Goal: Task Accomplishment & Management: Manage account settings

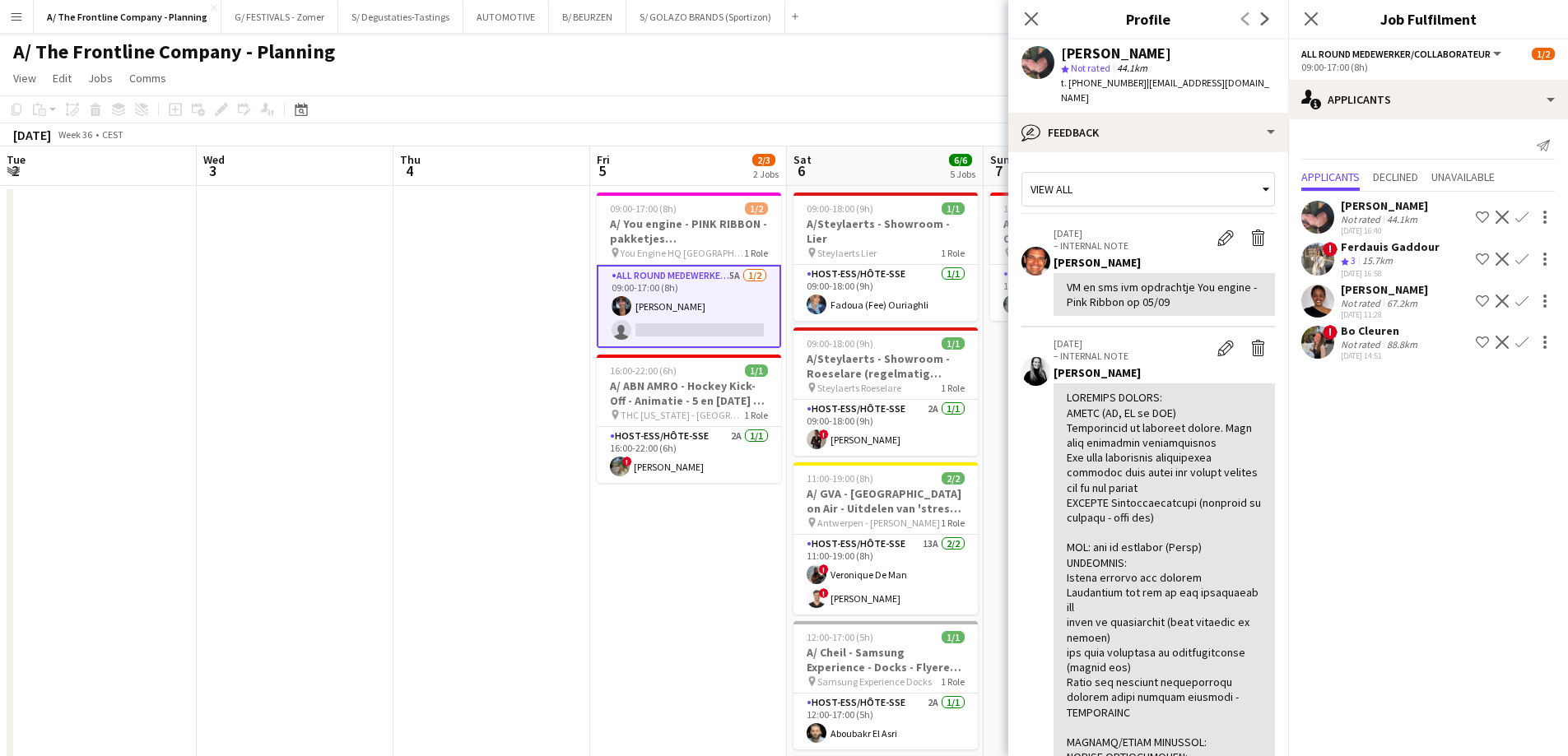
scroll to position [0, 464]
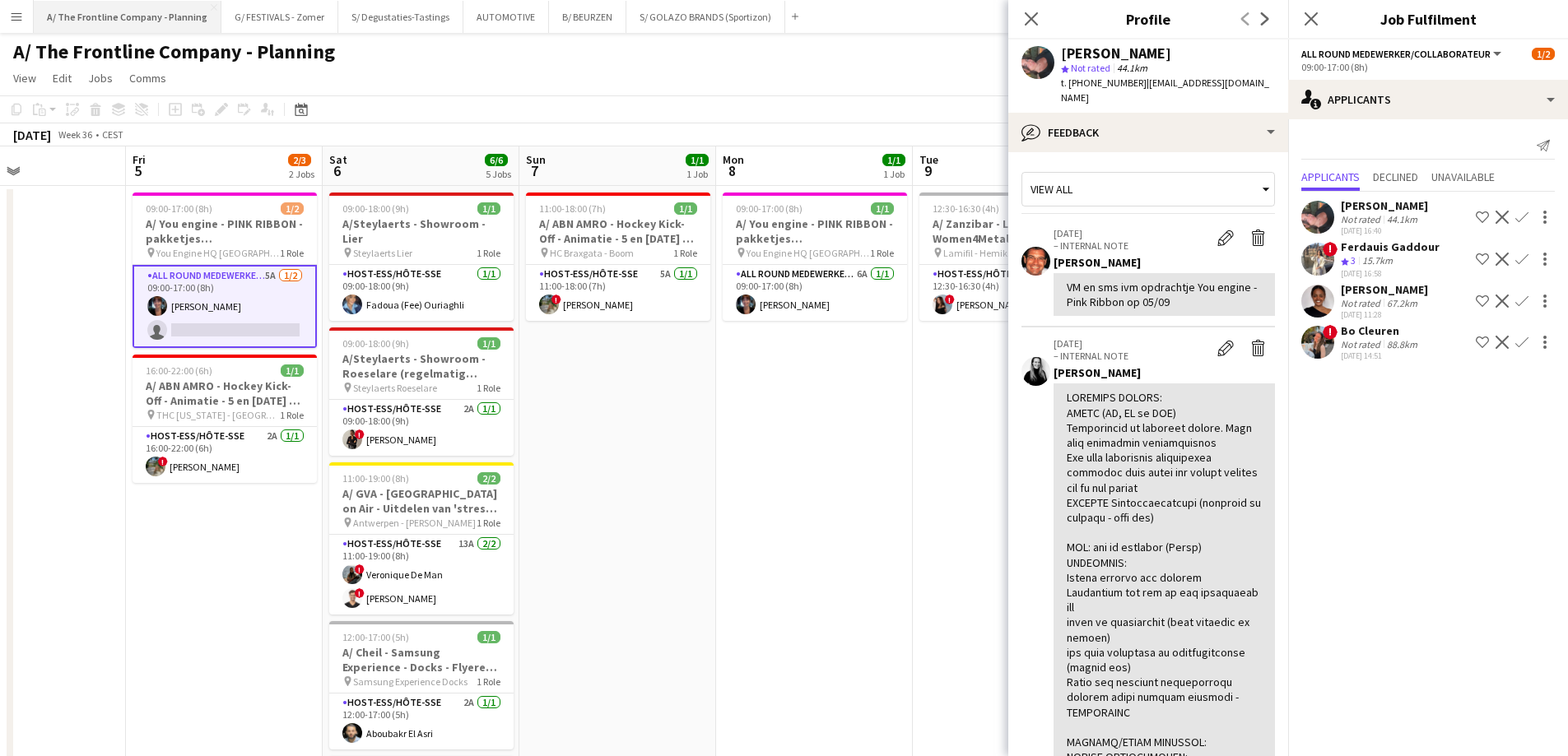
click at [126, 8] on button "A/ The Frontline Company - Planning Close" at bounding box center [127, 17] width 188 height 32
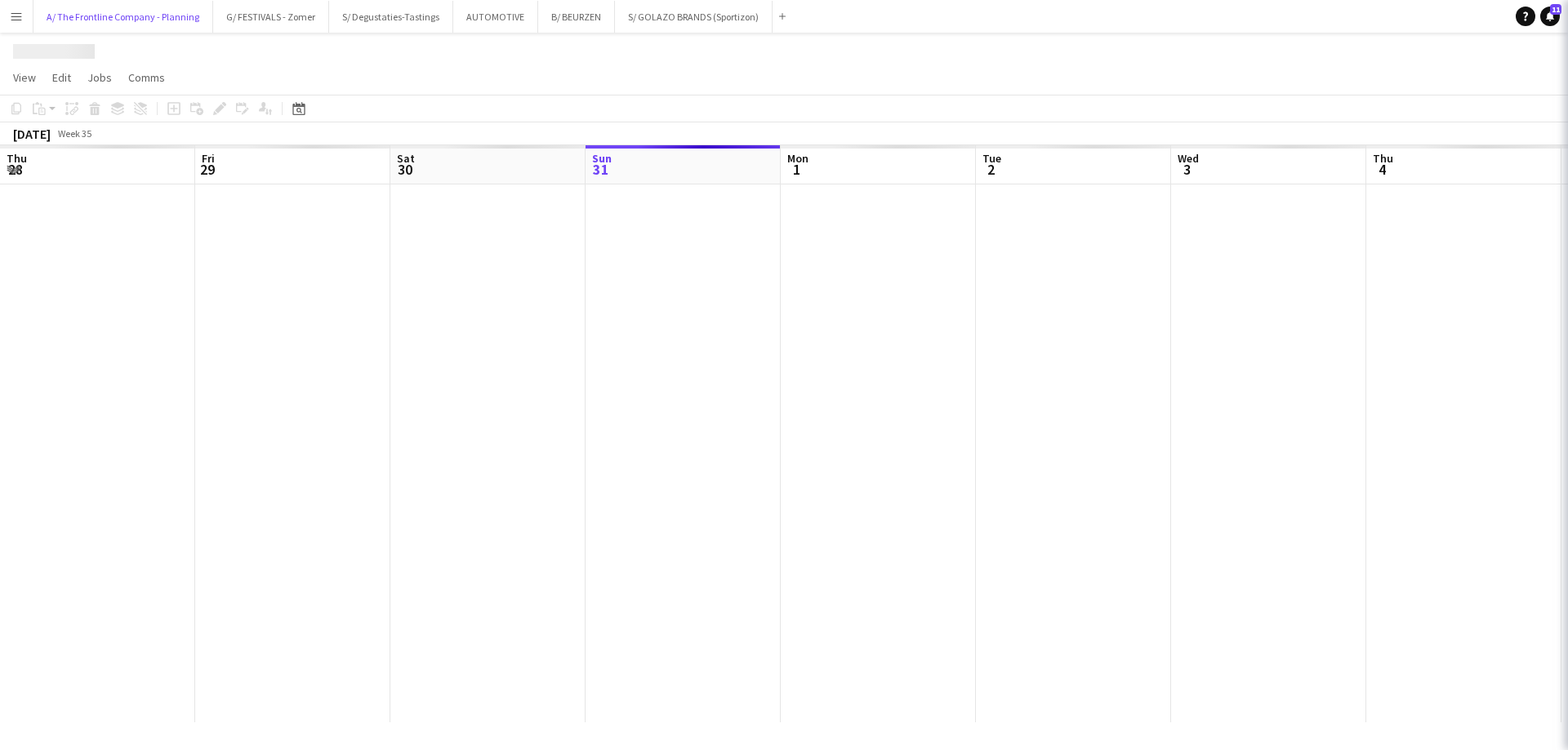
scroll to position [0, 391]
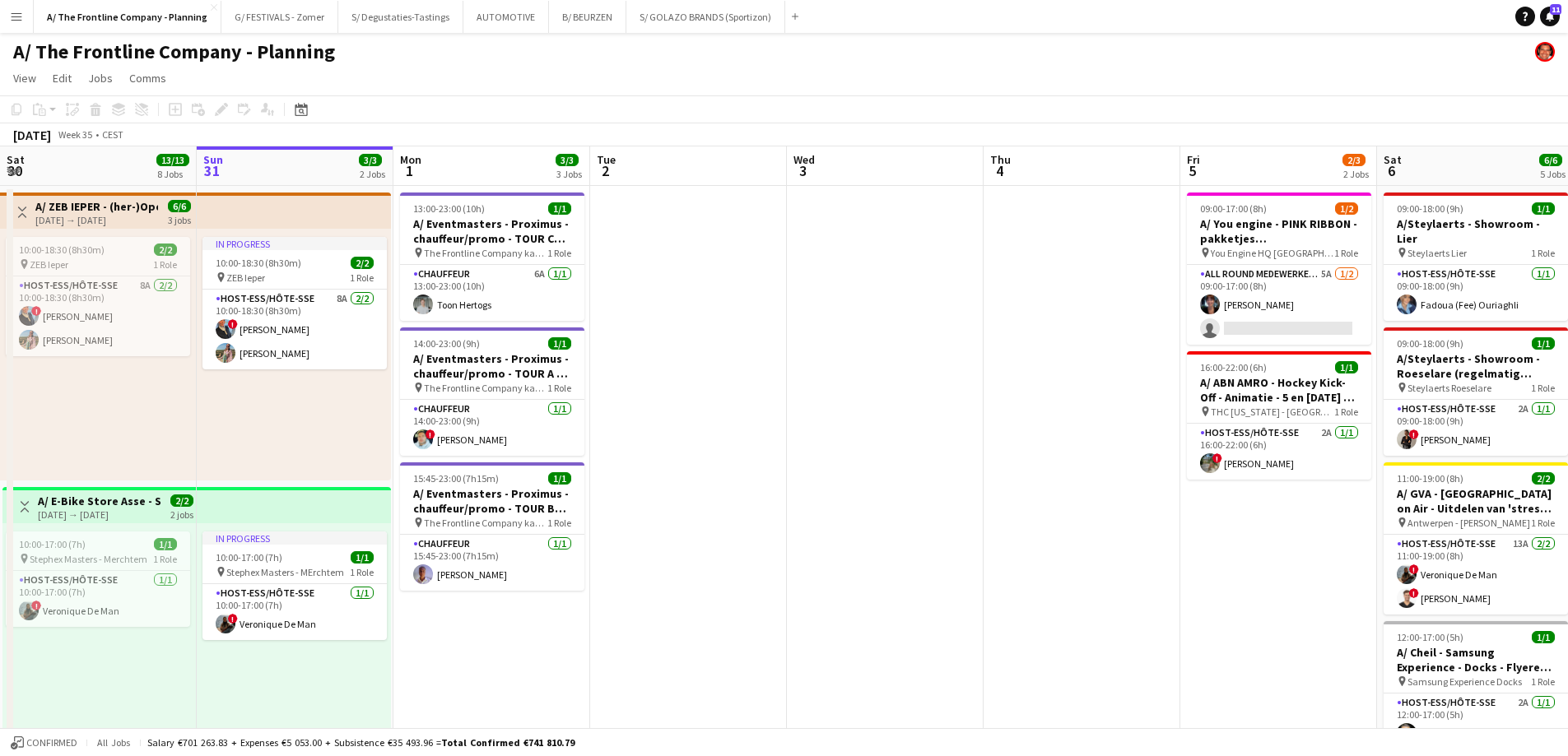
click at [19, 15] on app-icon "Menu" at bounding box center [17, 17] width 13 height 13
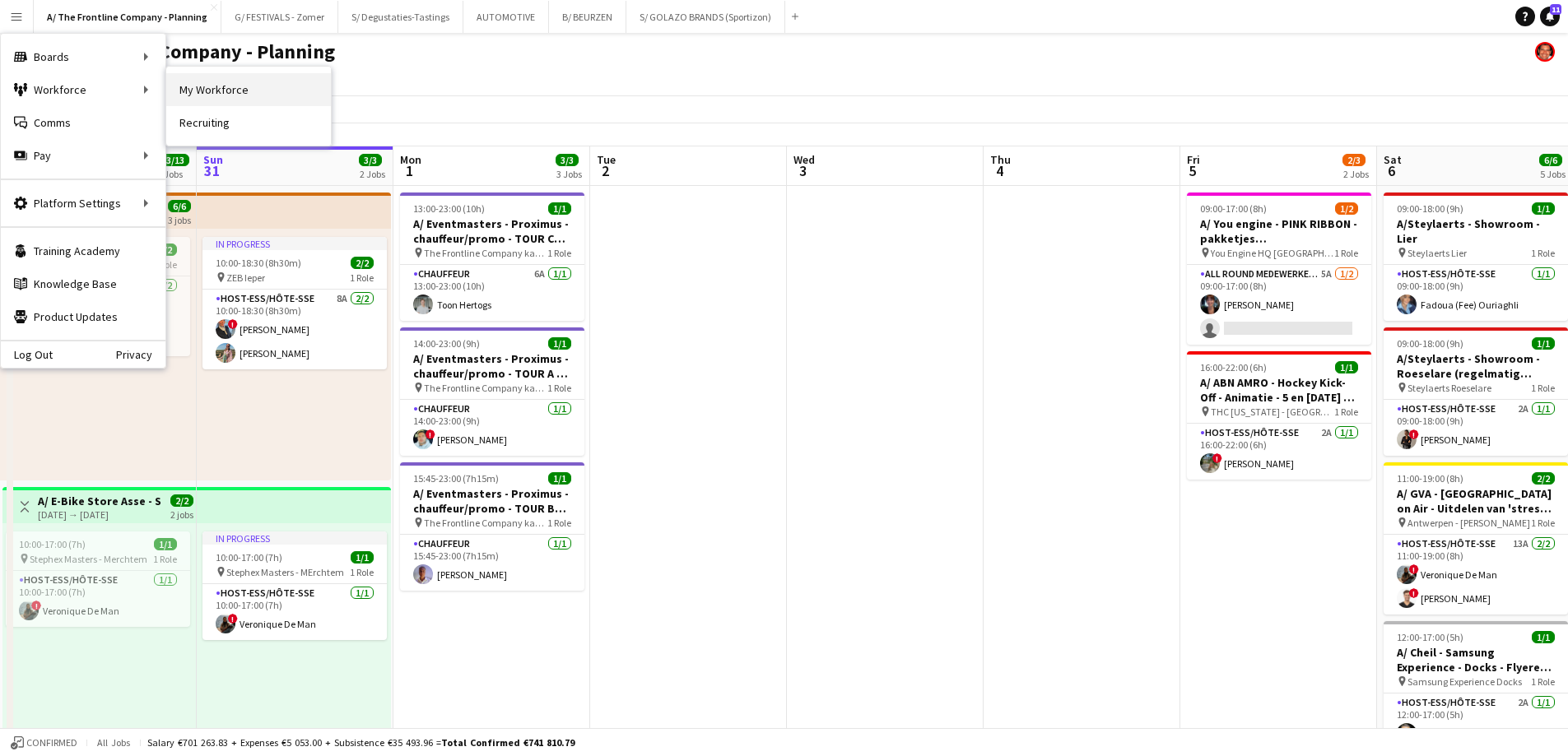
click at [209, 94] on link "My Workforce" at bounding box center [248, 89] width 165 height 33
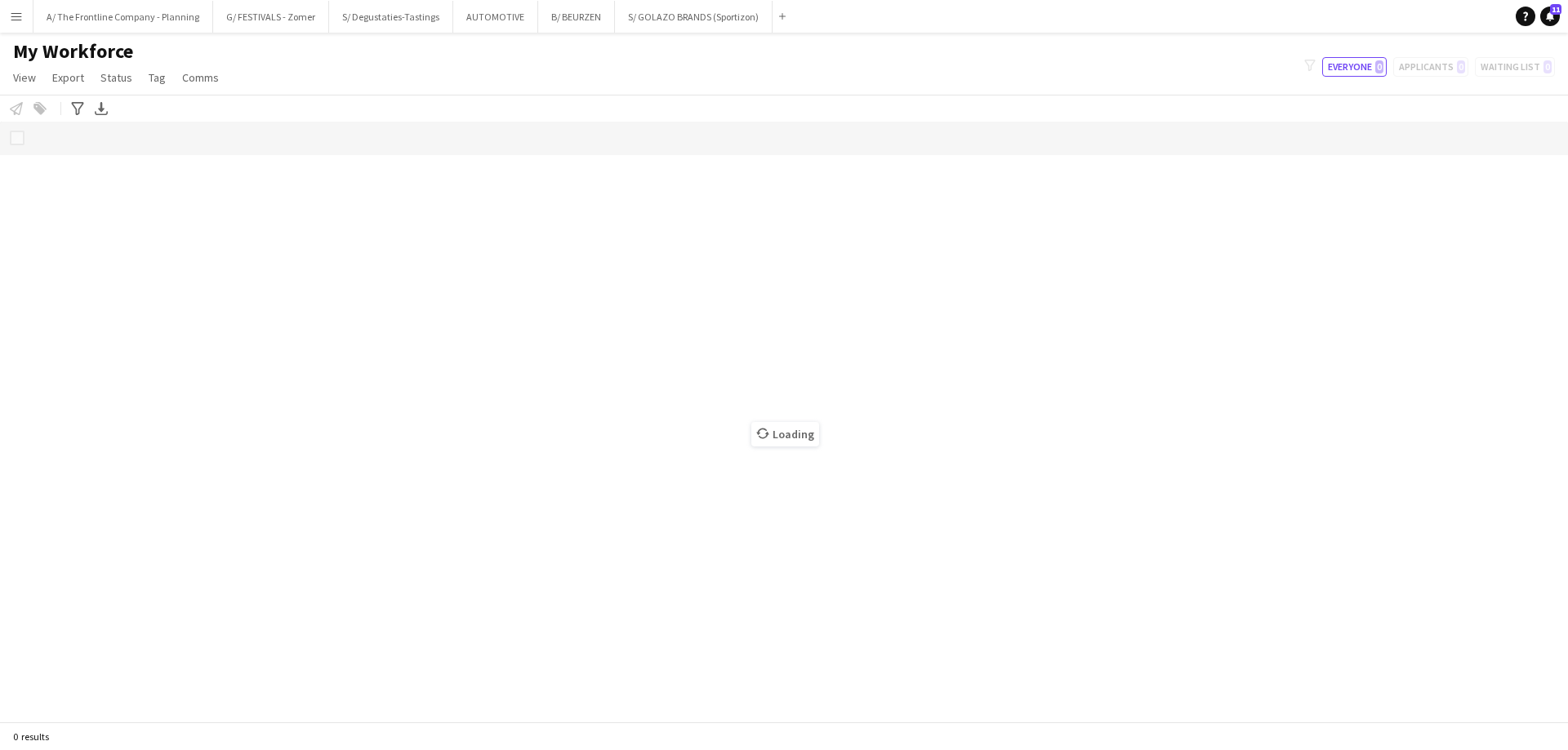
click at [21, 17] on app-icon "Menu" at bounding box center [17, 17] width 13 height 13
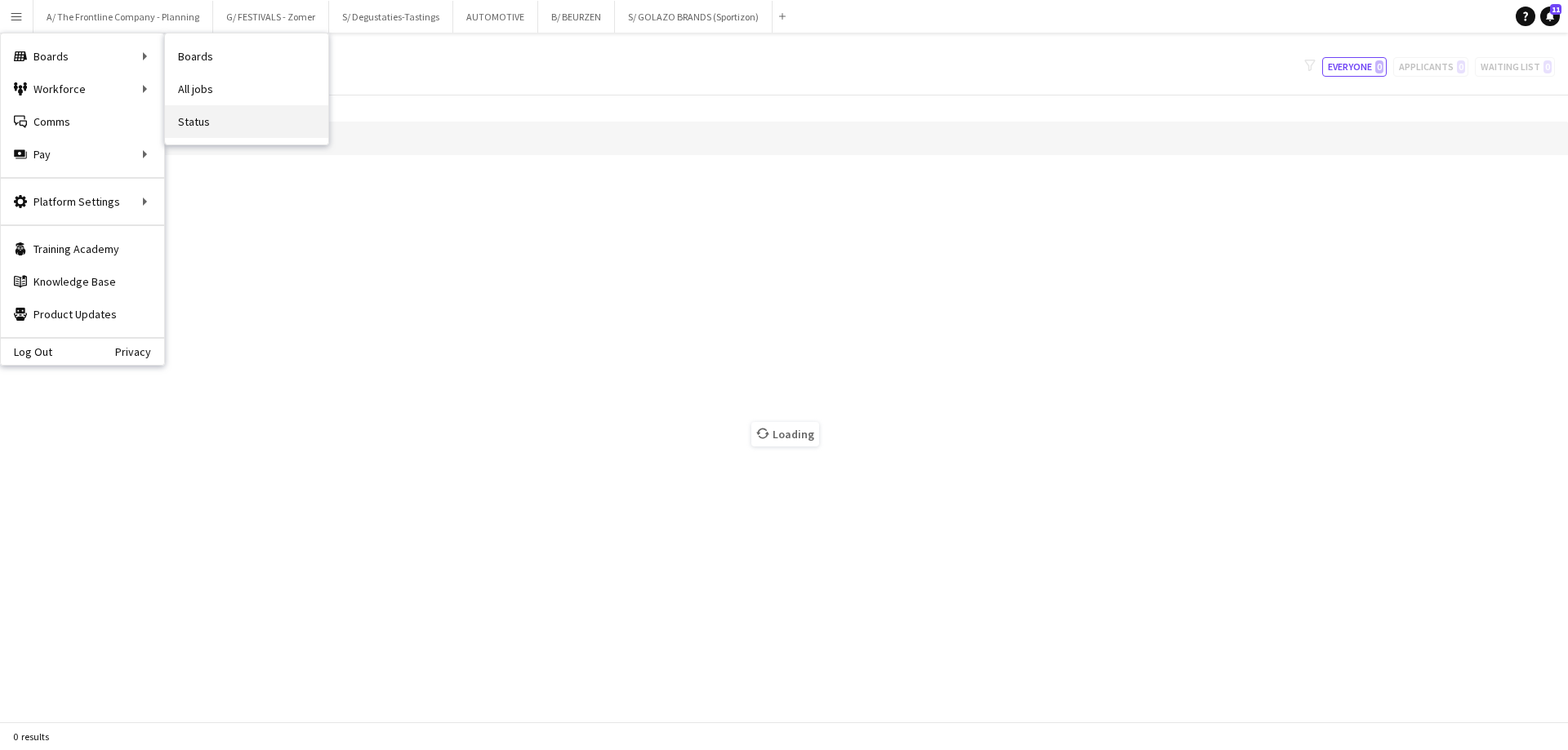
click at [215, 123] on link "Status" at bounding box center [246, 121] width 164 height 32
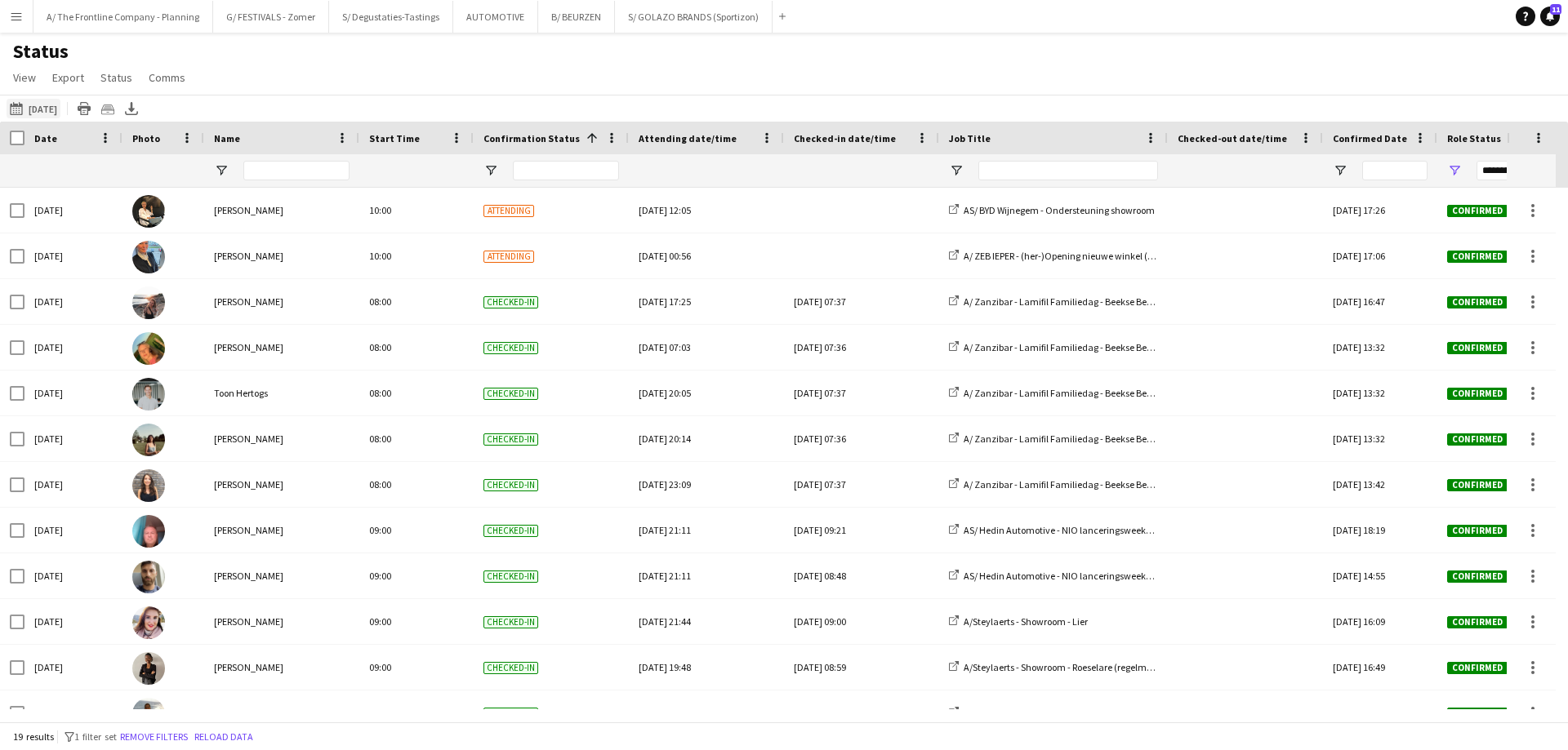
click at [40, 124] on div "Date" at bounding box center [73, 137] width 78 height 32
click at [51, 110] on button "[DATE] [DATE]" at bounding box center [33, 109] width 54 height 20
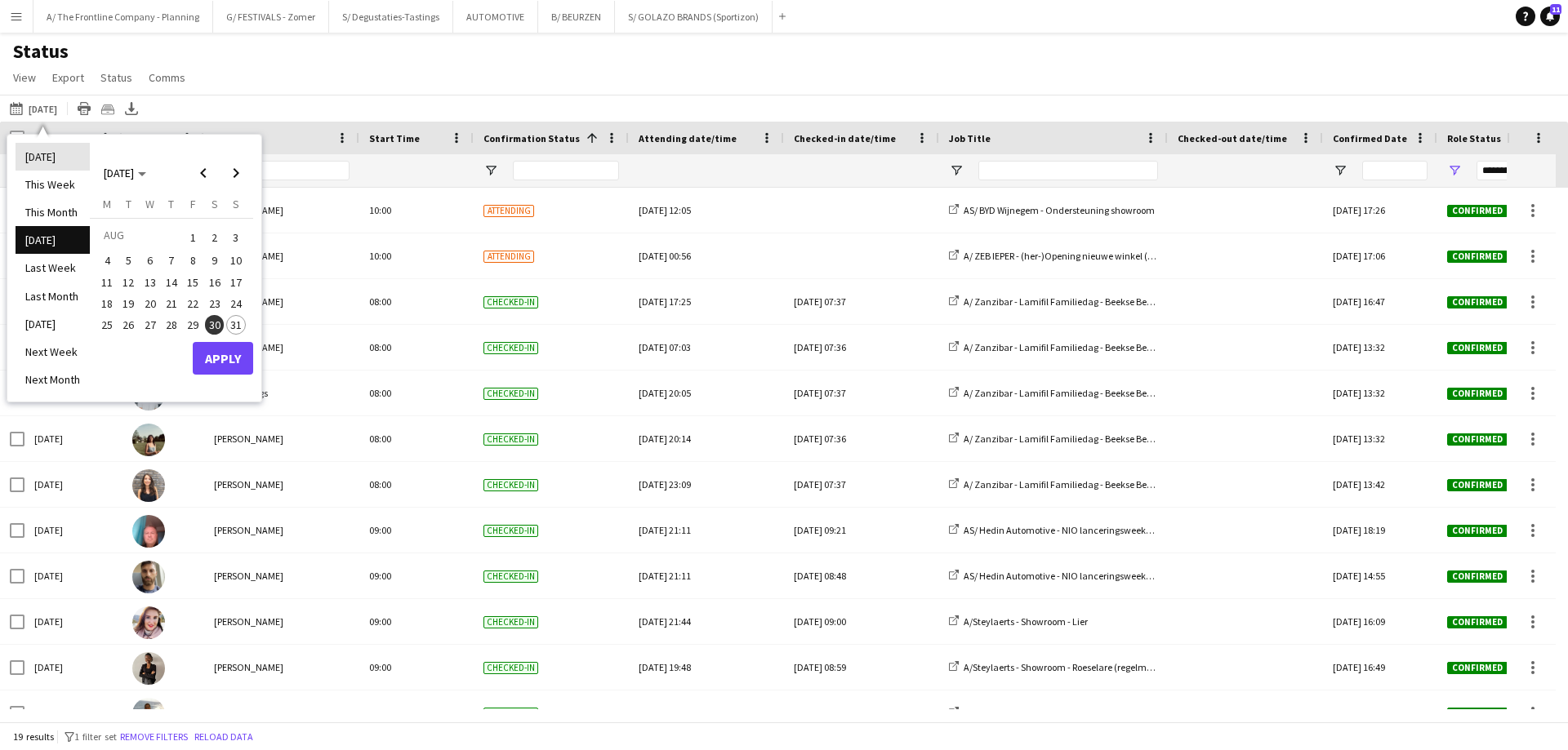
click at [50, 164] on li "[DATE]" at bounding box center [52, 156] width 74 height 27
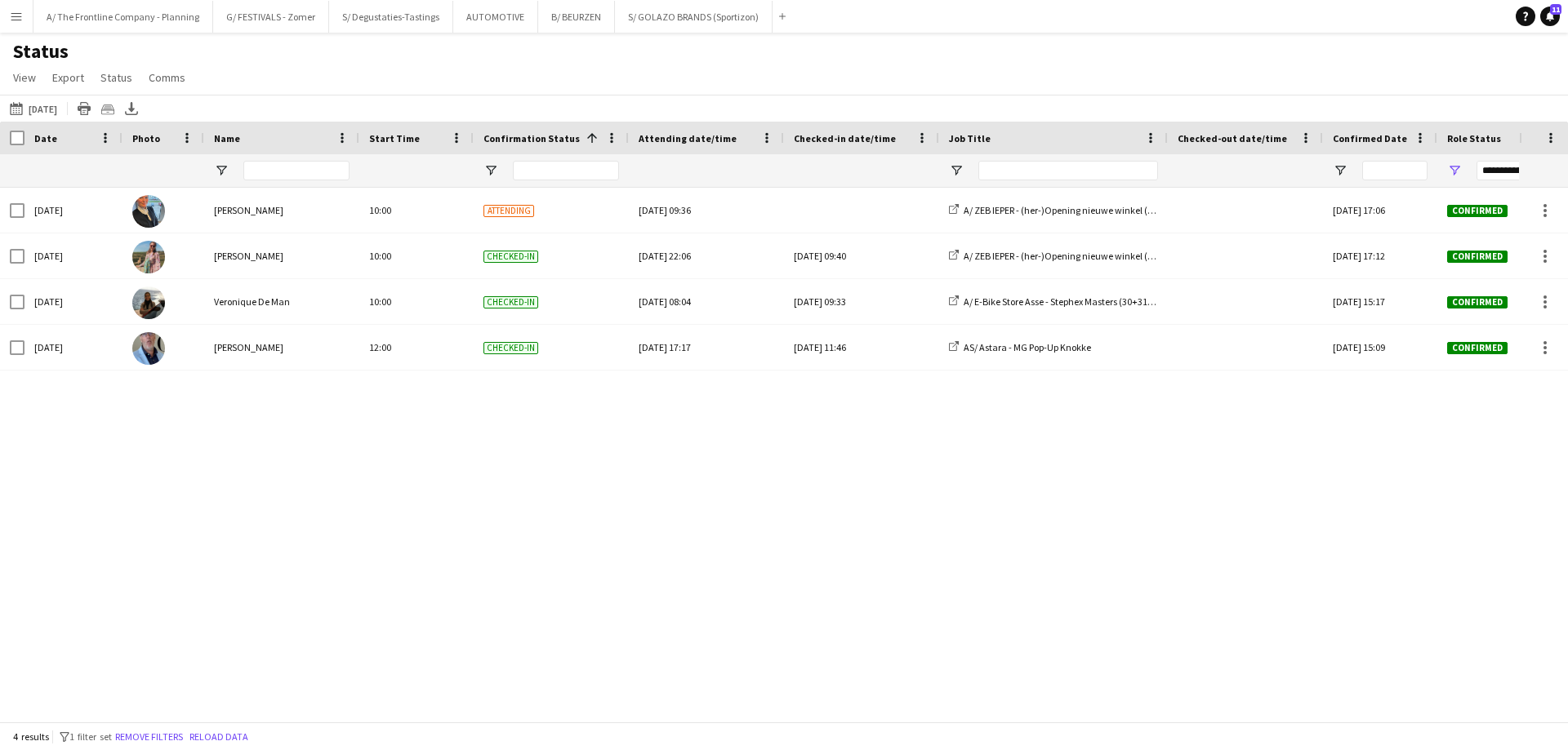
click at [19, 18] on app-icon "Menu" at bounding box center [17, 17] width 13 height 13
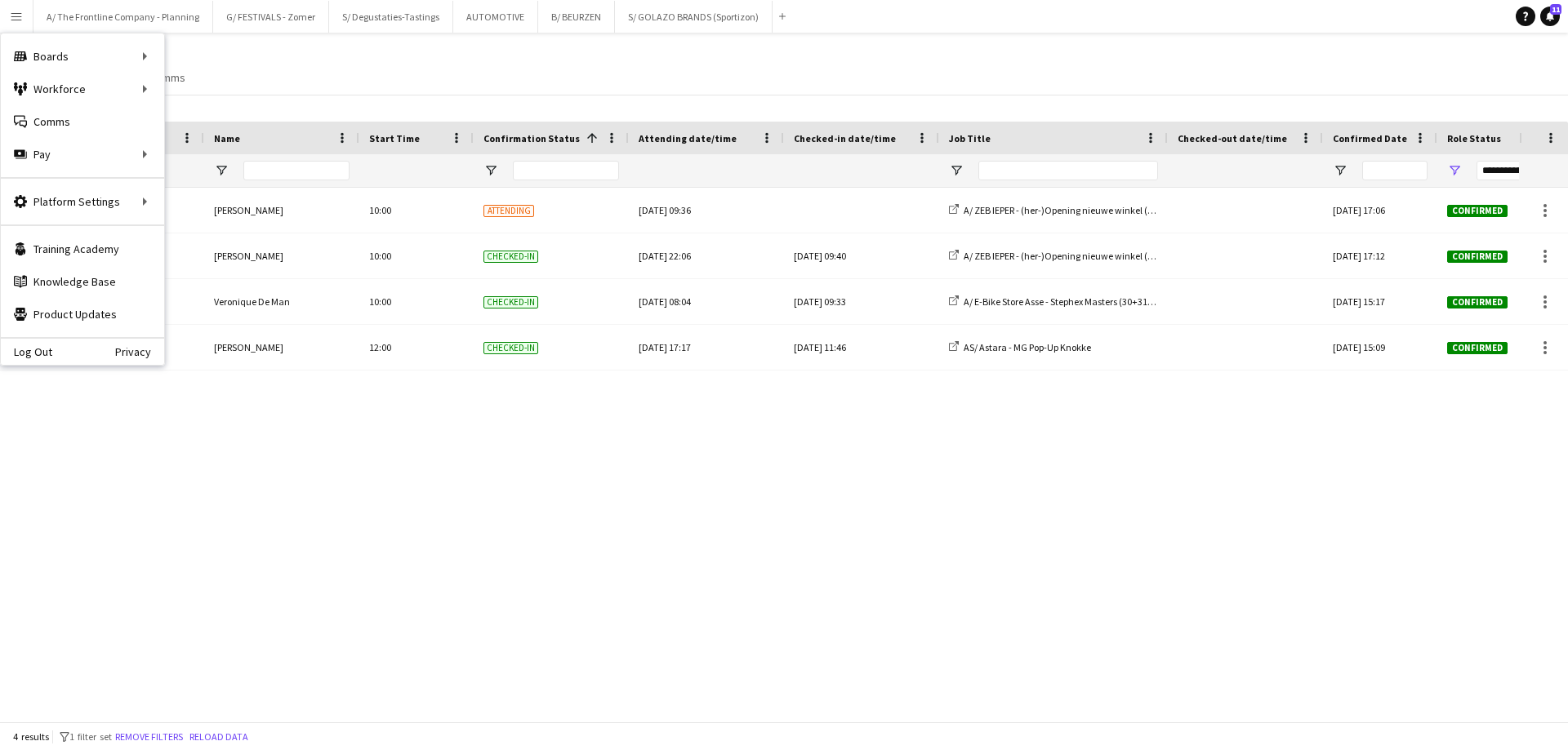
click at [553, 64] on div "Status View Views Default view New view Update view Delete view Edit name Custo…" at bounding box center [784, 66] width 1568 height 56
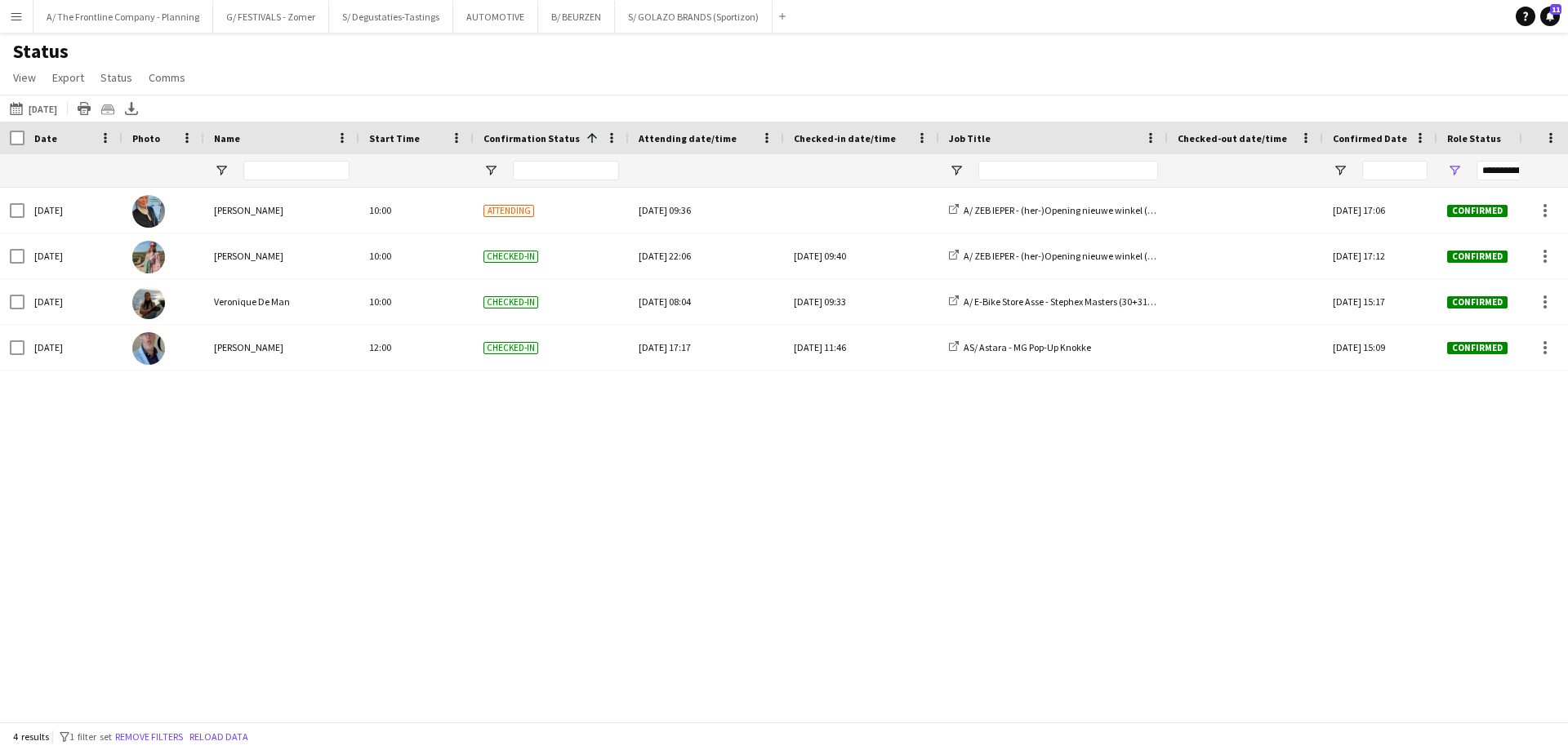
click at [40, 119] on div "[DATE] [DATE] [DATE] This Week This Month [DATE] Last Week Last Month [DATE] Ne…" at bounding box center [784, 108] width 1568 height 27
click at [42, 110] on button "[DATE] [DATE]" at bounding box center [33, 109] width 54 height 20
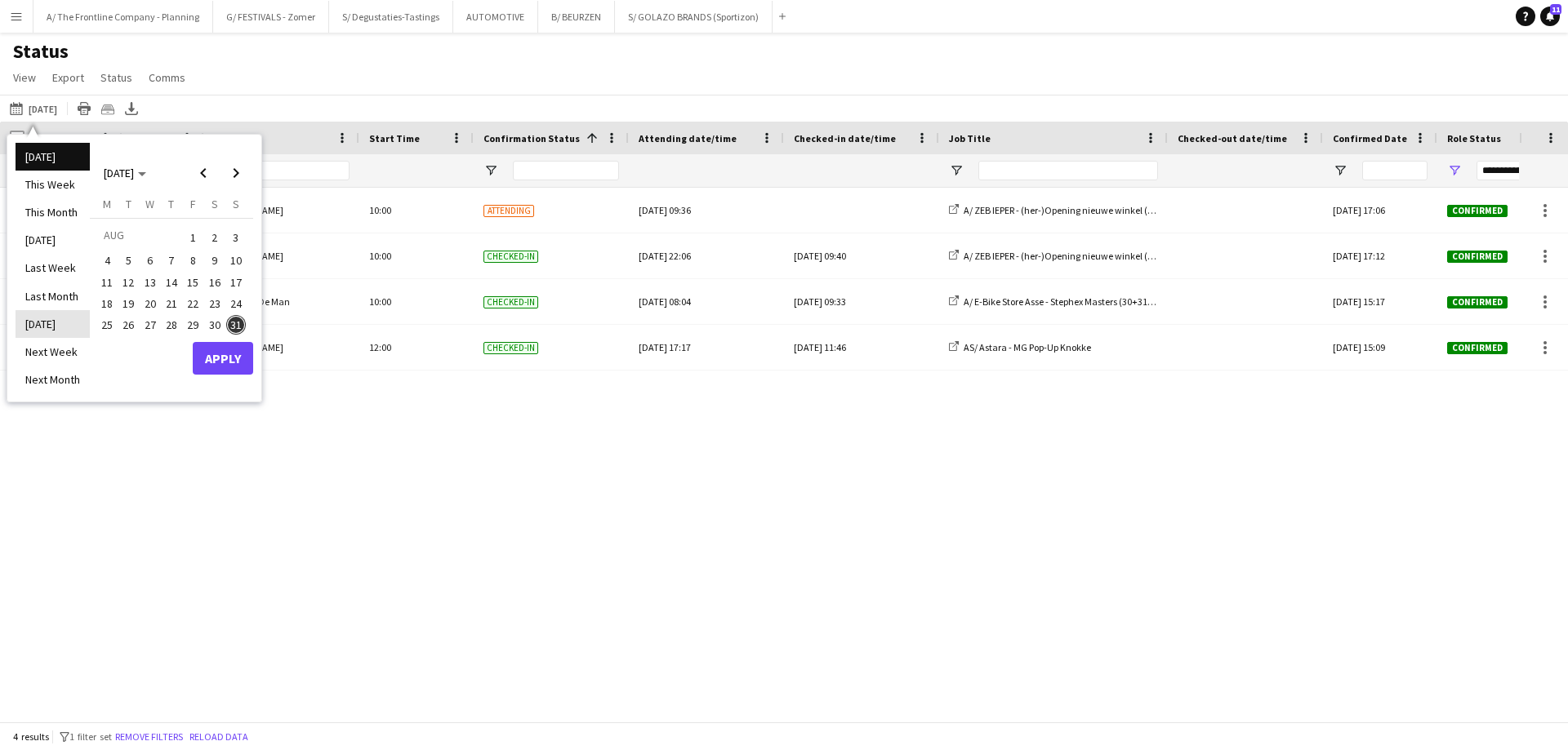
click at [55, 329] on li "[DATE]" at bounding box center [52, 323] width 74 height 27
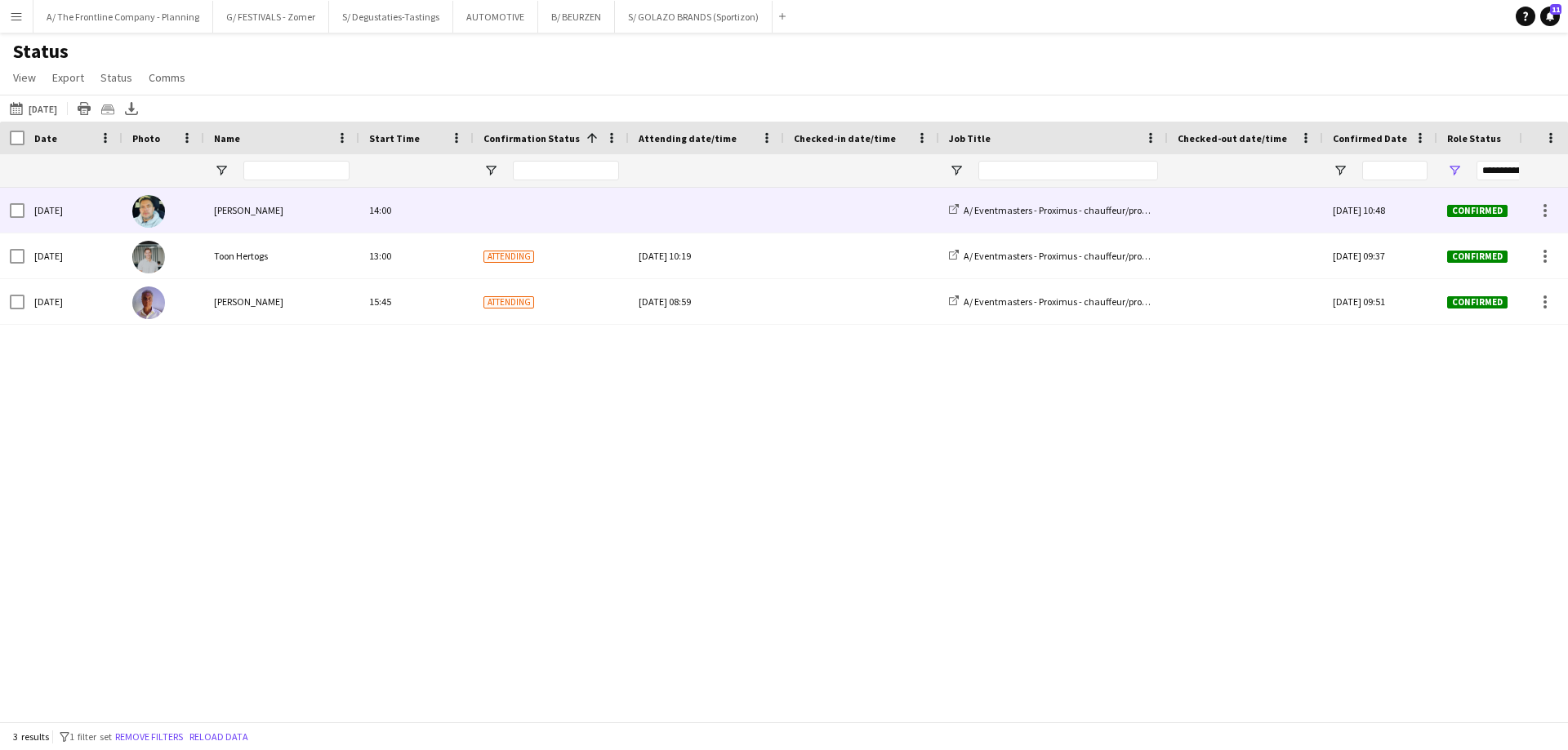
click at [24, 212] on div "[DATE]" at bounding box center [73, 210] width 98 height 45
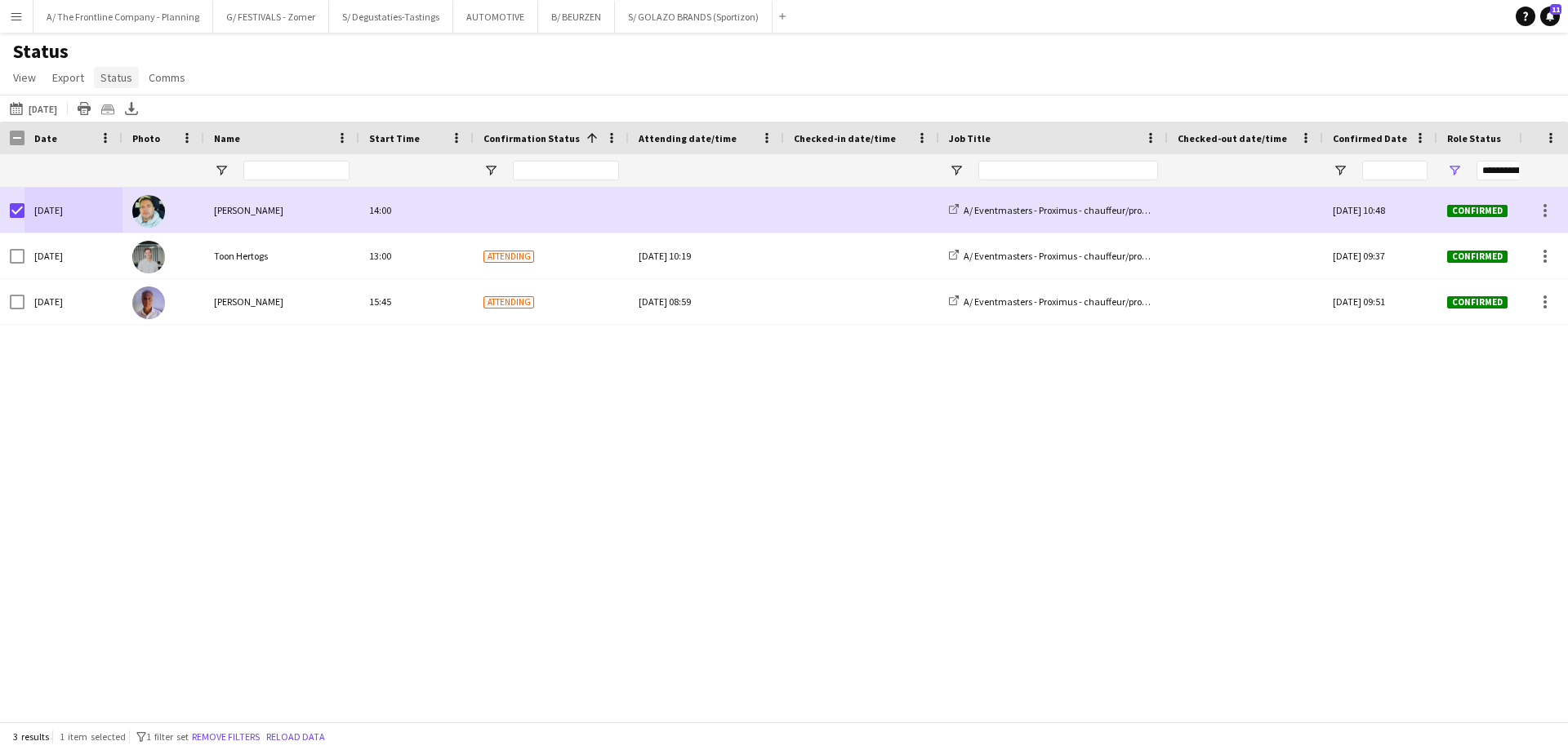
click at [119, 81] on span "Status" at bounding box center [116, 78] width 32 height 15
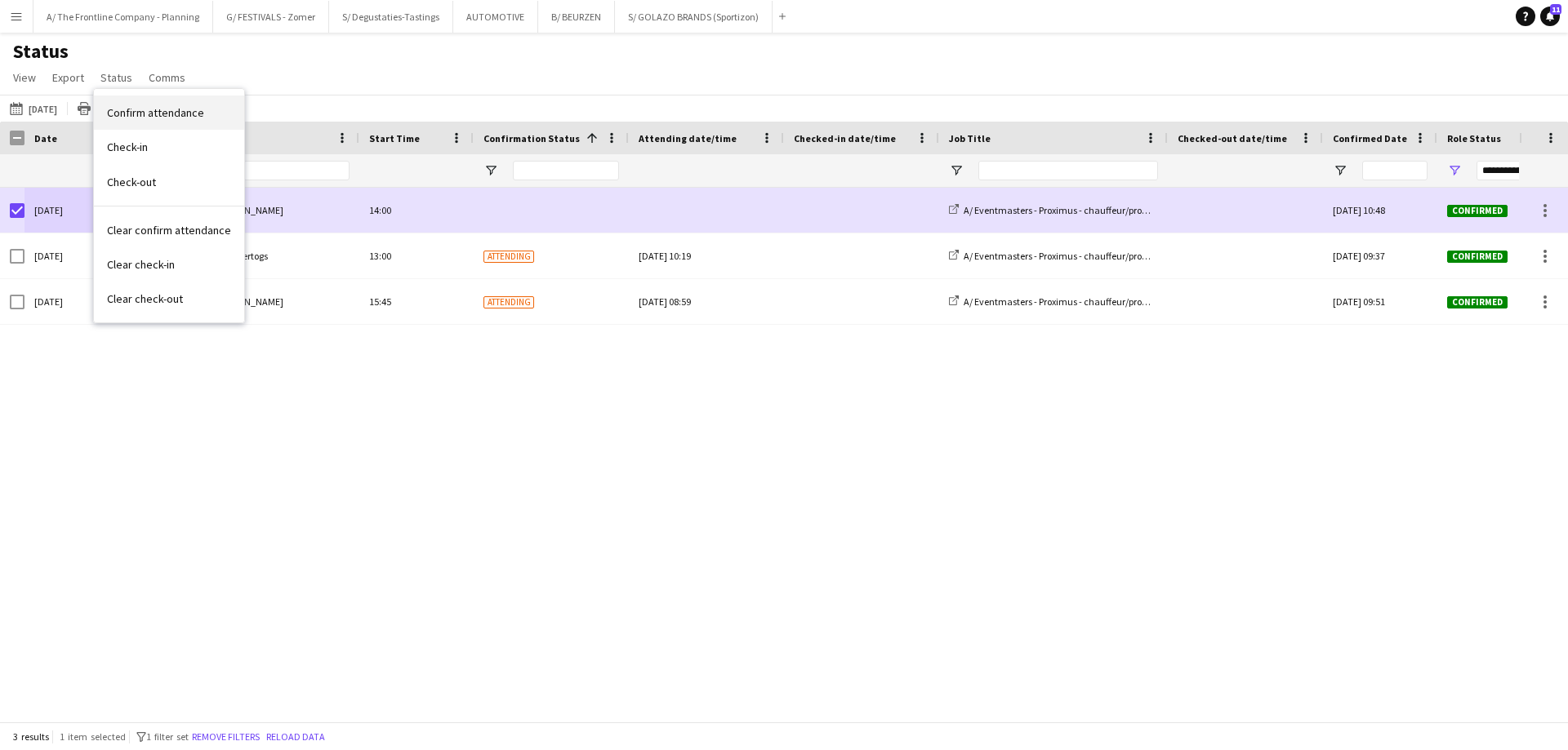
click at [153, 124] on link "Confirm attendance" at bounding box center [169, 112] width 150 height 34
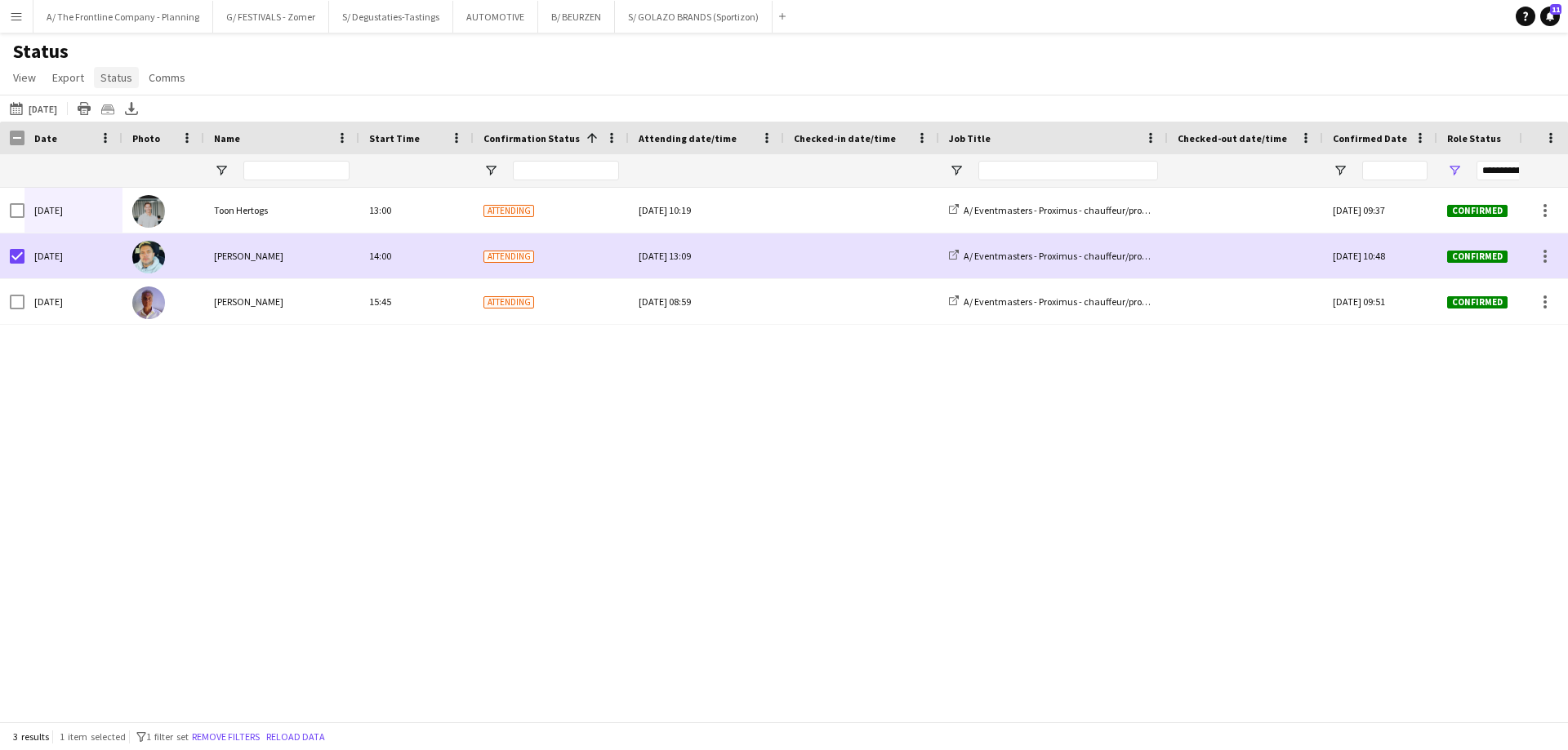
click at [109, 73] on span "Status" at bounding box center [116, 78] width 32 height 15
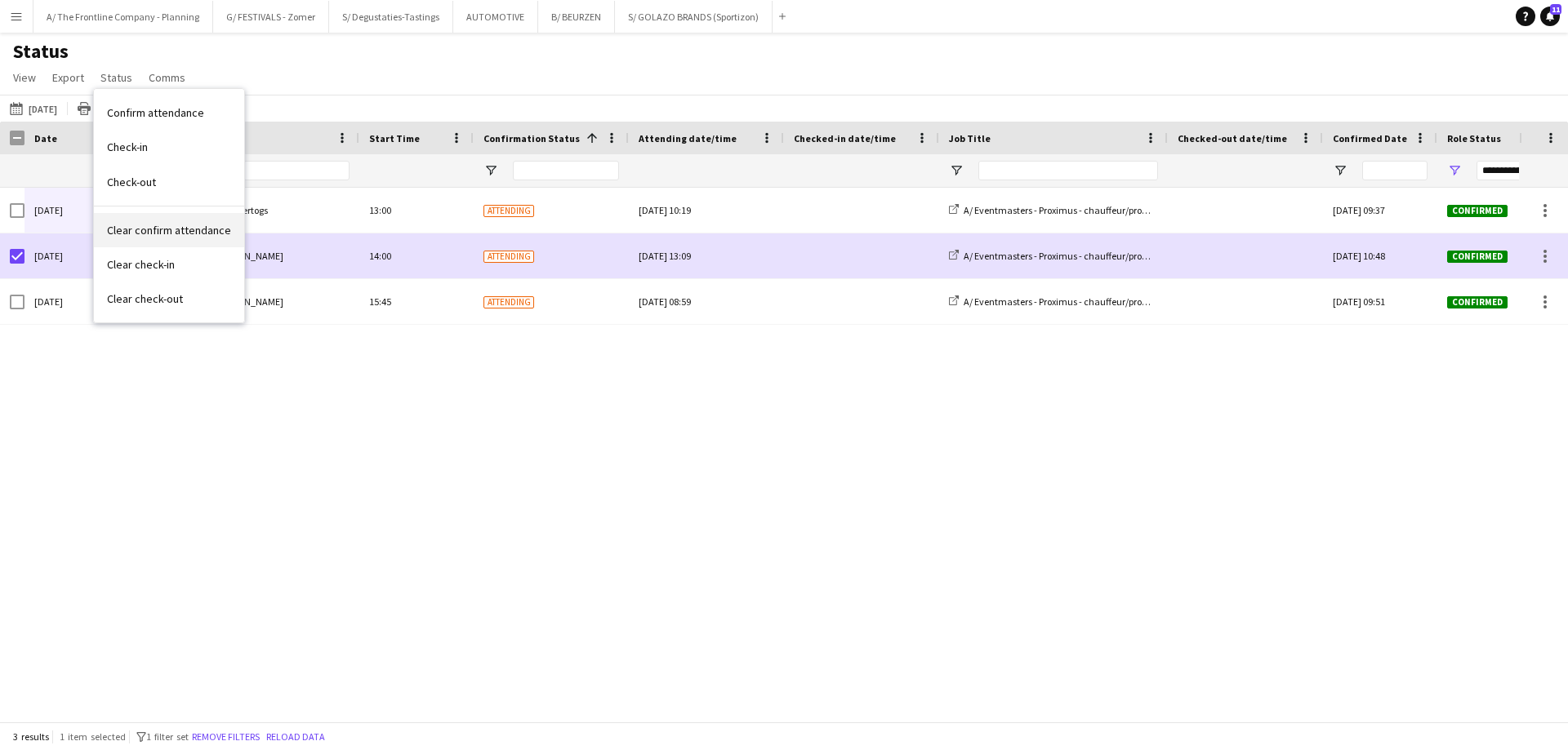
click at [148, 219] on link "Clear confirm attendance" at bounding box center [169, 229] width 150 height 34
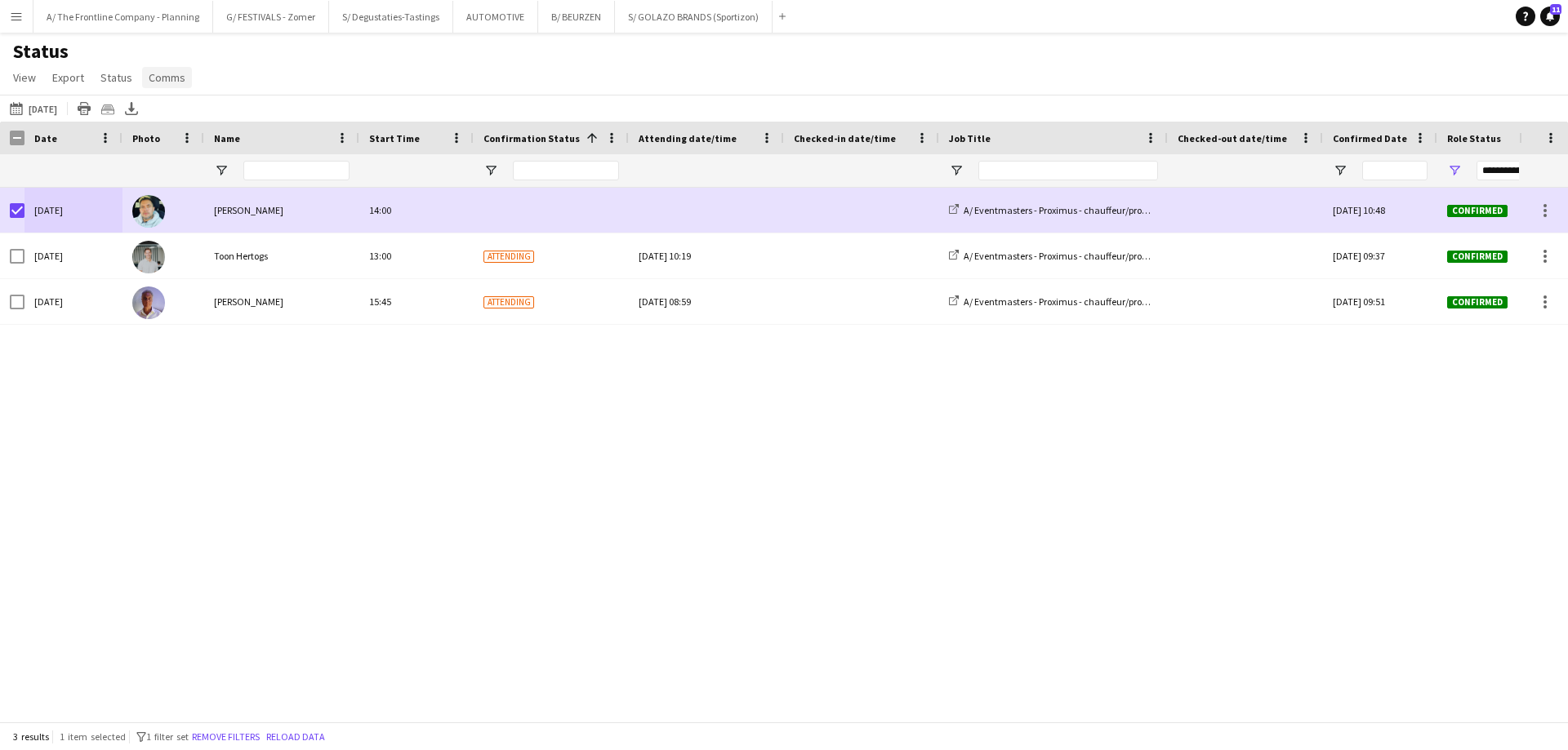
click at [177, 76] on span "Comms" at bounding box center [167, 78] width 37 height 15
click at [177, 110] on span "Send notification" at bounding box center [195, 113] width 83 height 15
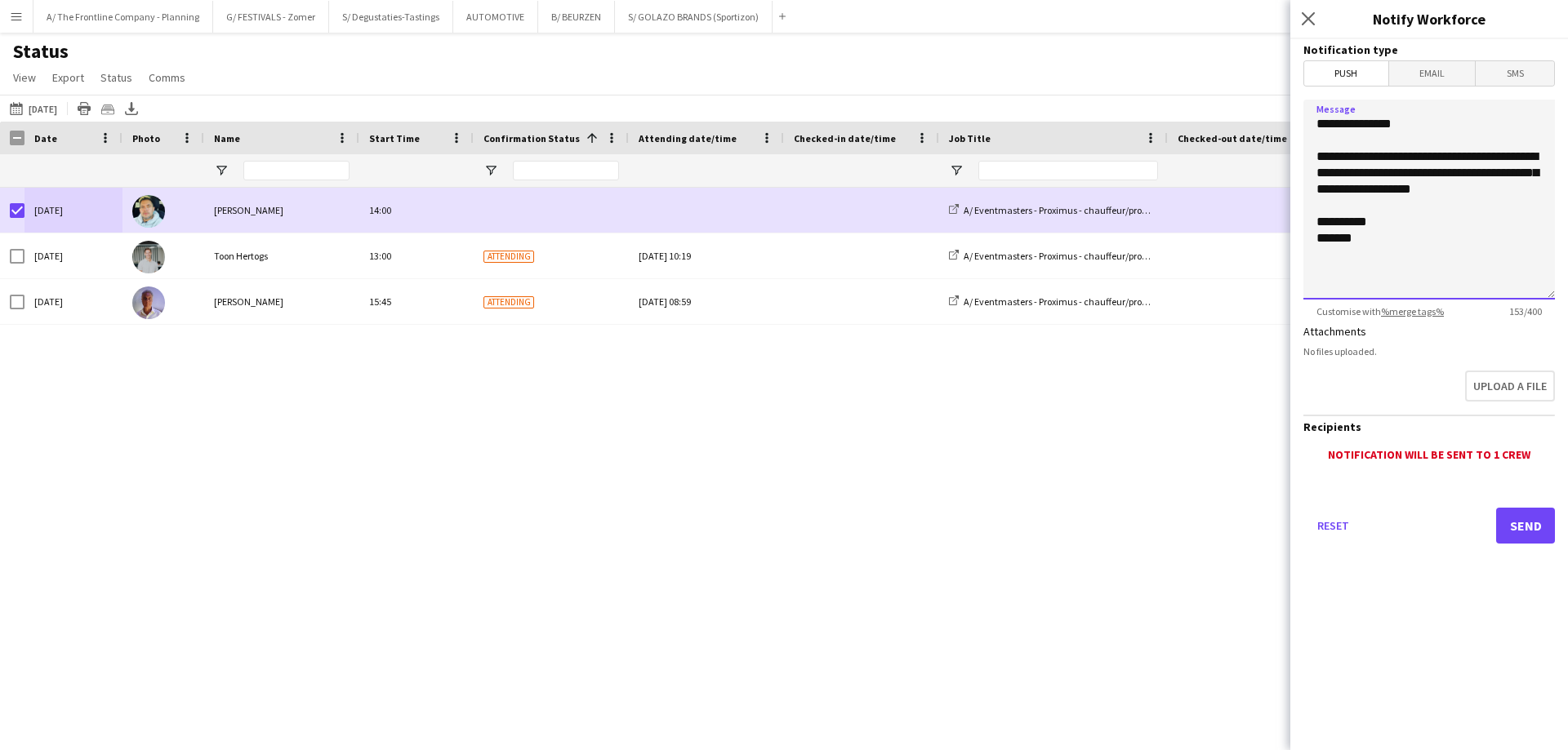
drag, startPoint x: 1394, startPoint y: 212, endPoint x: 1264, endPoint y: 150, distance: 144.0
click at [1264, 150] on body "Menu Boards Boards Boards All jobs Status Workforce Workforce My Workforce Recr…" at bounding box center [784, 375] width 1568 height 750
type textarea "**********"
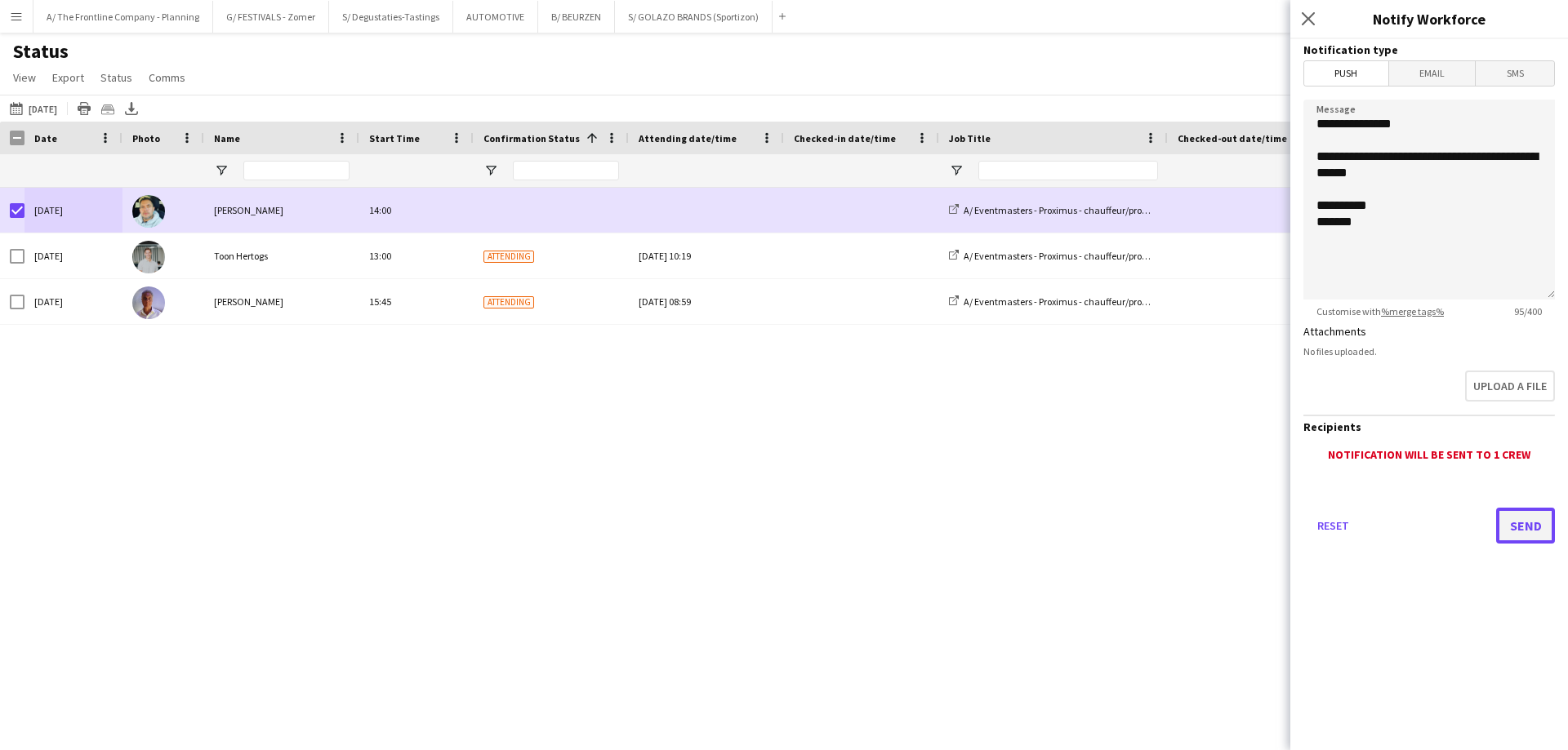
click at [1511, 522] on button "Send" at bounding box center [1525, 525] width 59 height 36
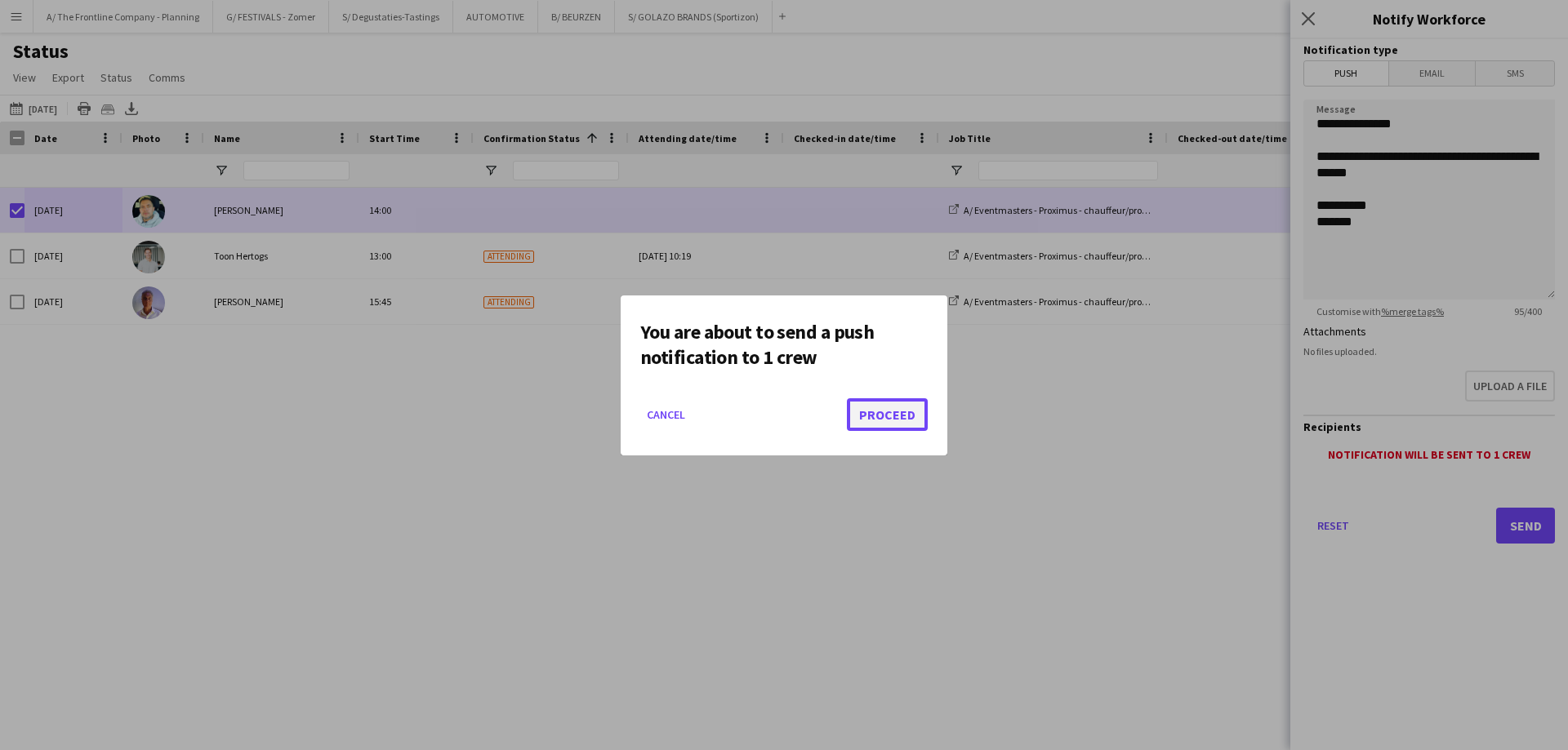
click at [922, 423] on button "Proceed" at bounding box center [887, 414] width 81 height 32
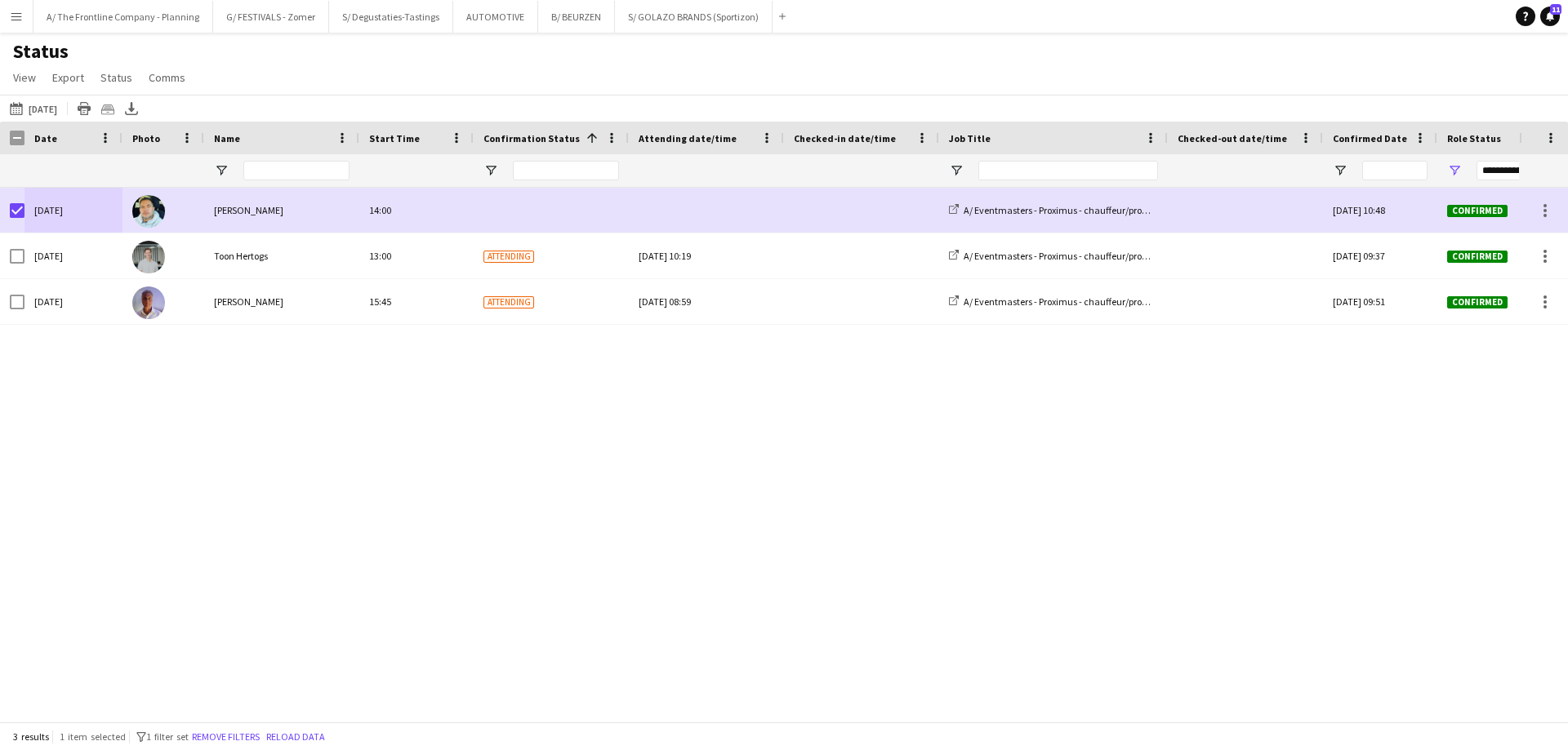
click at [16, 17] on app-icon "Menu" at bounding box center [17, 17] width 13 height 13
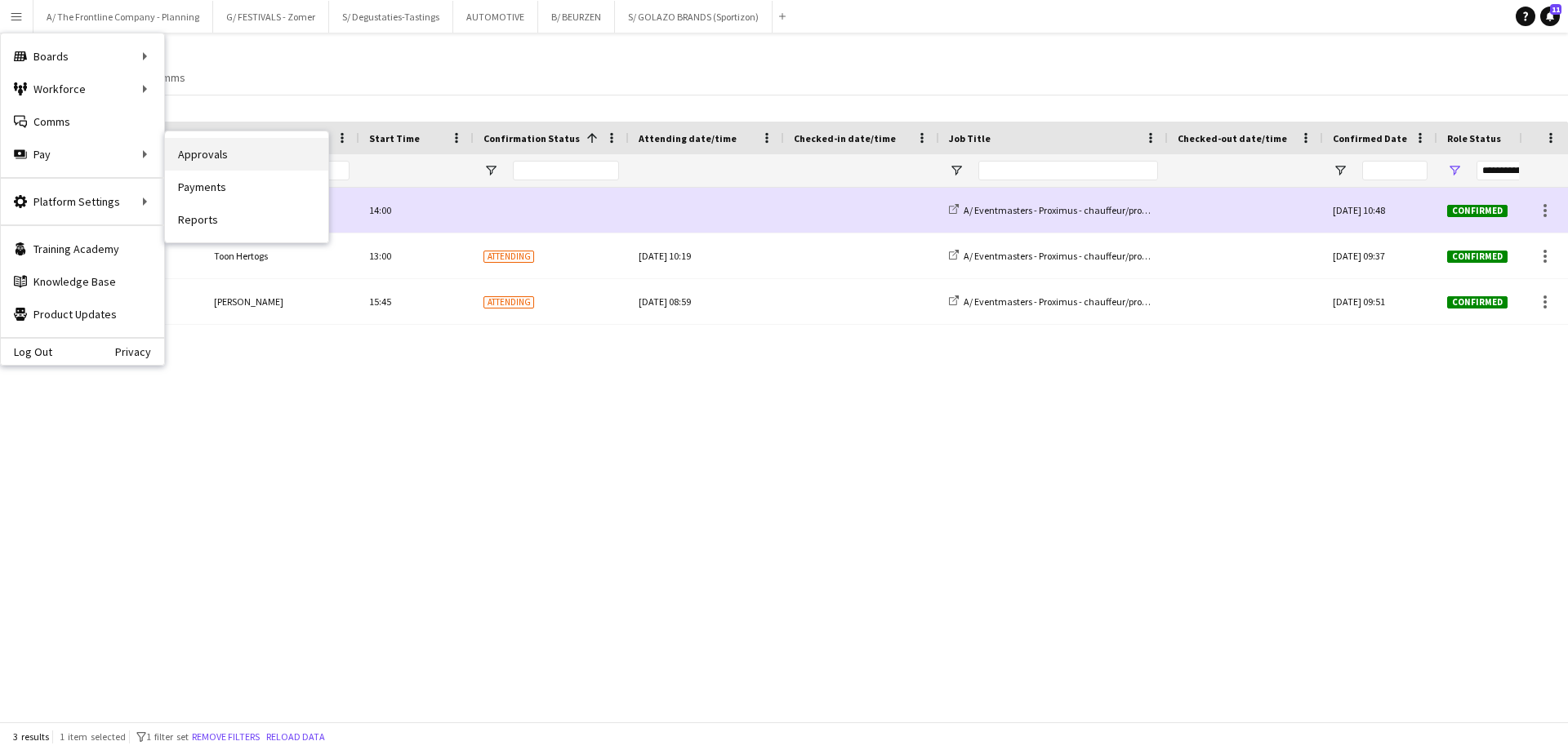
click at [232, 151] on link "Approvals" at bounding box center [246, 154] width 164 height 32
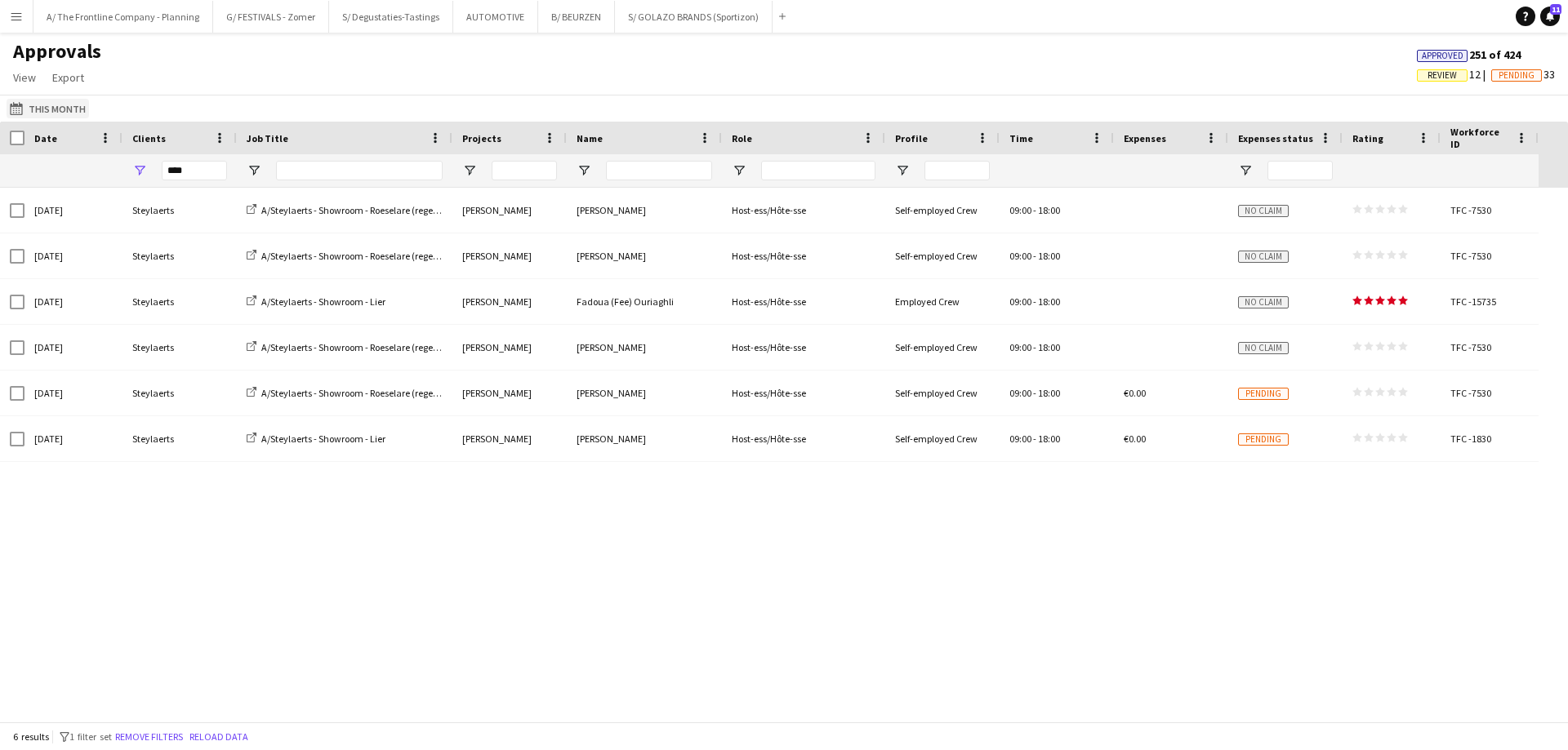
click at [53, 110] on button "This Month This Month" at bounding box center [47, 109] width 82 height 20
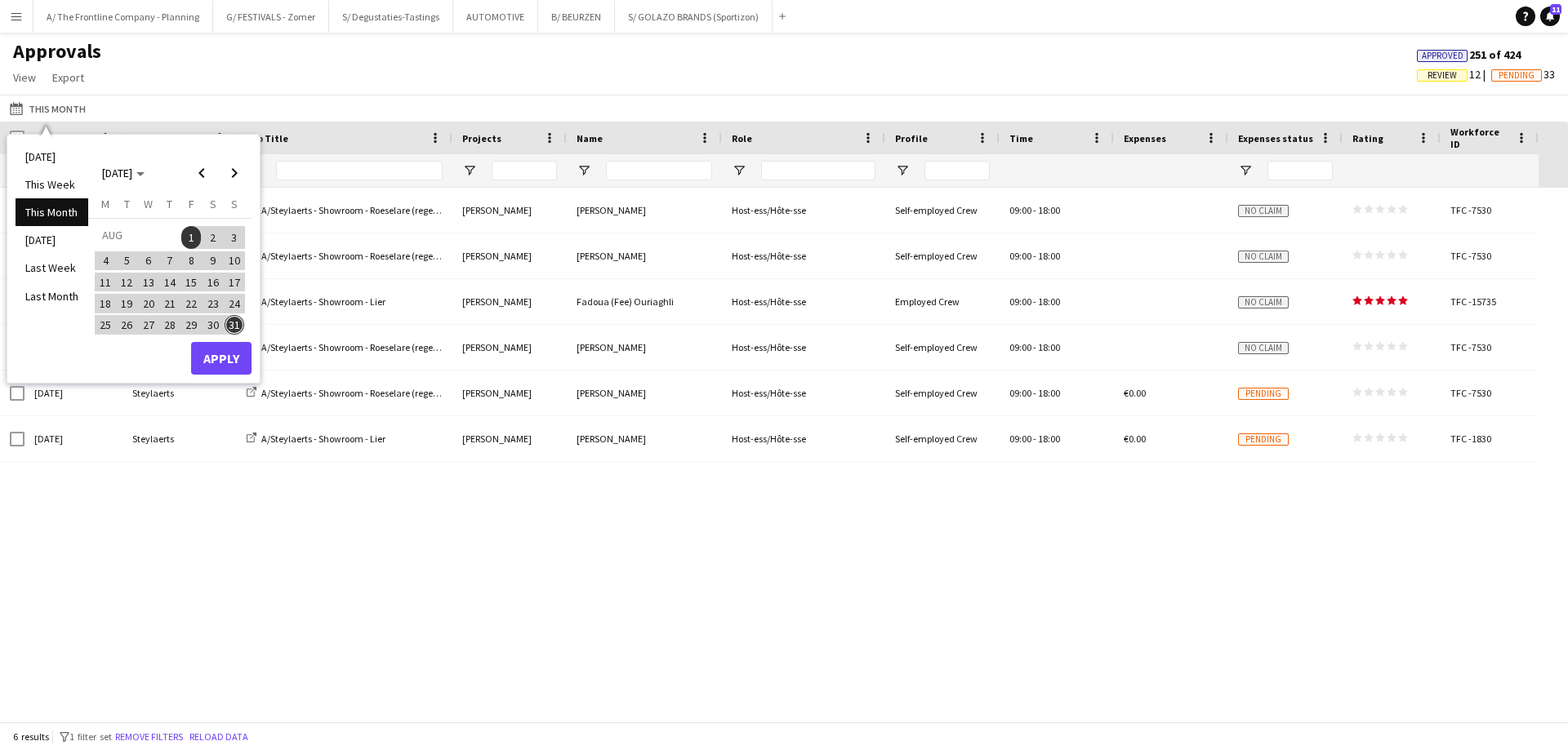
click at [107, 325] on span "25" at bounding box center [106, 325] width 20 height 20
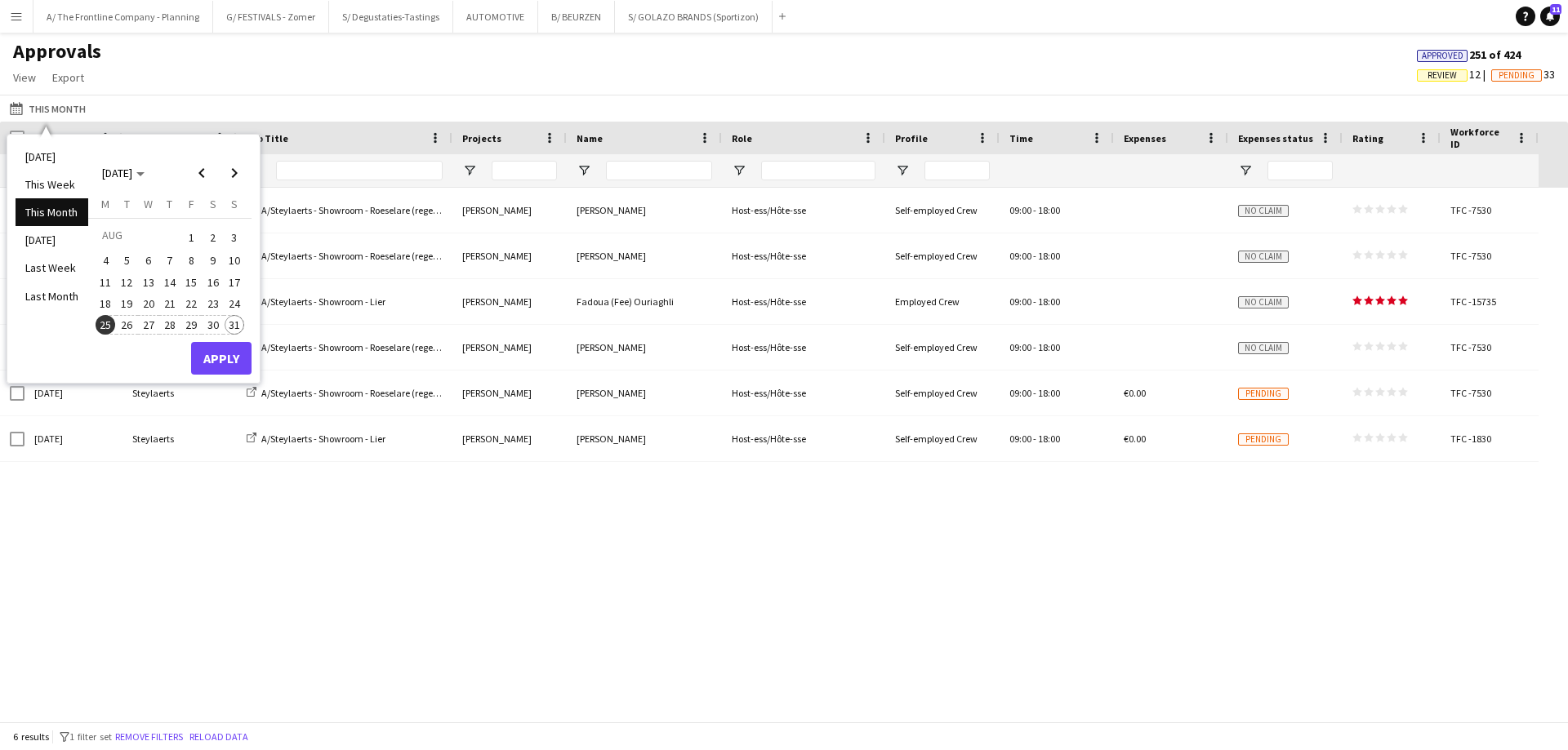
click at [235, 331] on span "31" at bounding box center [234, 325] width 20 height 20
click at [222, 365] on button "Apply" at bounding box center [221, 358] width 61 height 32
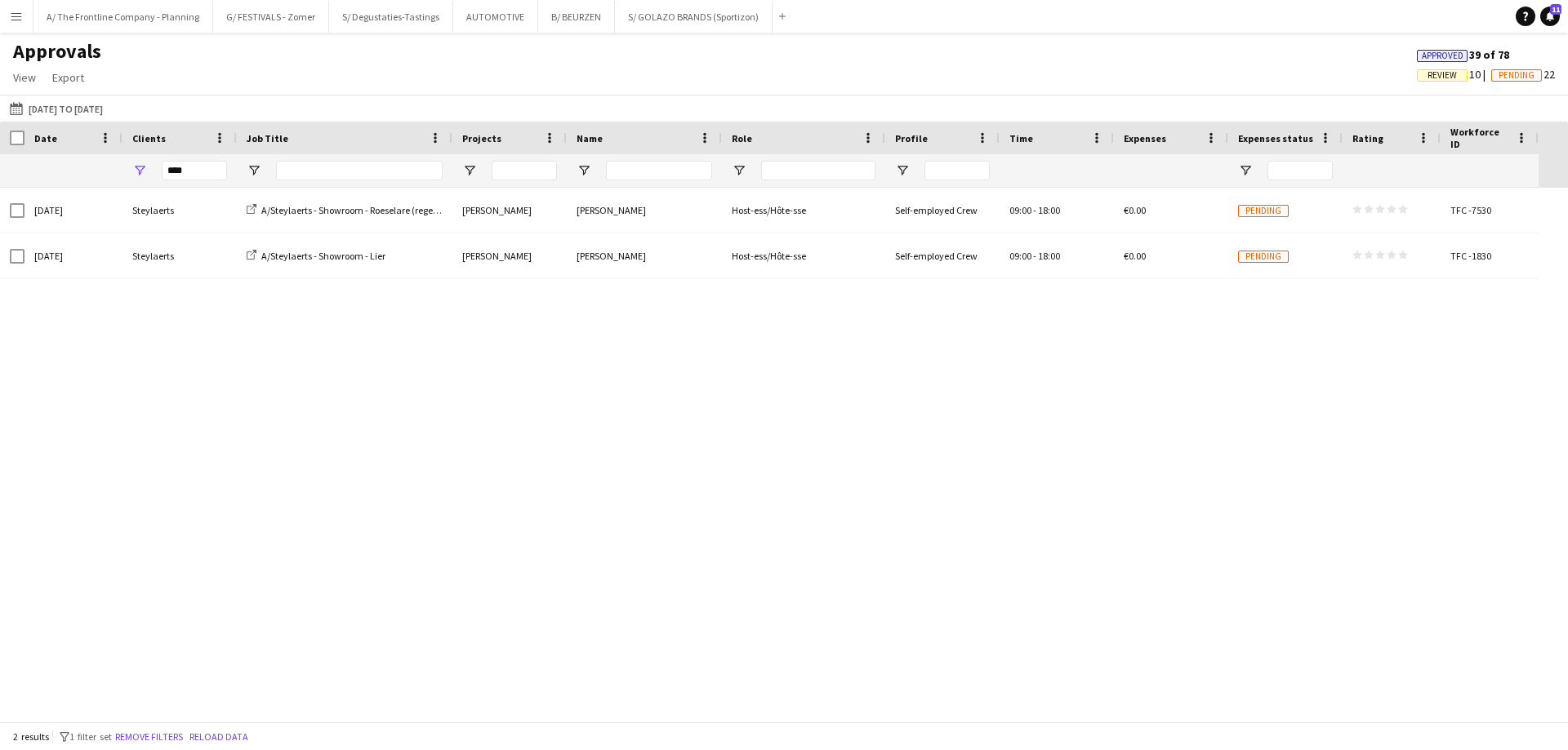
drag, startPoint x: 182, startPoint y: 154, endPoint x: 211, endPoint y: 172, distance: 34.1
click at [181, 154] on div "Clients" at bounding box center [179, 137] width 95 height 32
drag, startPoint x: 138, startPoint y: 181, endPoint x: 71, endPoint y: 181, distance: 67.0
click at [71, 181] on div at bounding box center [769, 170] width 1538 height 32
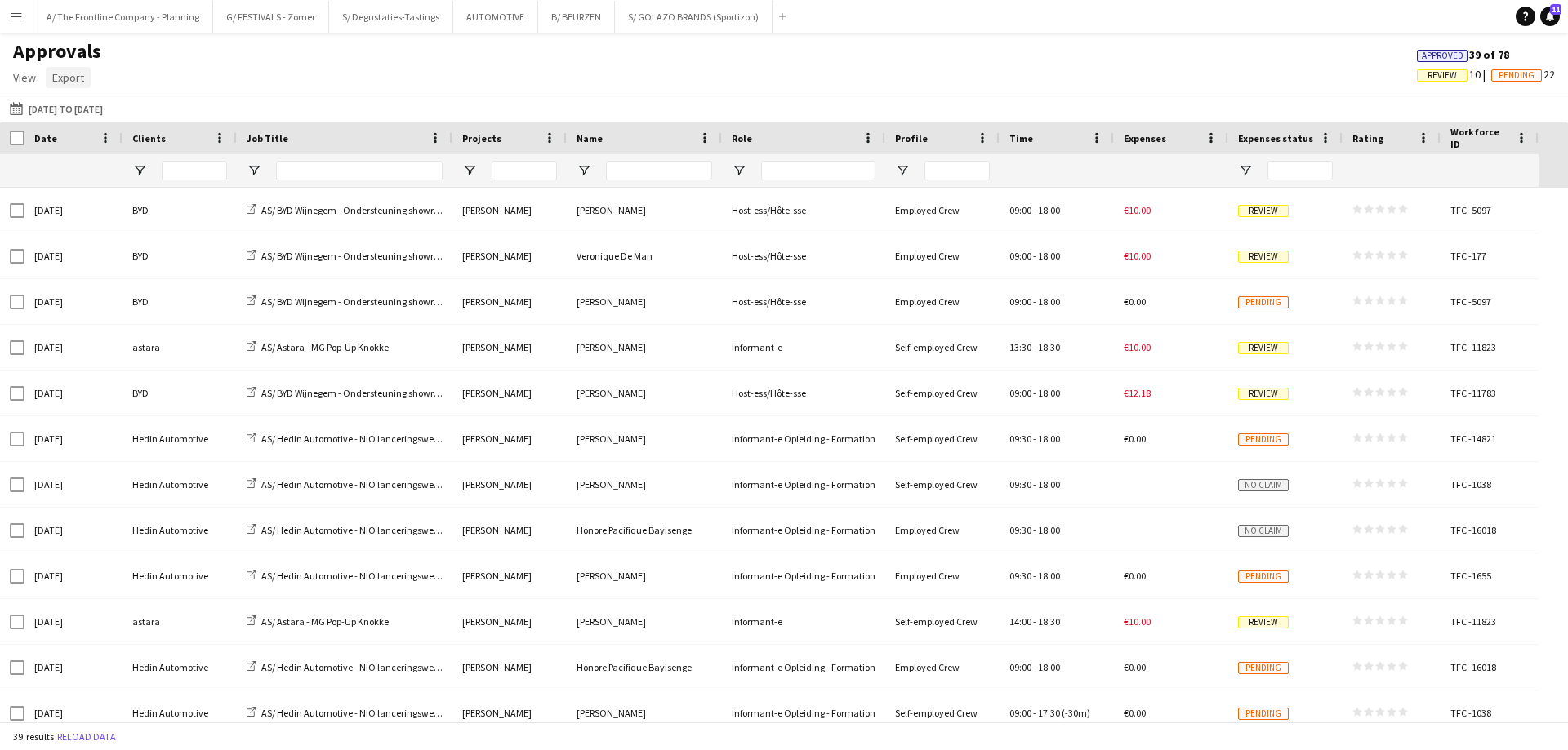
click at [71, 81] on span "Export" at bounding box center [68, 78] width 32 height 15
click at [80, 115] on span "Export as XLSX" at bounding box center [95, 113] width 71 height 15
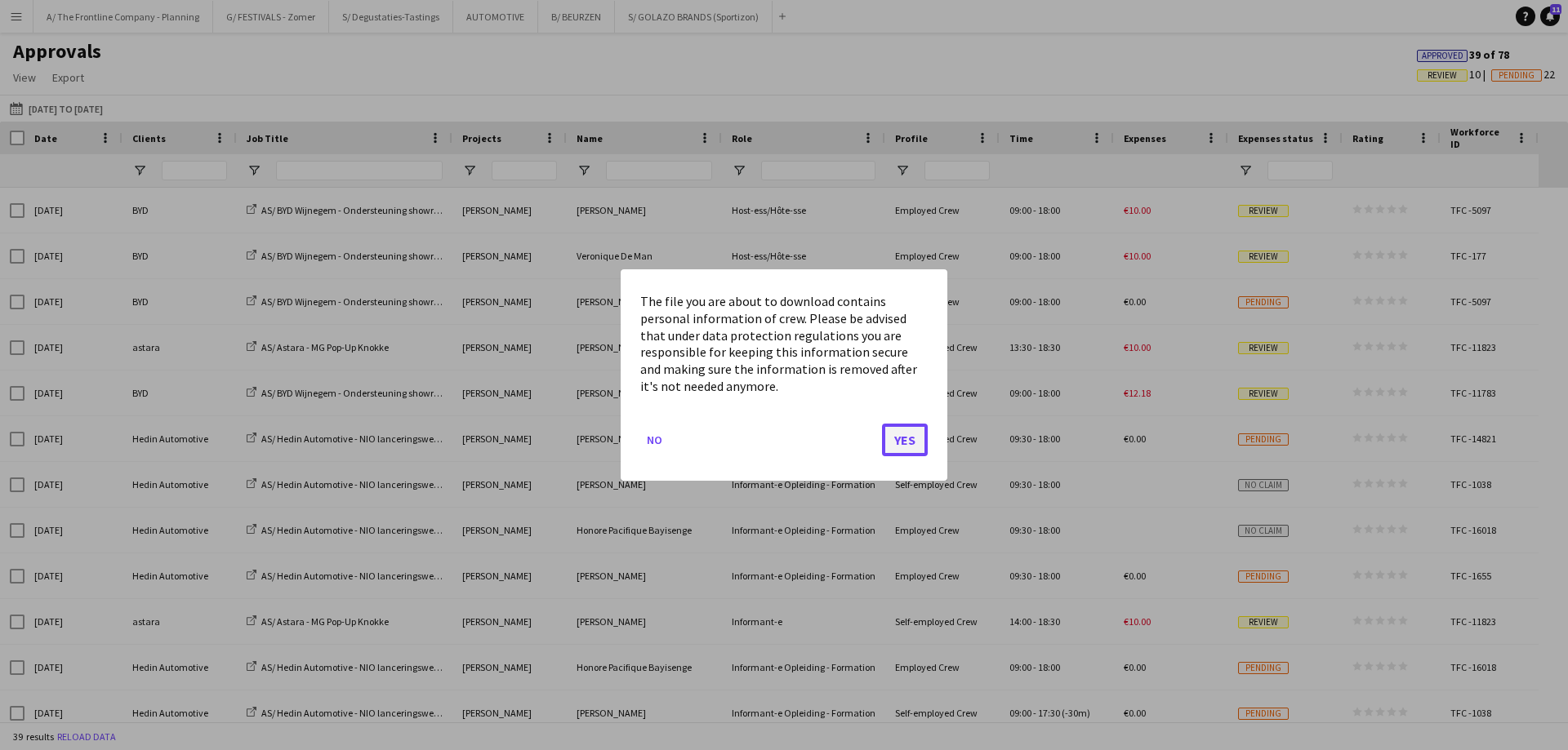
click at [904, 441] on button "Yes" at bounding box center [904, 439] width 46 height 32
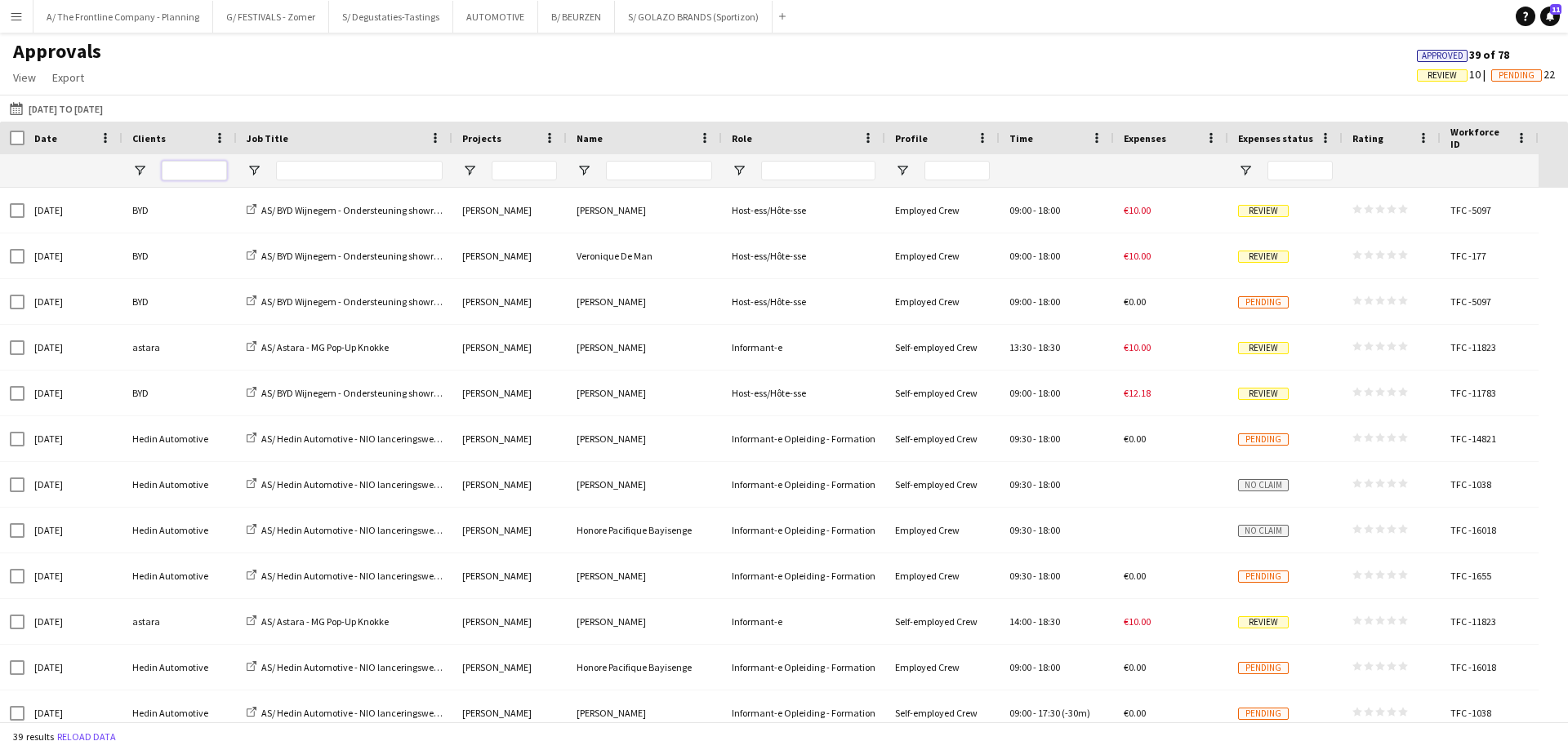
click at [222, 172] on input "Clients Filter Input" at bounding box center [194, 171] width 66 height 20
type input "***"
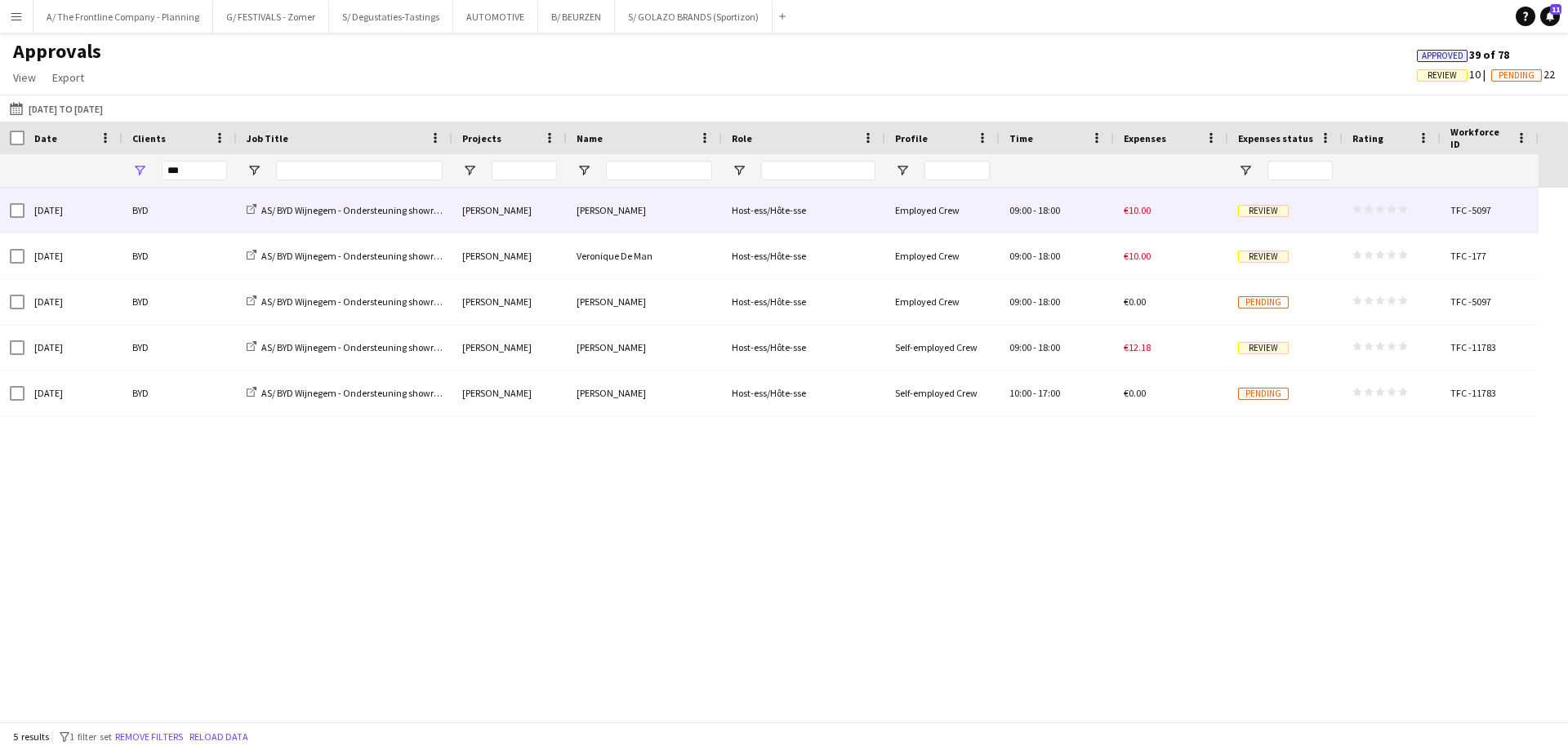
click at [97, 219] on div "[DATE]" at bounding box center [73, 210] width 98 height 45
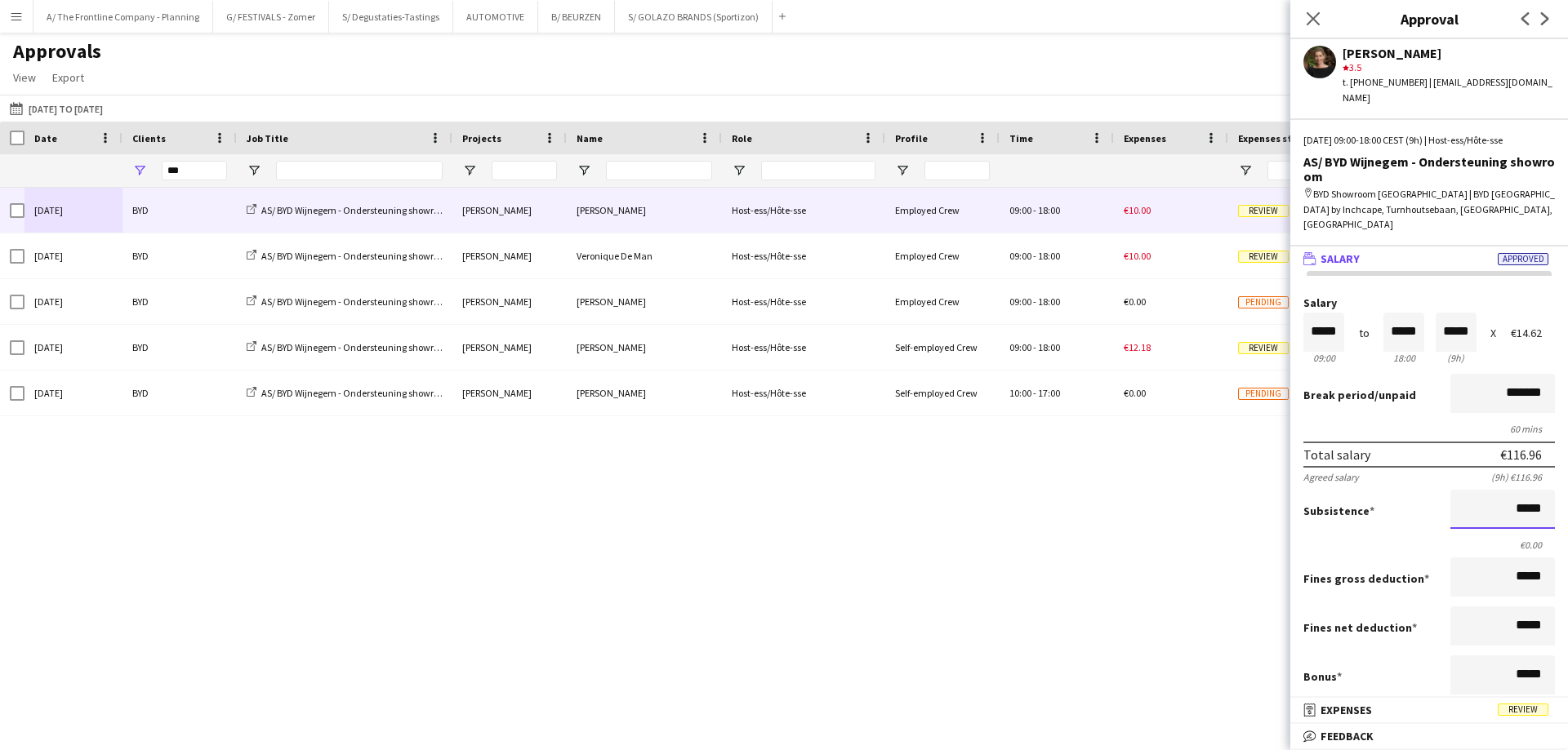
scroll to position [1, 0]
drag, startPoint x: 1464, startPoint y: 475, endPoint x: 1567, endPoint y: 502, distance: 106.5
click at [1555, 502] on mat-expansion-panel "wallet Salary Approved Salary ***** 09:00 to ***** 18:00 ***** (9h) X €14.62 Br…" at bounding box center [1428, 472] width 278 height 451
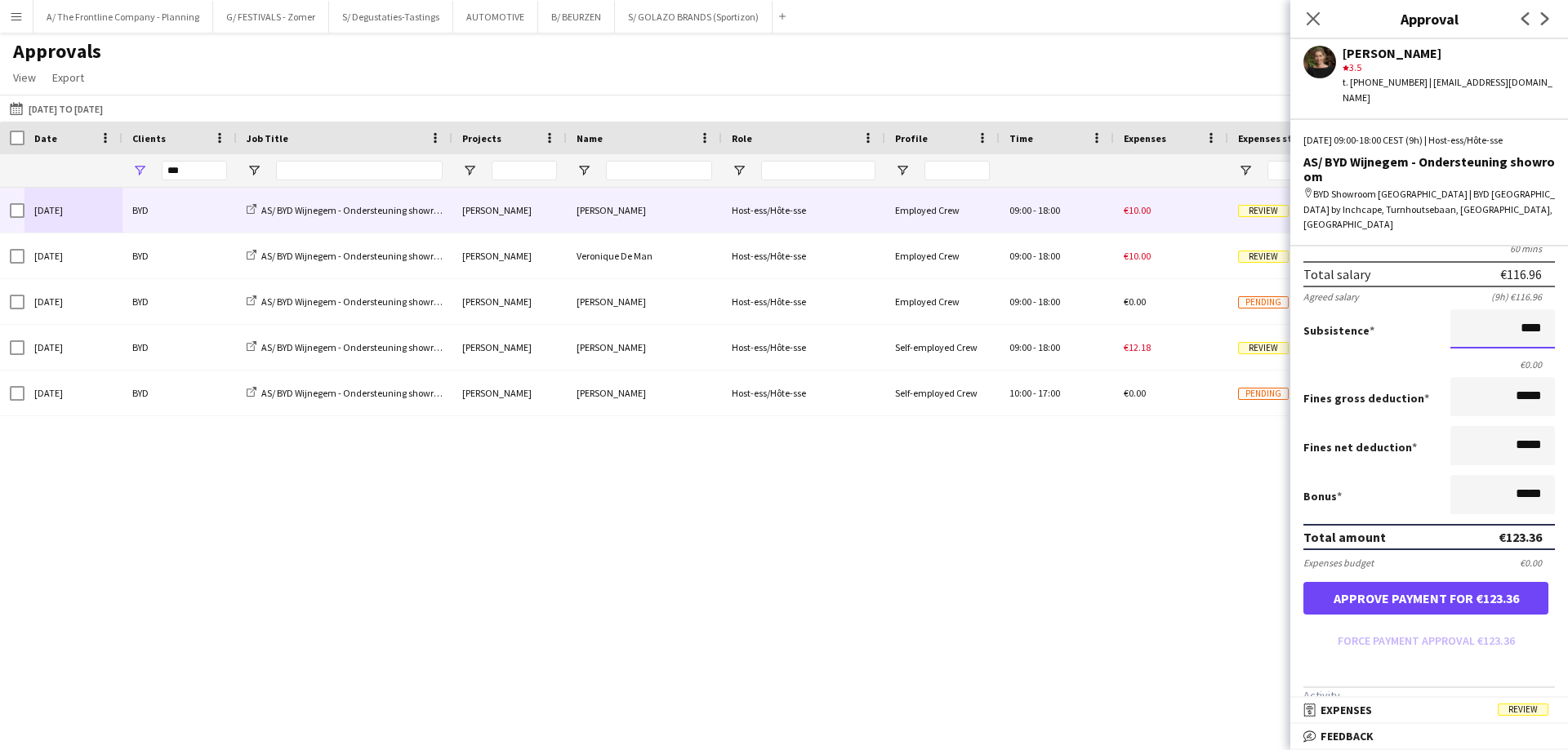
scroll to position [365, 0]
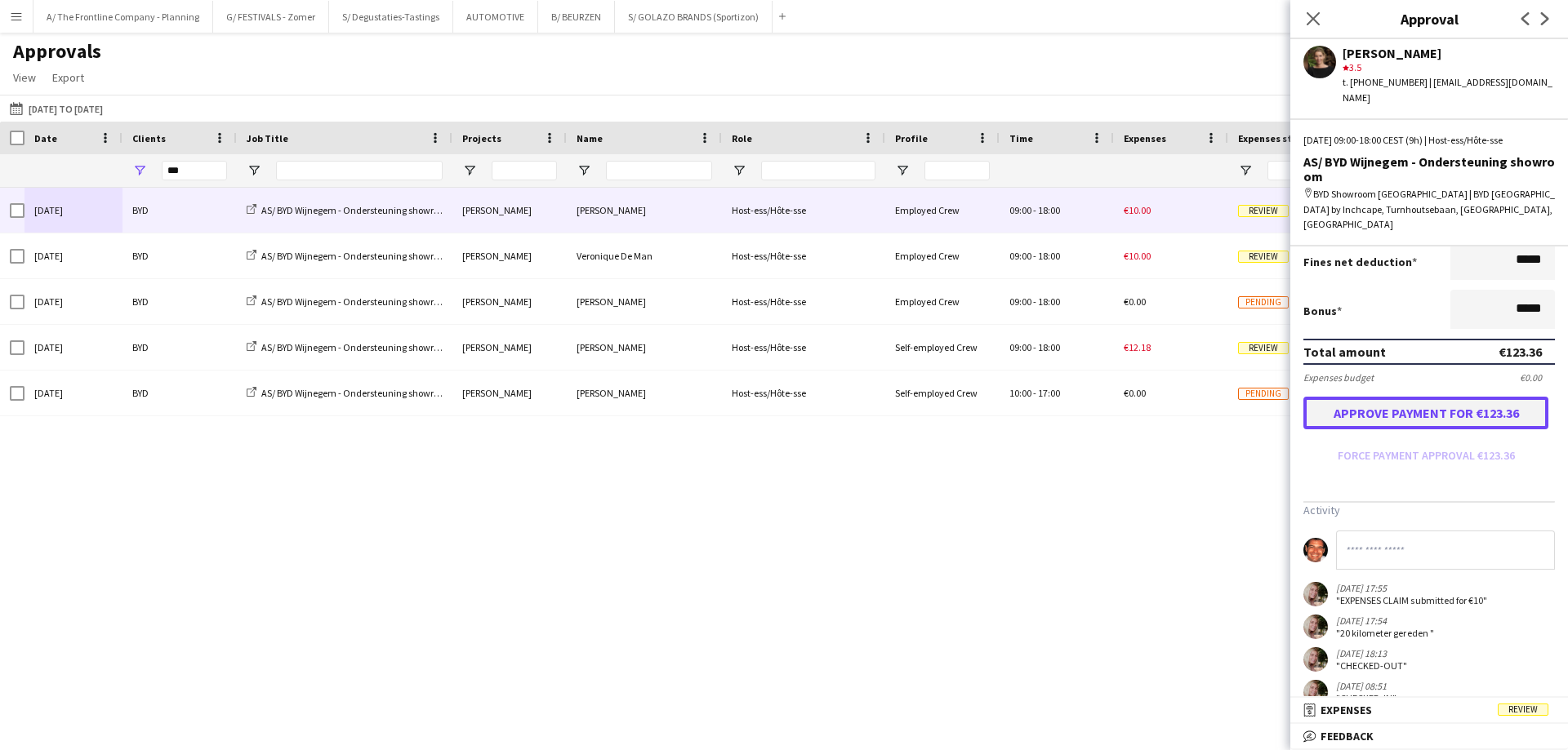
type input "*****"
click at [1407, 397] on button "Approve payment for €123.36" at bounding box center [1425, 413] width 245 height 32
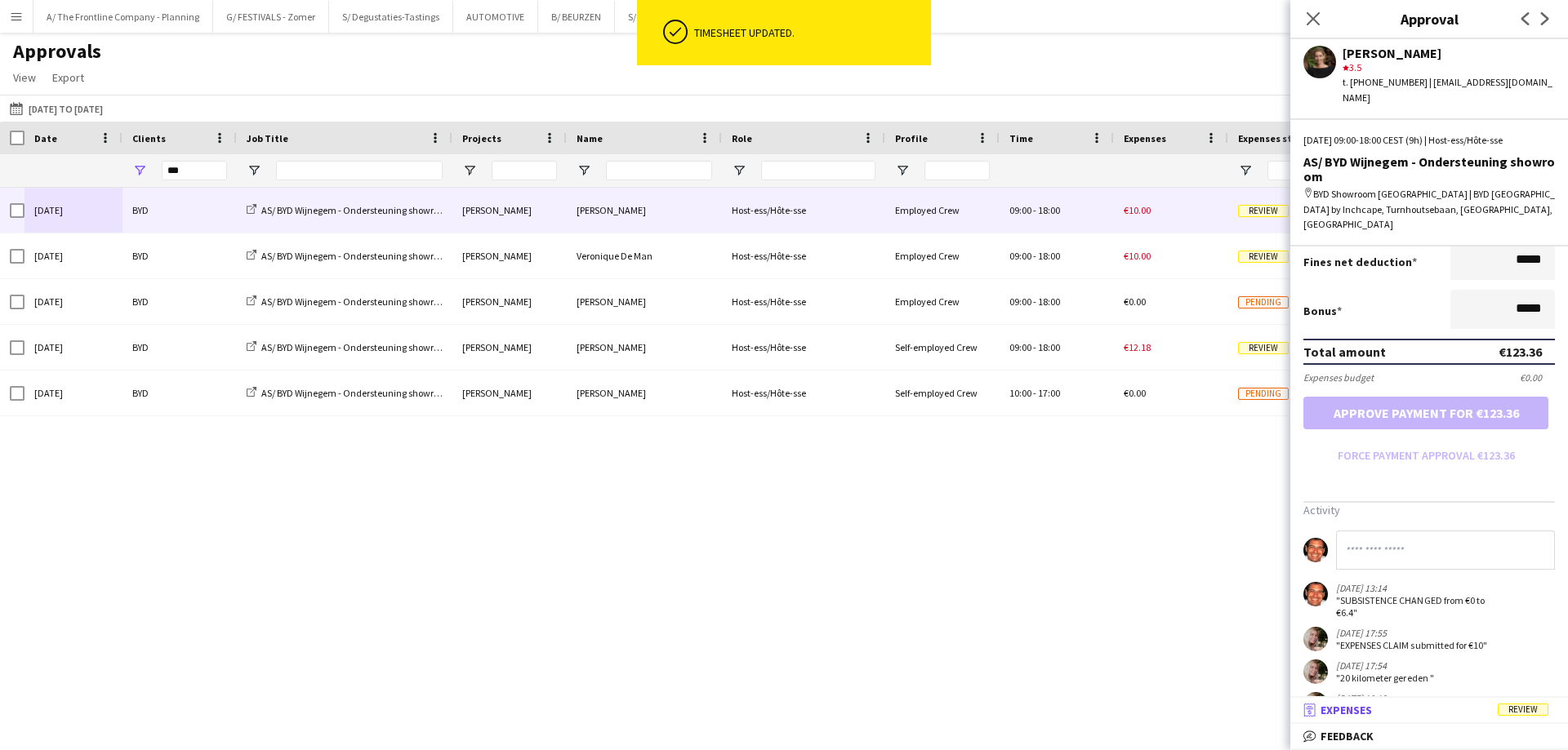
click at [1399, 703] on mat-panel-title "receipt Expenses Review" at bounding box center [1425, 710] width 271 height 15
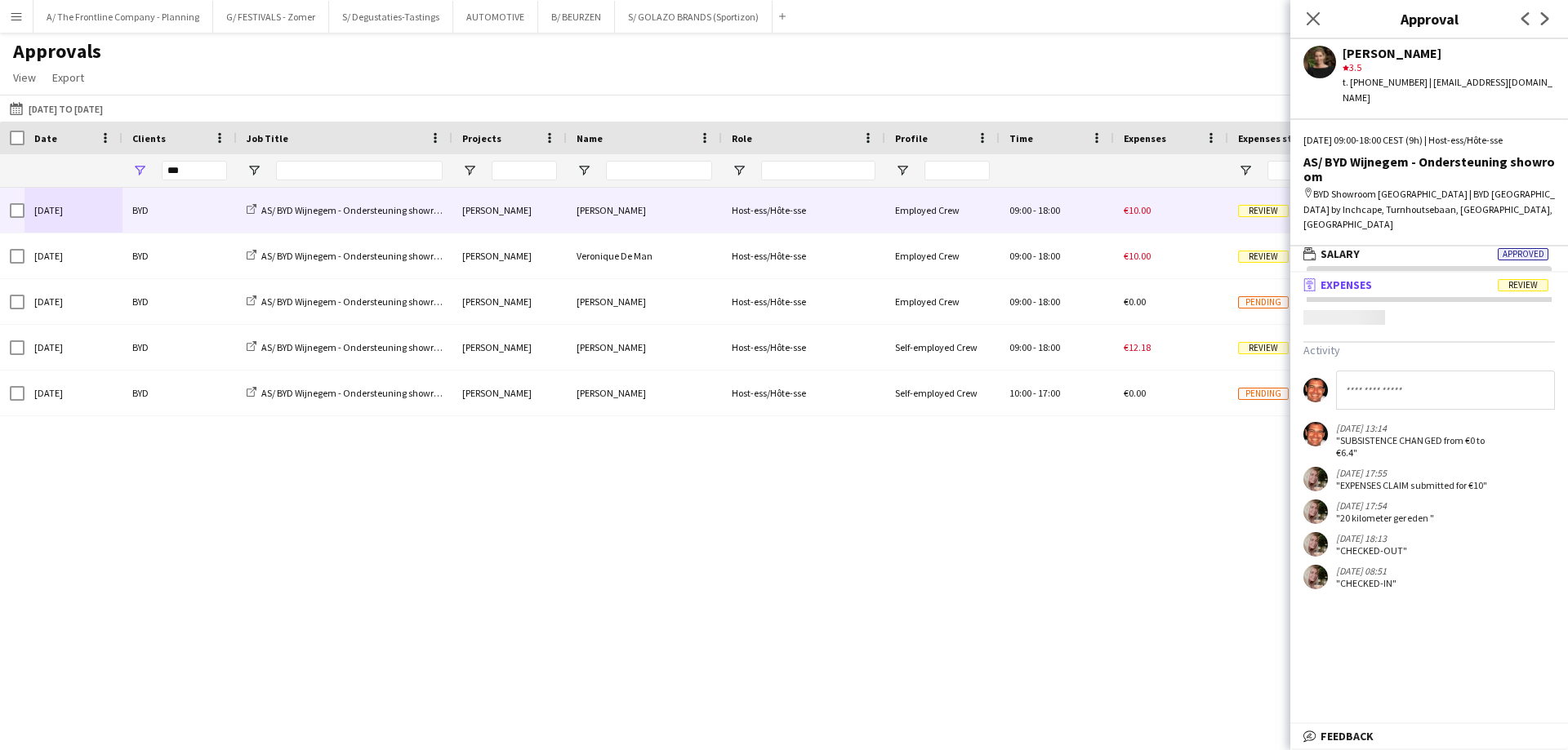
scroll to position [5, 0]
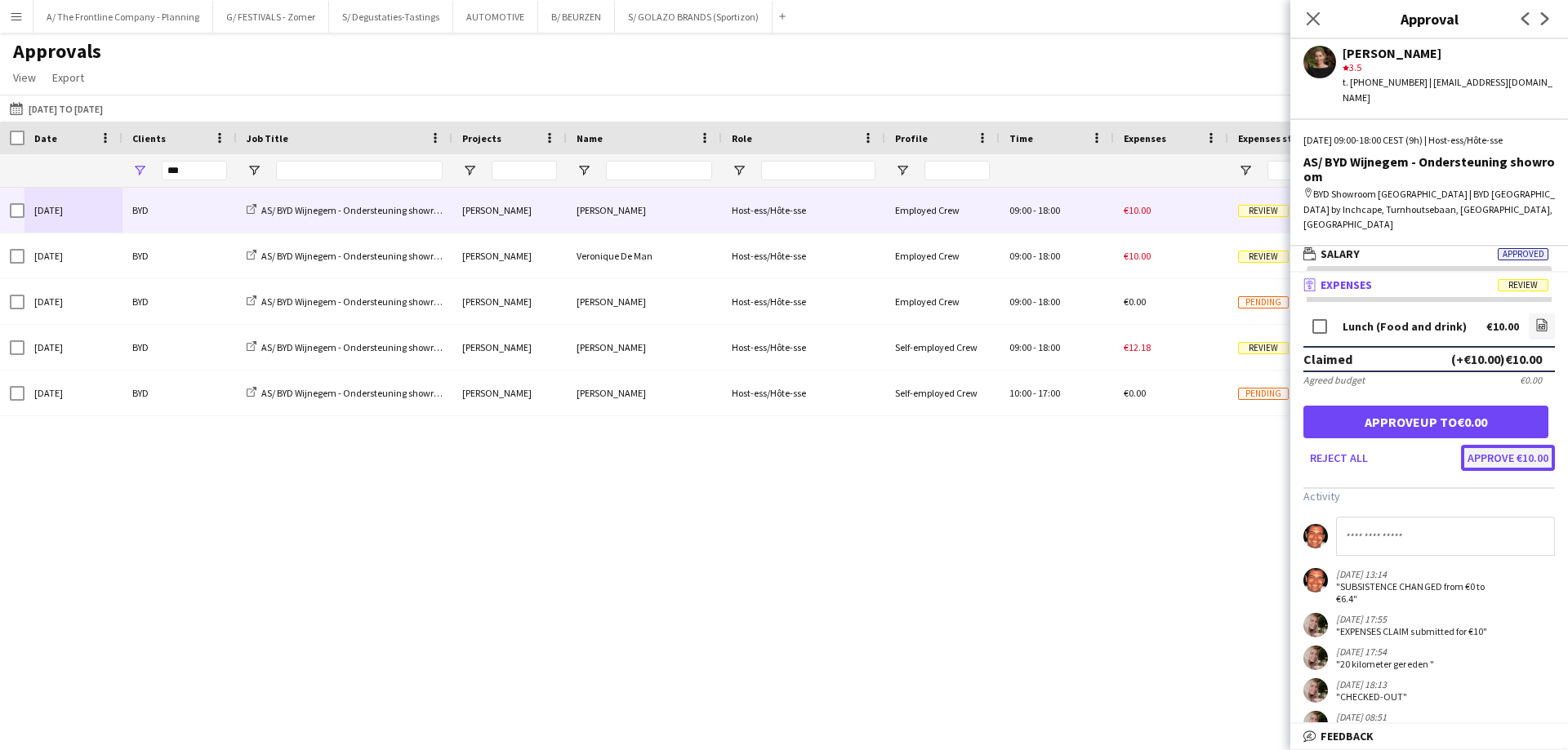
click at [1475, 444] on button "Approve €10.00" at bounding box center [1507, 457] width 94 height 26
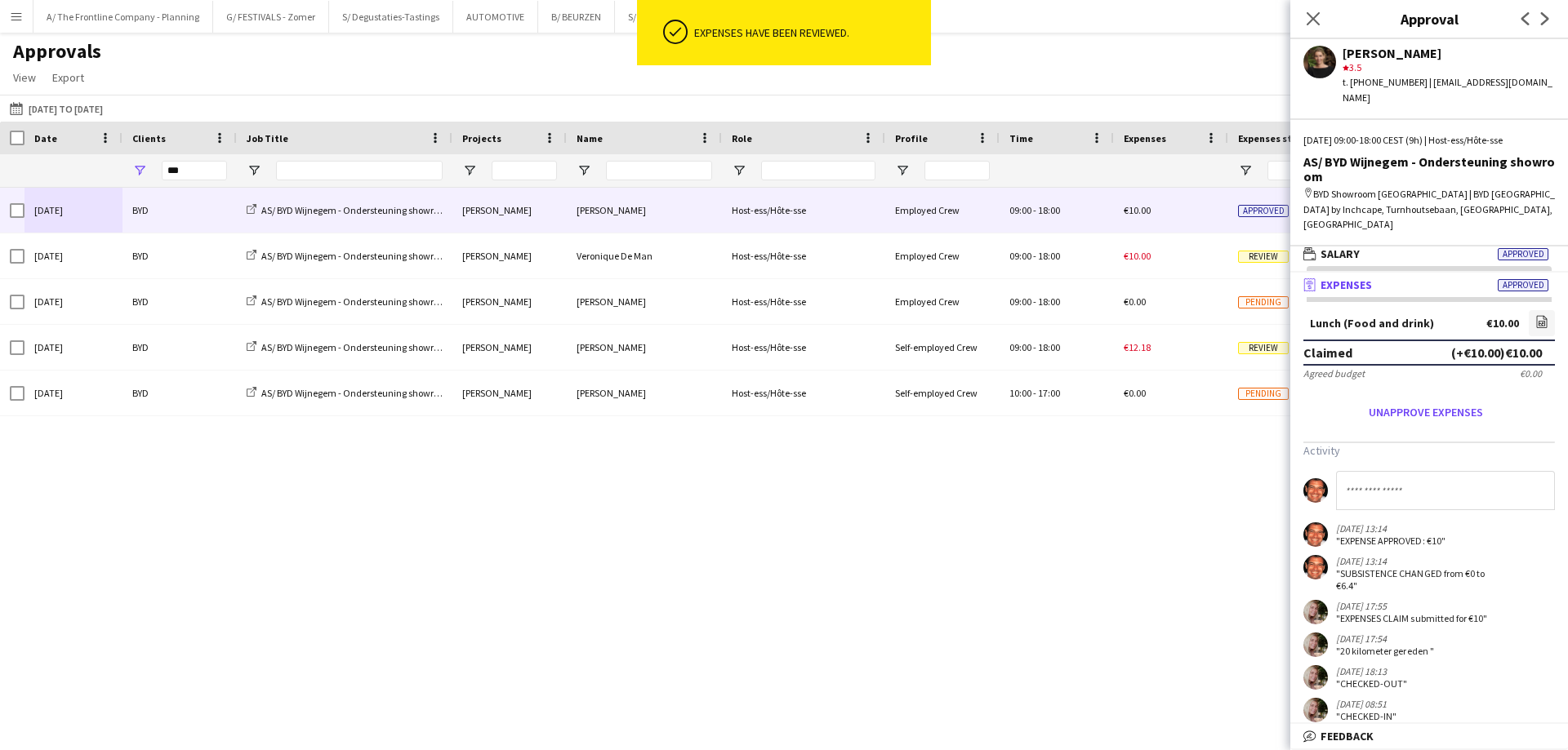
click at [1002, 500] on div "[DATE] BYD AS/ BYD Wijnegem - Ondersteuning showroom [PERSON_NAME] De Man Host-…" at bounding box center [784, 454] width 1568 height 534
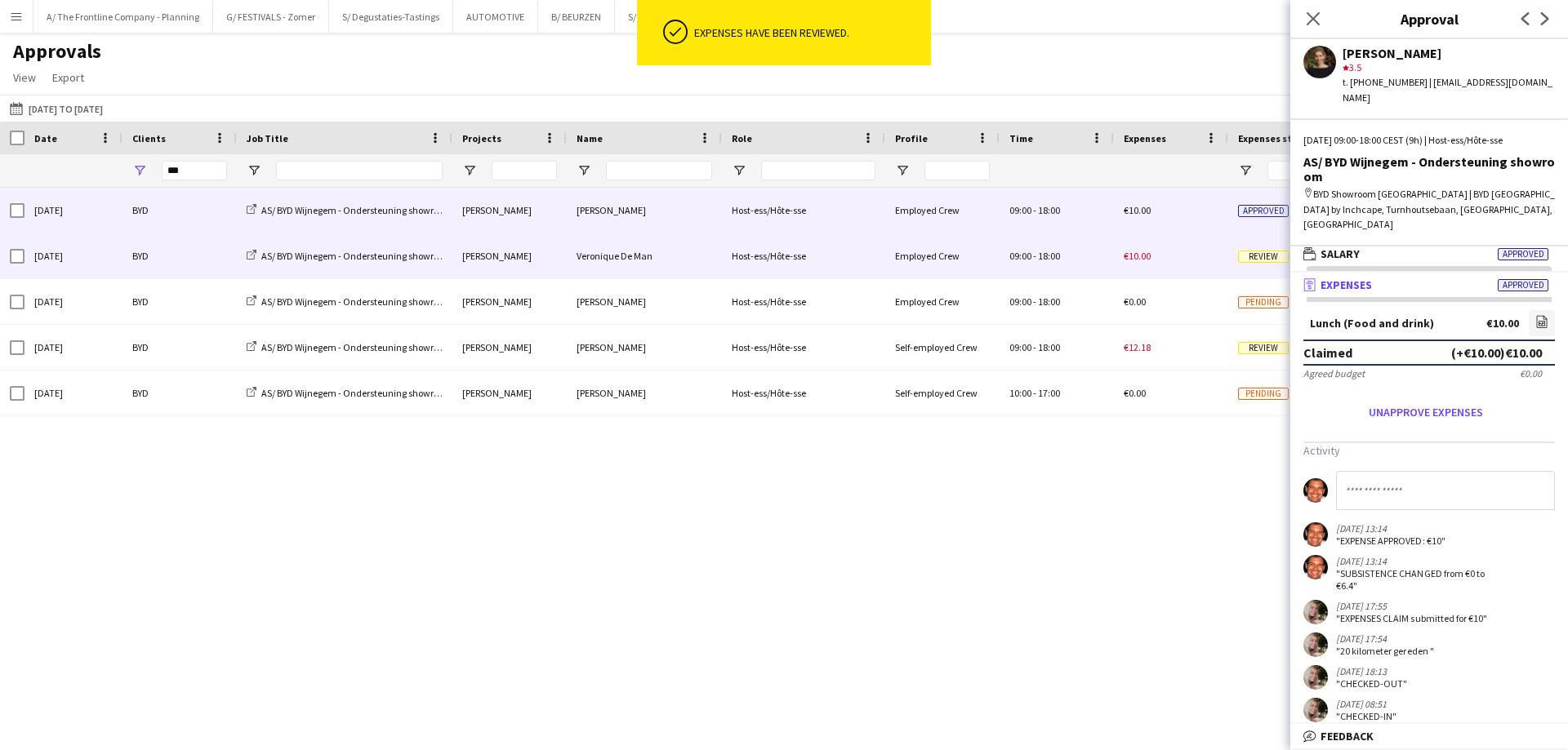
click at [119, 259] on div "[DATE]" at bounding box center [73, 256] width 98 height 45
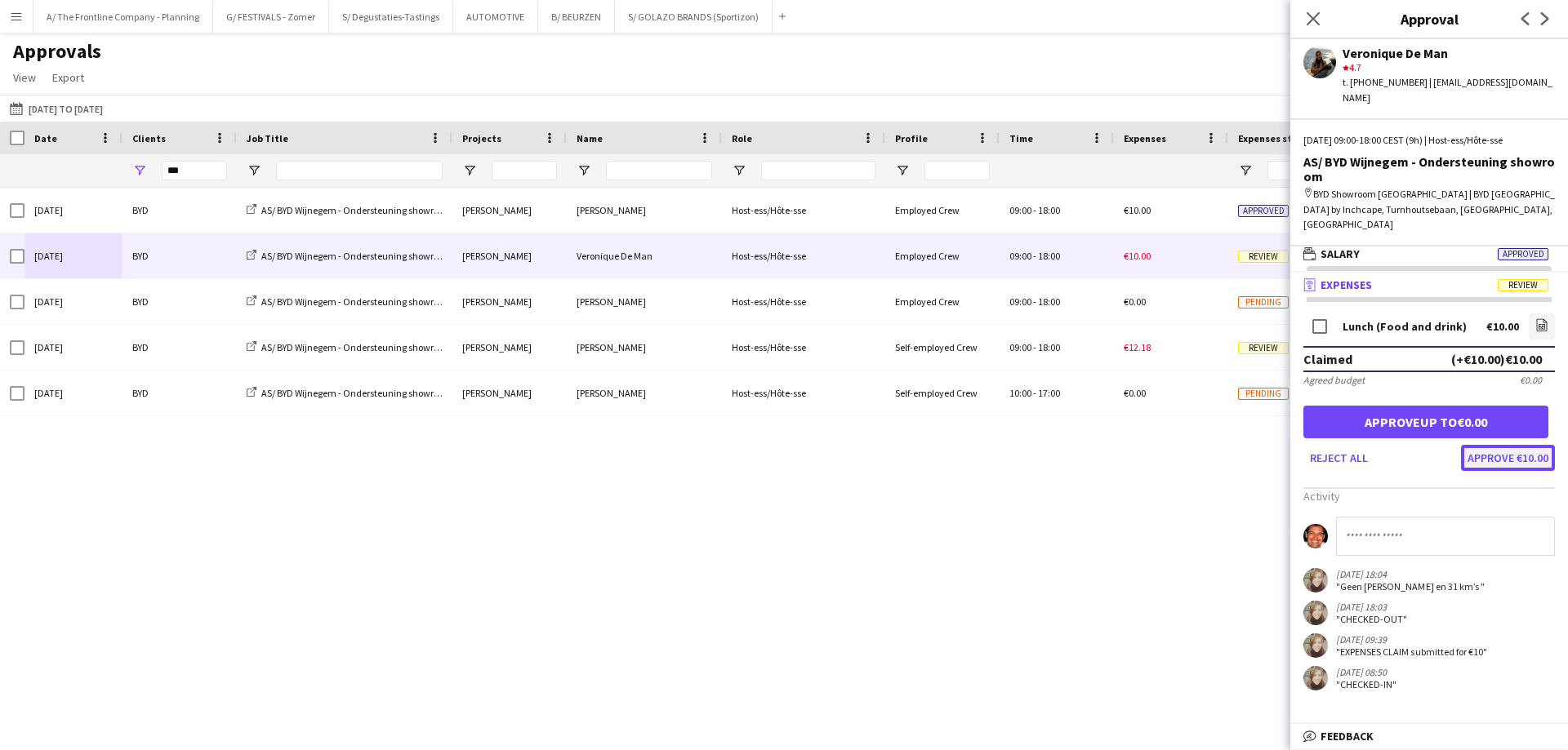
click at [1509, 453] on button "Approve €10.00" at bounding box center [1507, 457] width 94 height 26
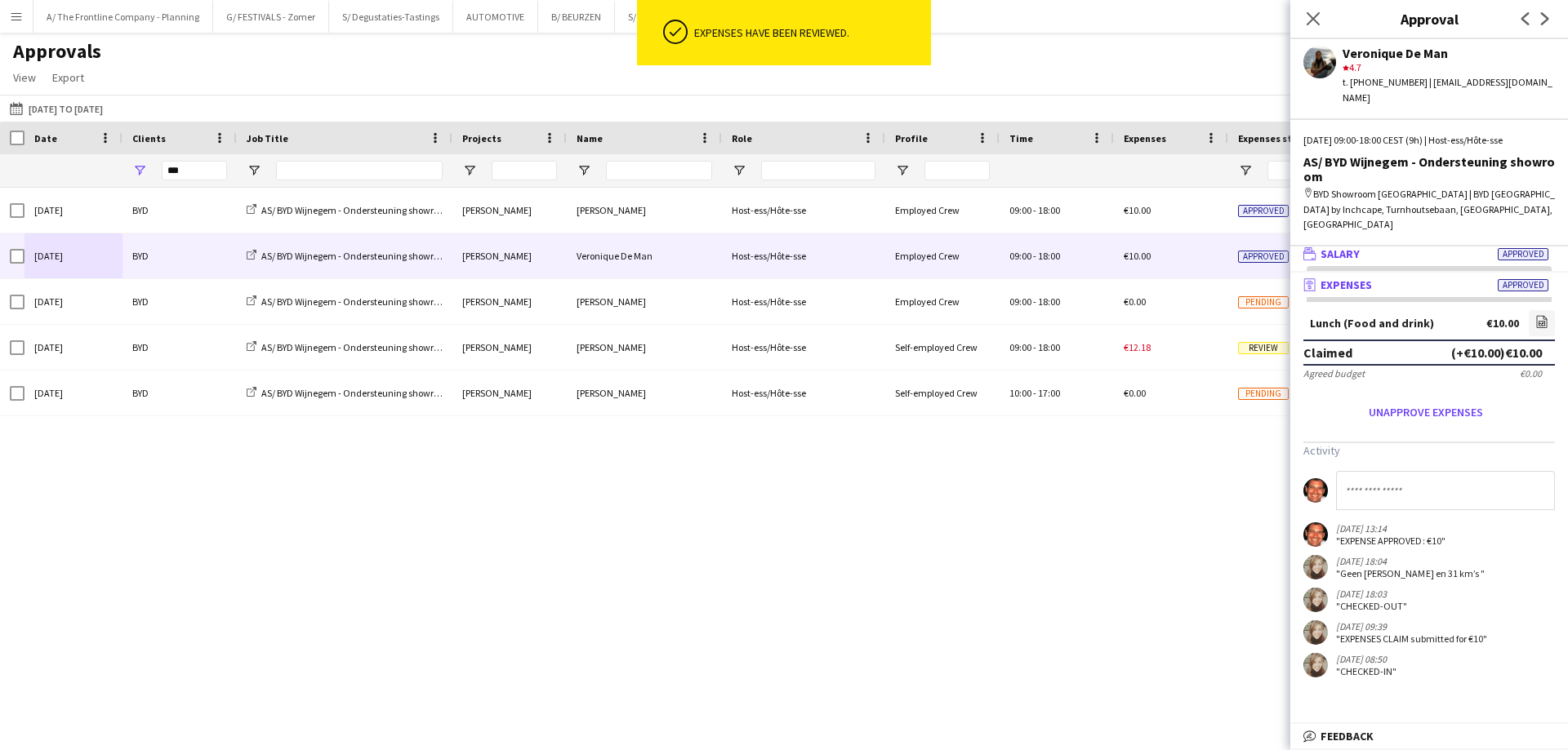
click at [1337, 247] on span "Salary" at bounding box center [1339, 254] width 39 height 15
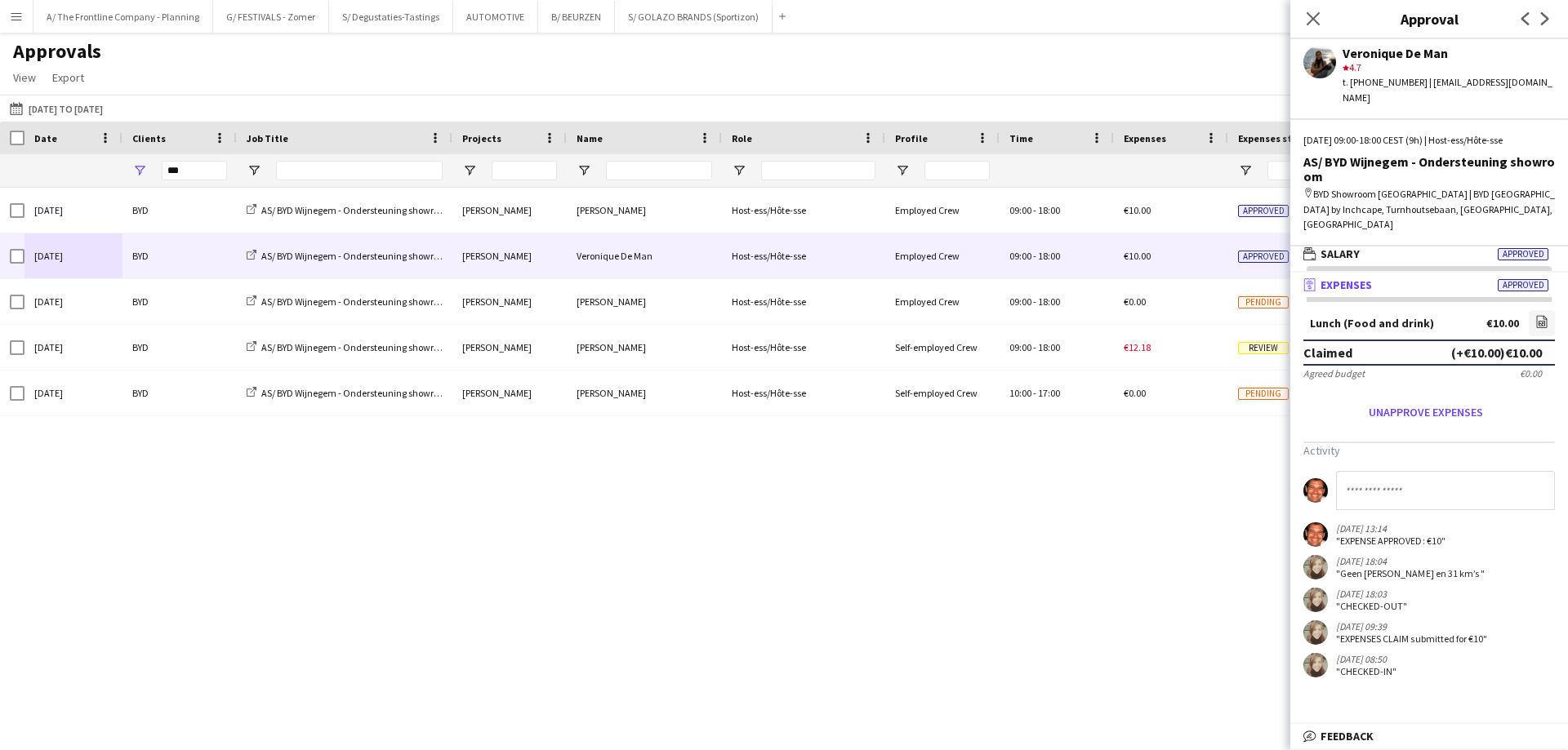
scroll to position [0, 0]
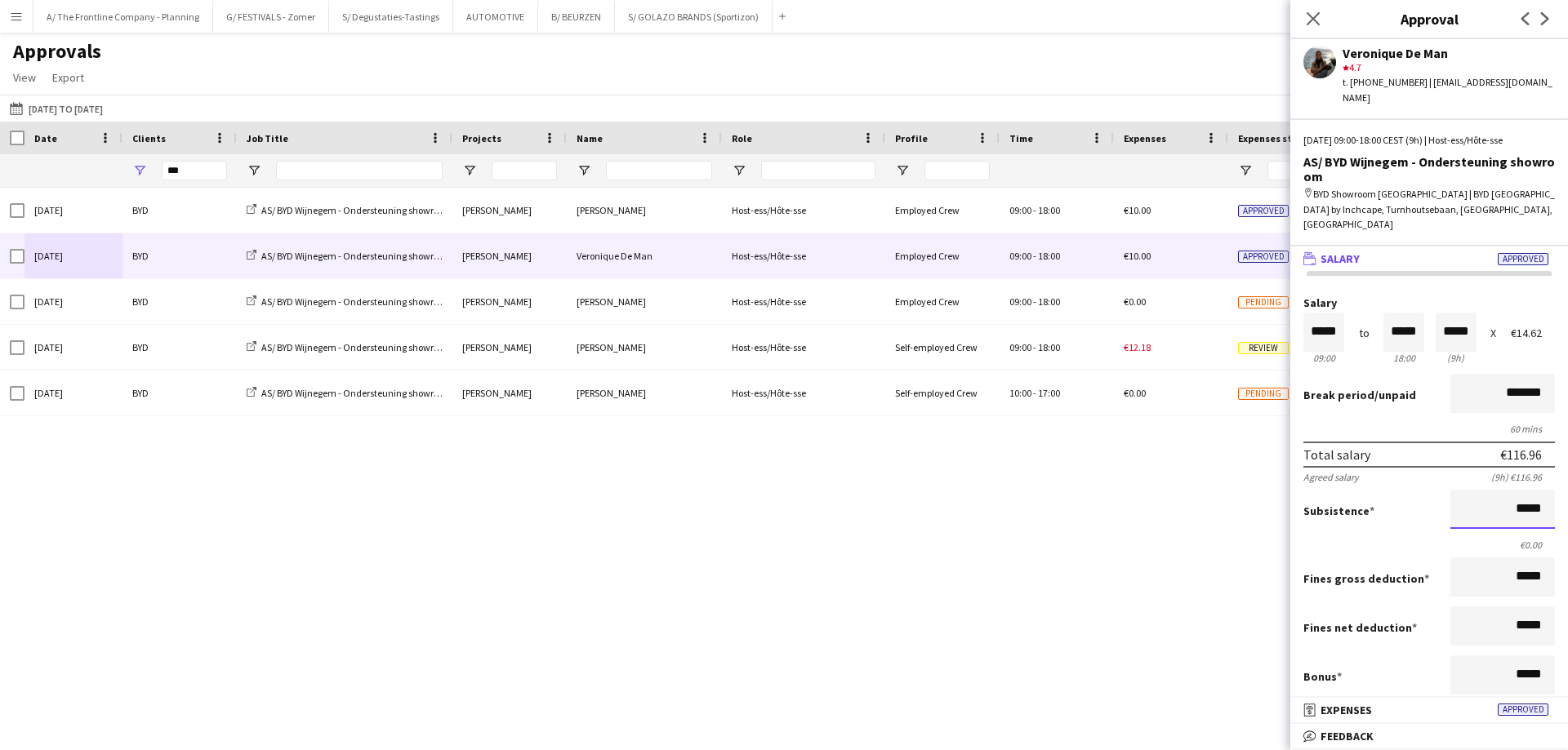
drag, startPoint x: 1511, startPoint y: 491, endPoint x: 1562, endPoint y: 501, distance: 52.0
click at [1555, 502] on mat-expansion-panel "wallet Salary Approved Salary ***** 09:00 to ***** 18:00 ***** (9h) X €14.62 Br…" at bounding box center [1428, 472] width 278 height 451
type input "*****"
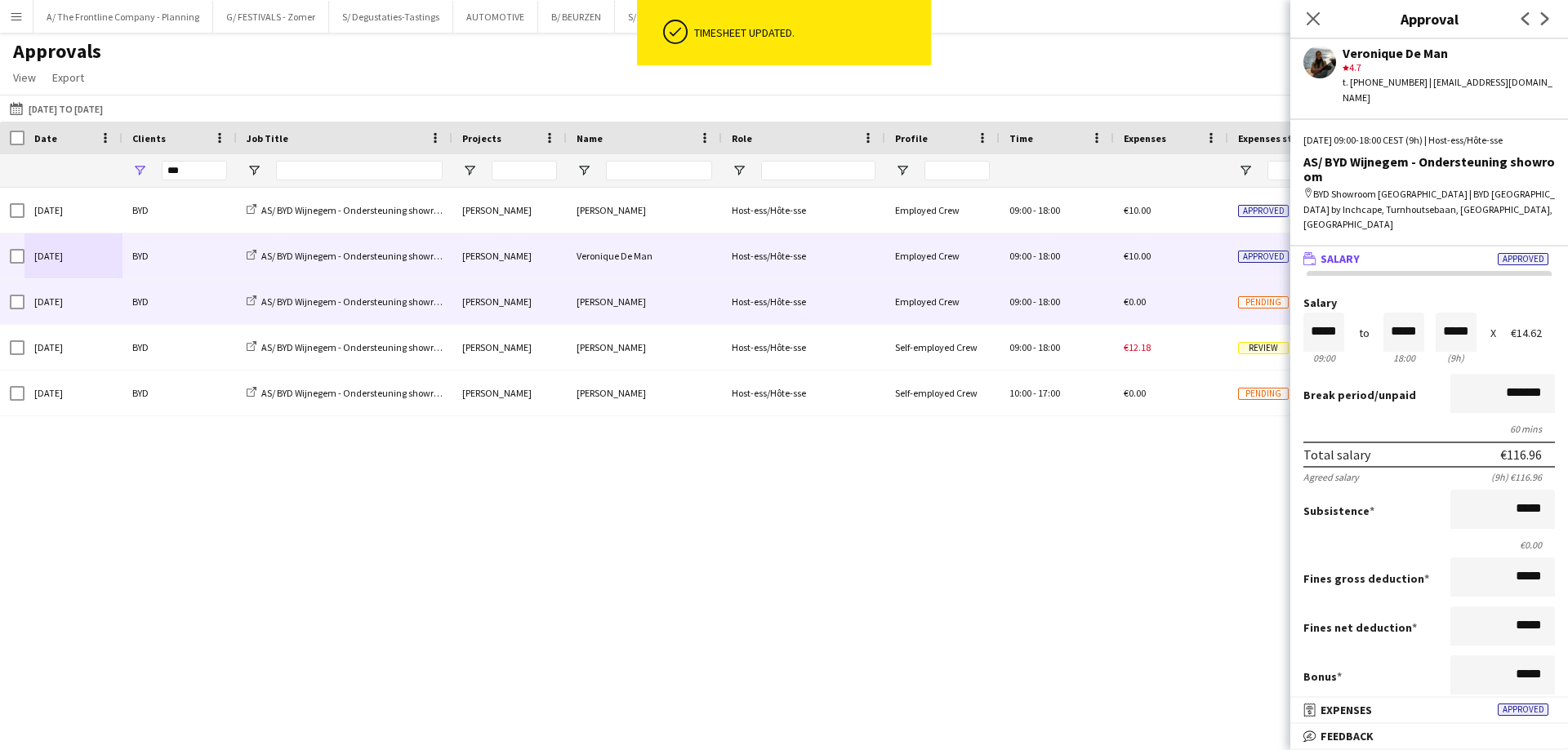
scroll to position [0, 0]
click at [164, 298] on div "BYD" at bounding box center [179, 301] width 115 height 45
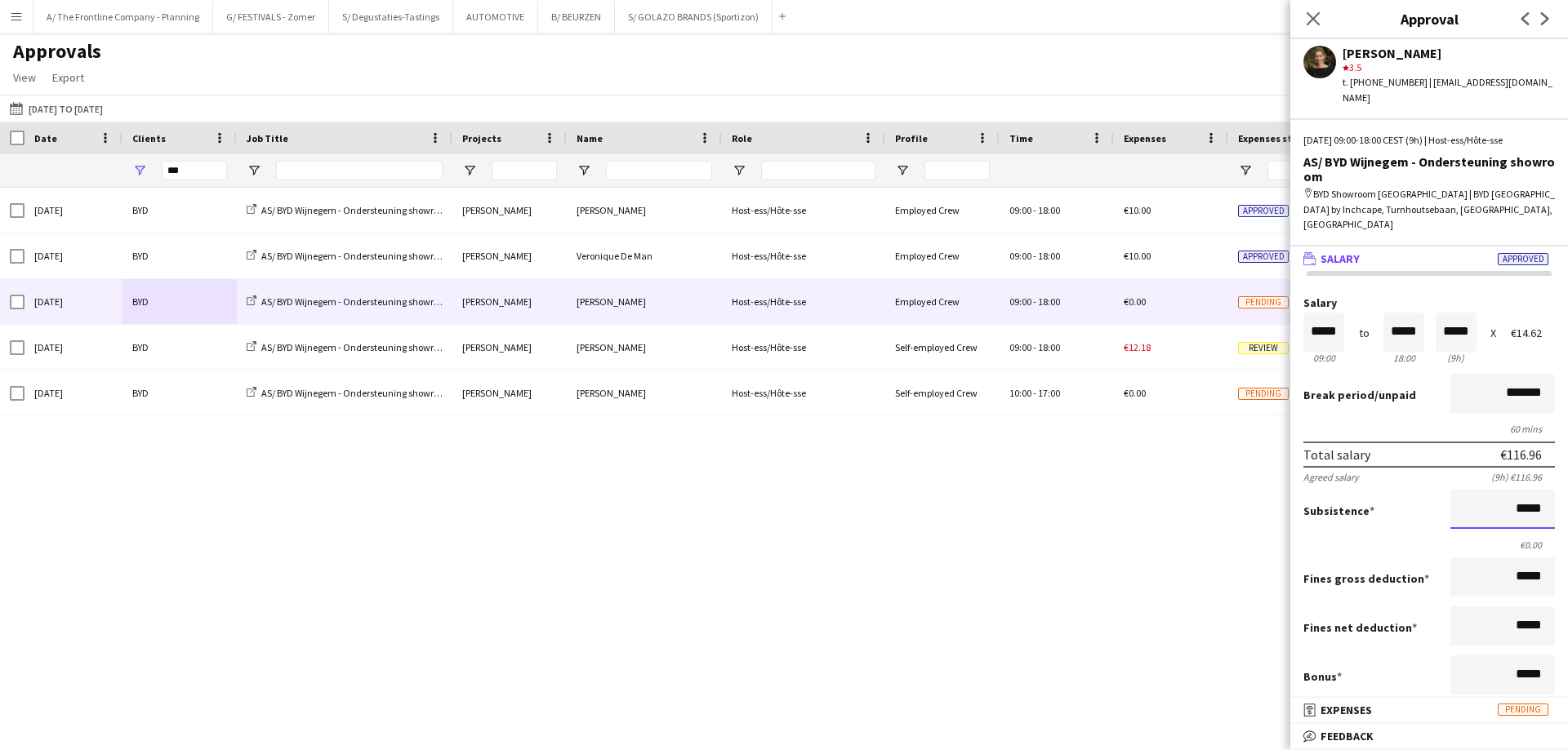
drag, startPoint x: 1466, startPoint y: 484, endPoint x: 1567, endPoint y: 483, distance: 101.0
click at [1555, 483] on mat-expansion-panel "wallet Salary Approved Salary ***** 09:00 to ***** 18:00 ***** (9h) X €14.62 Br…" at bounding box center [1428, 472] width 278 height 451
type input "*****"
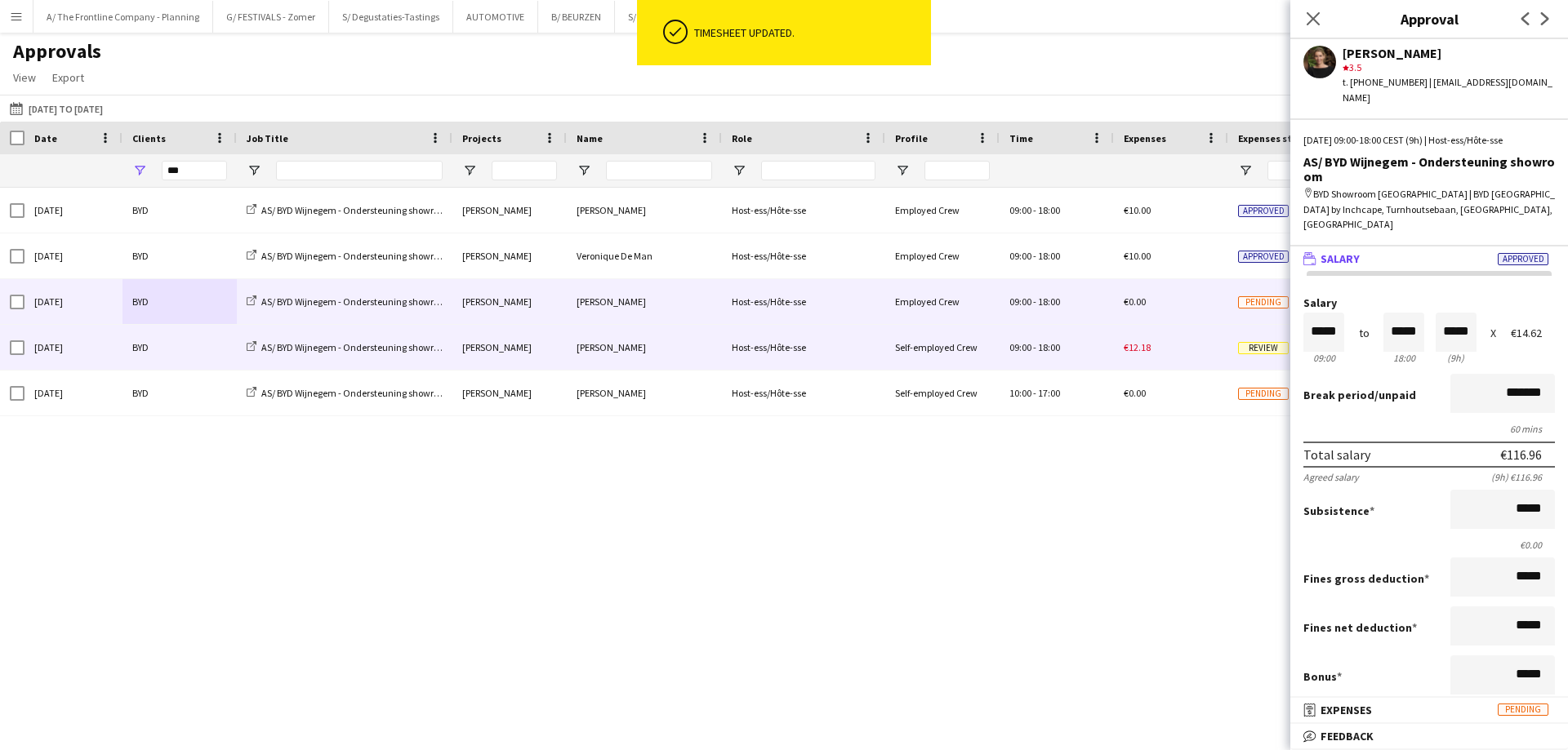
click at [155, 339] on div "BYD" at bounding box center [179, 347] width 115 height 45
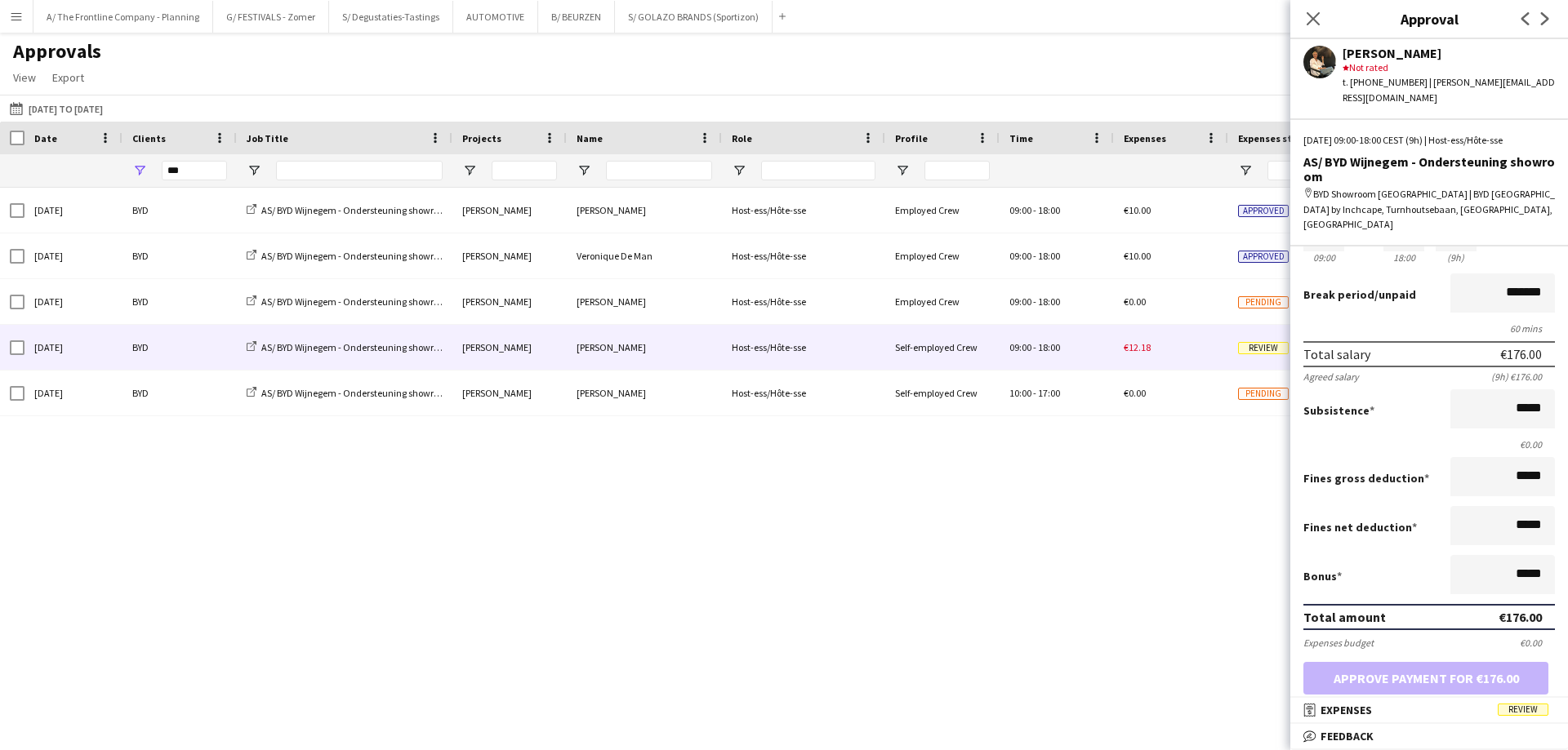
scroll to position [280, 0]
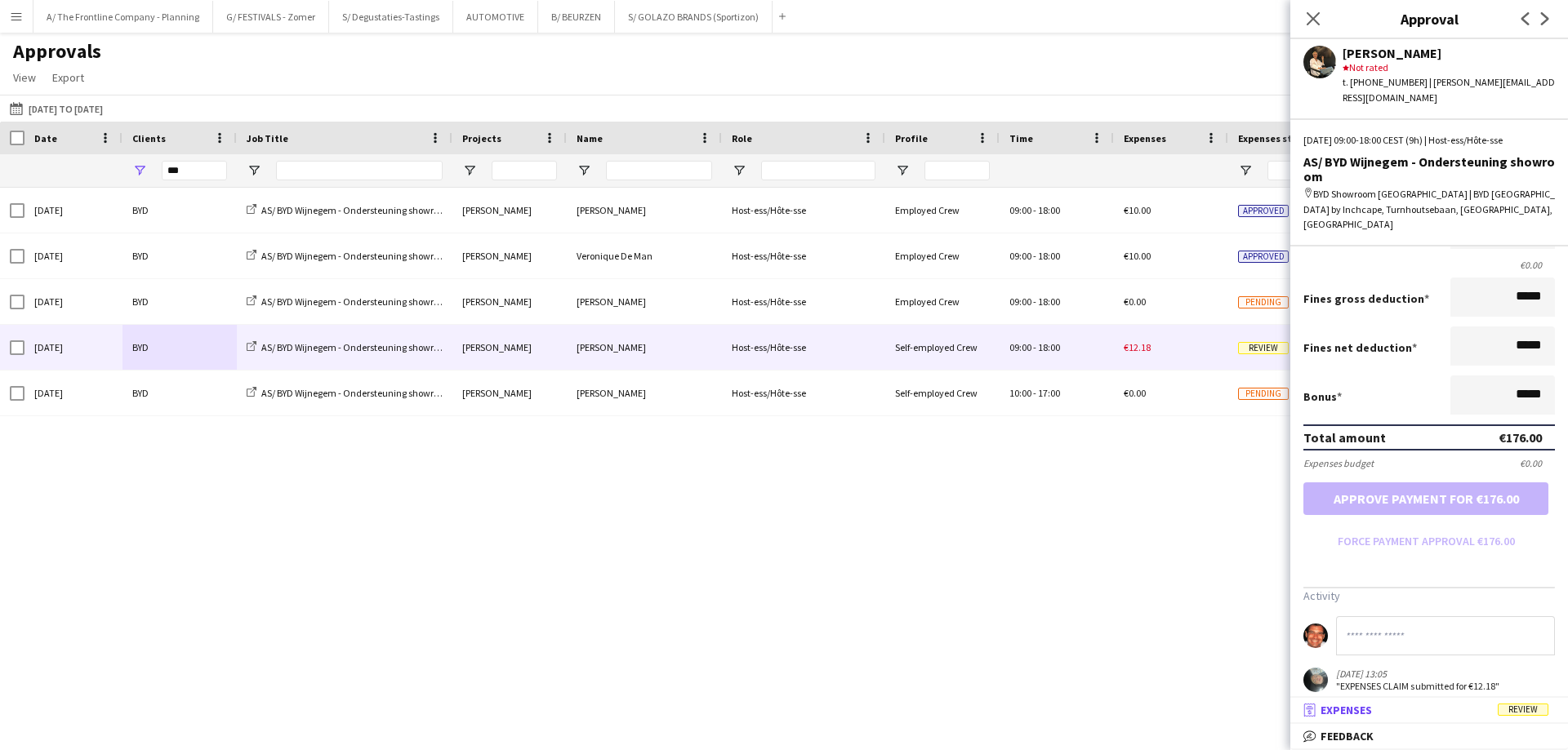
click at [1344, 709] on span "Expenses" at bounding box center [1346, 710] width 52 height 15
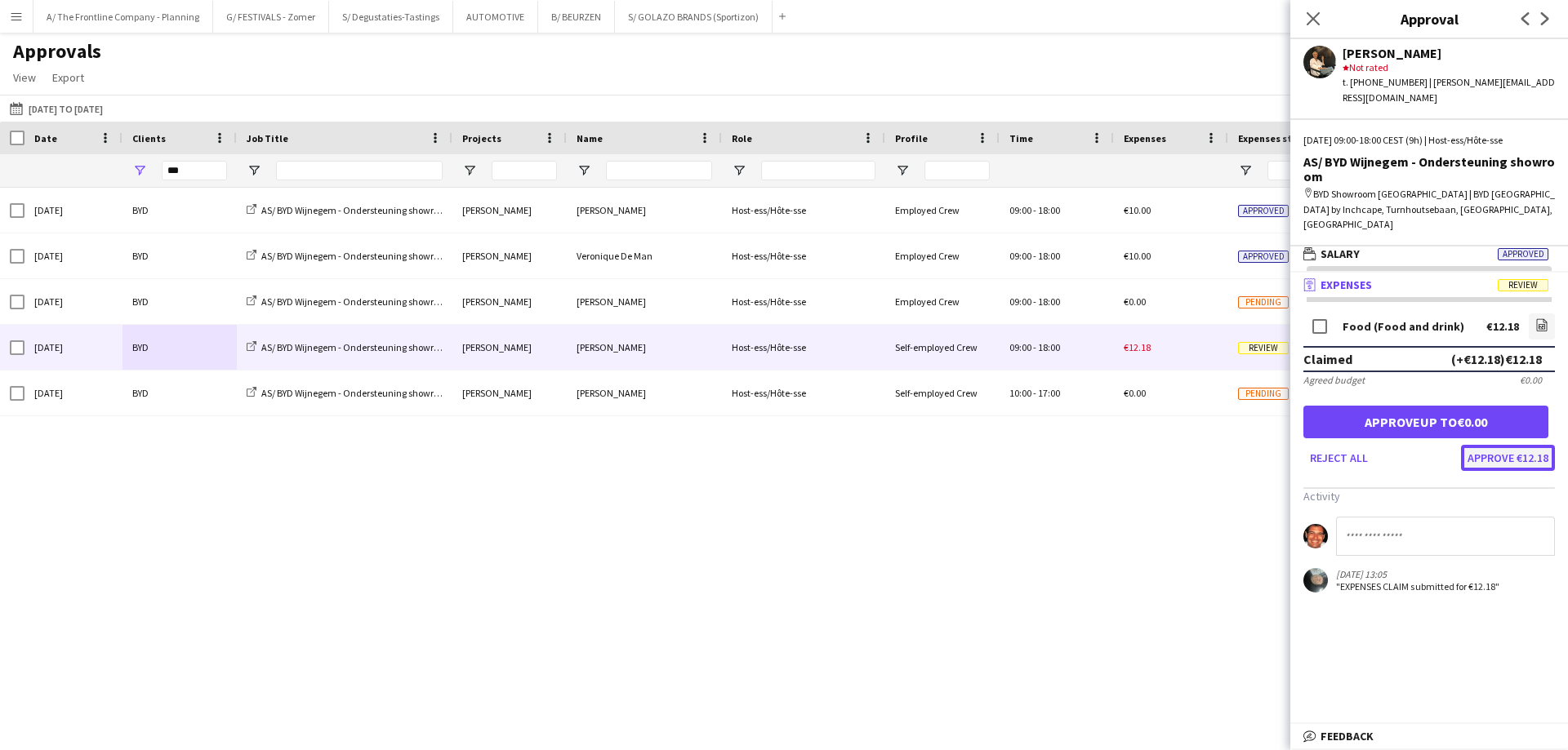
click at [1503, 444] on button "Approve €12.18" at bounding box center [1507, 457] width 94 height 26
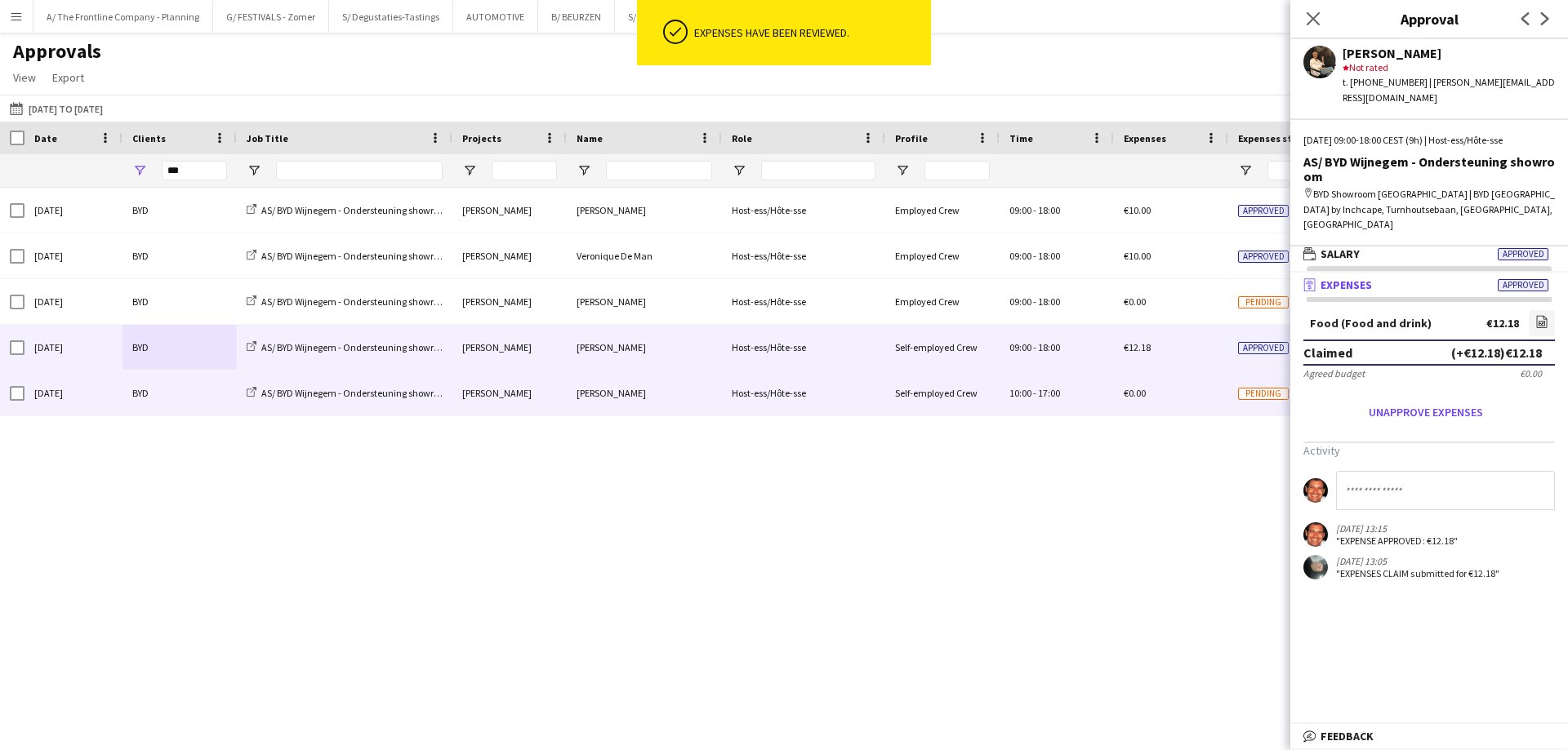
click at [170, 390] on div "BYD" at bounding box center [179, 393] width 115 height 45
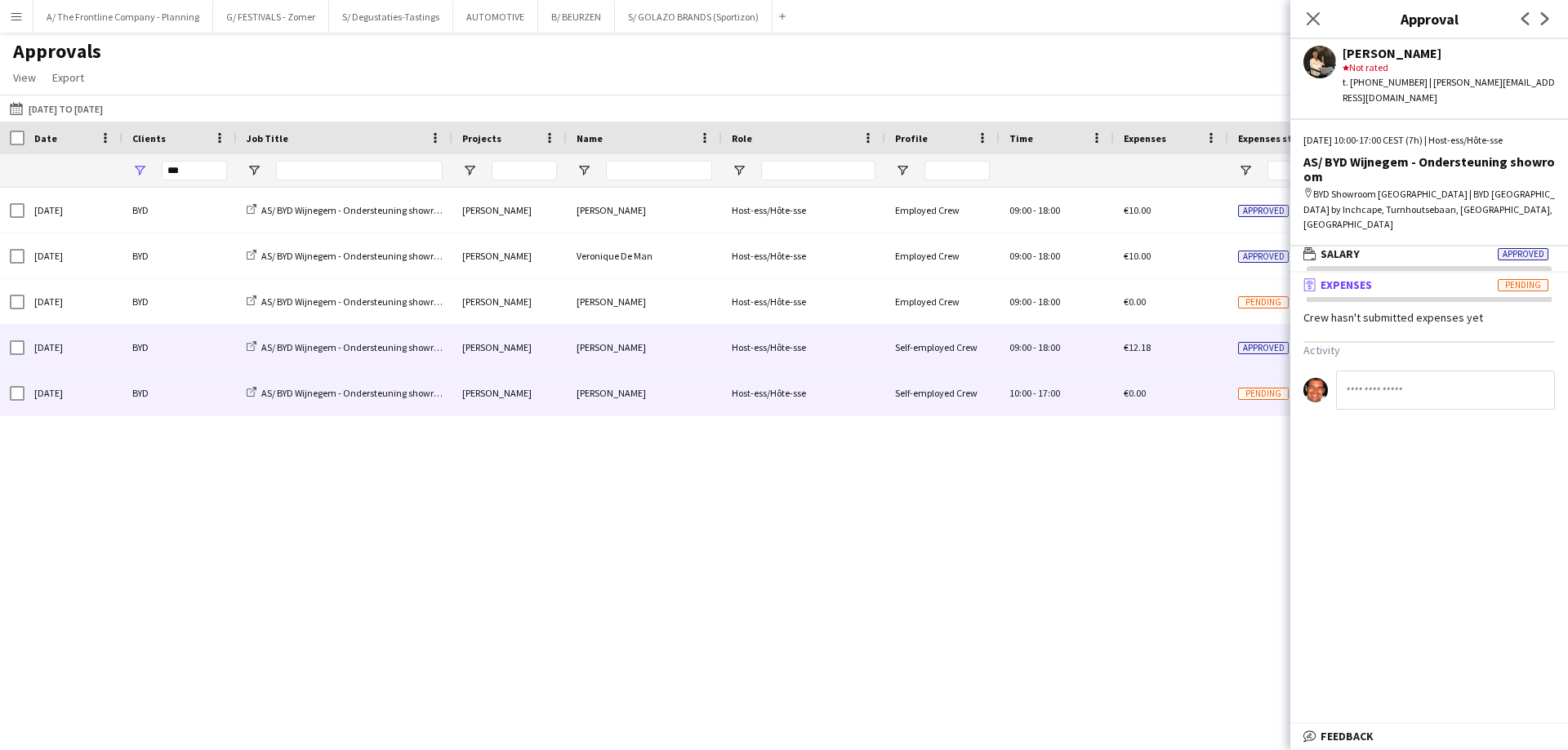
click at [117, 360] on div "[DATE]" at bounding box center [73, 347] width 98 height 45
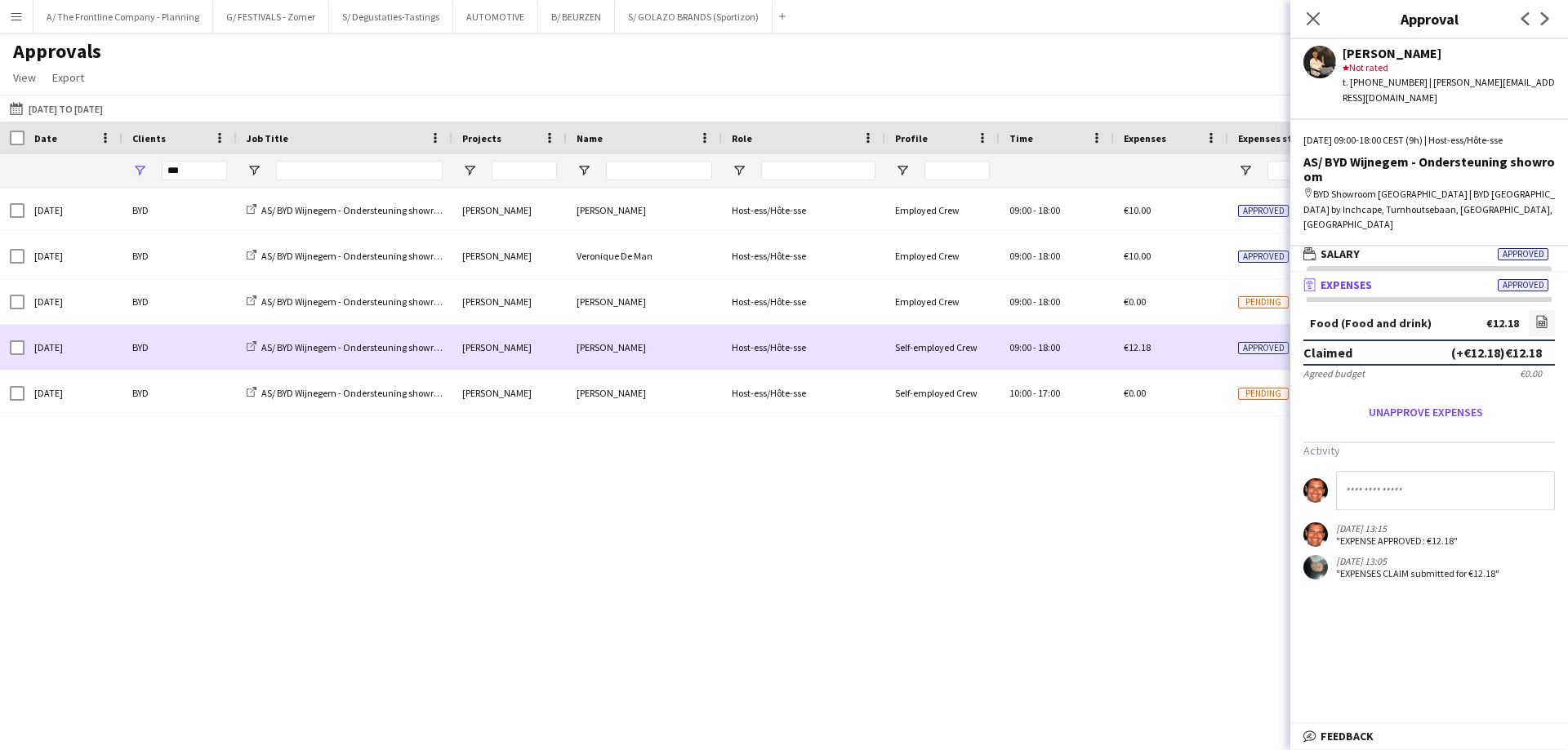
click at [140, 357] on div "BYD" at bounding box center [179, 347] width 115 height 45
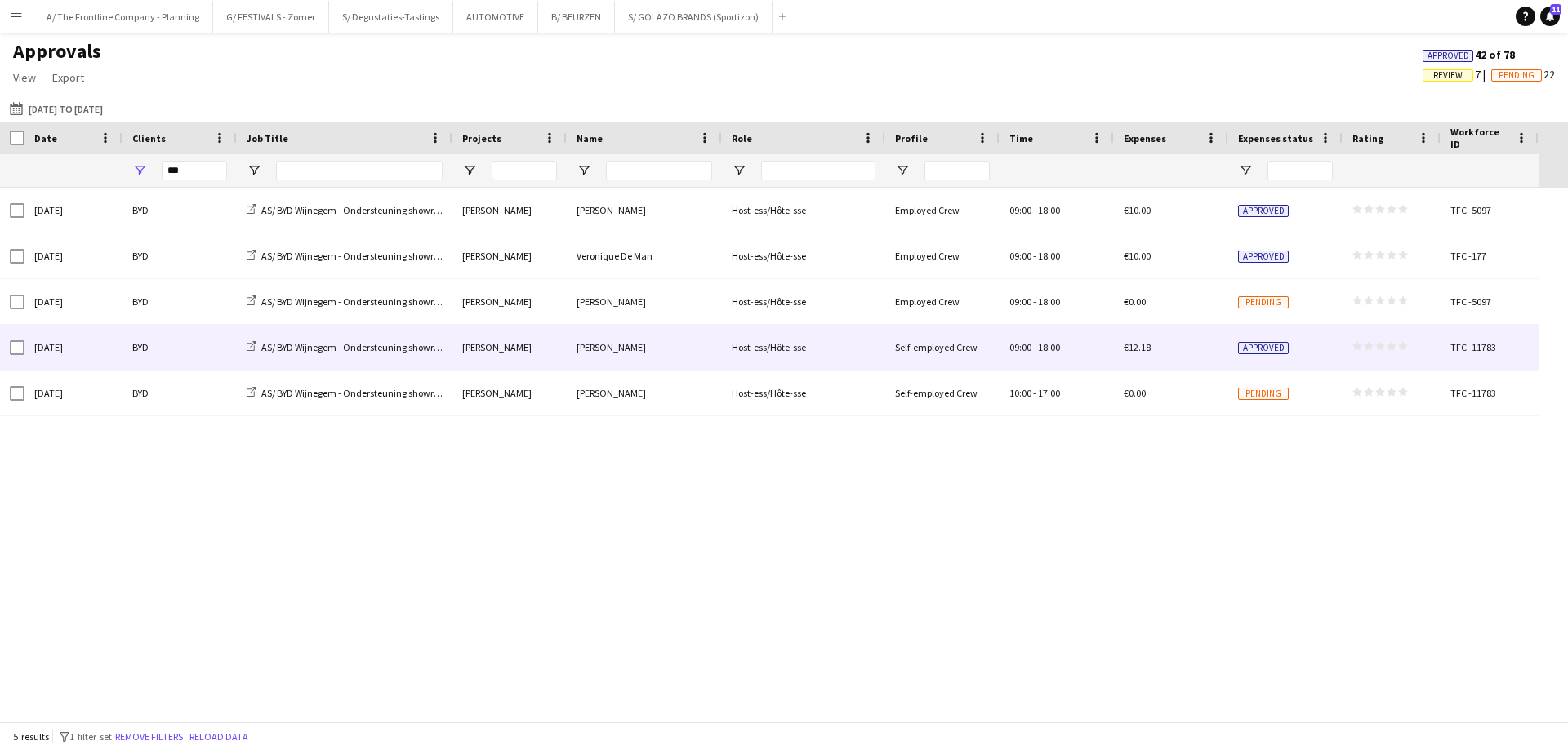
click at [140, 357] on div "BYD" at bounding box center [179, 347] width 115 height 45
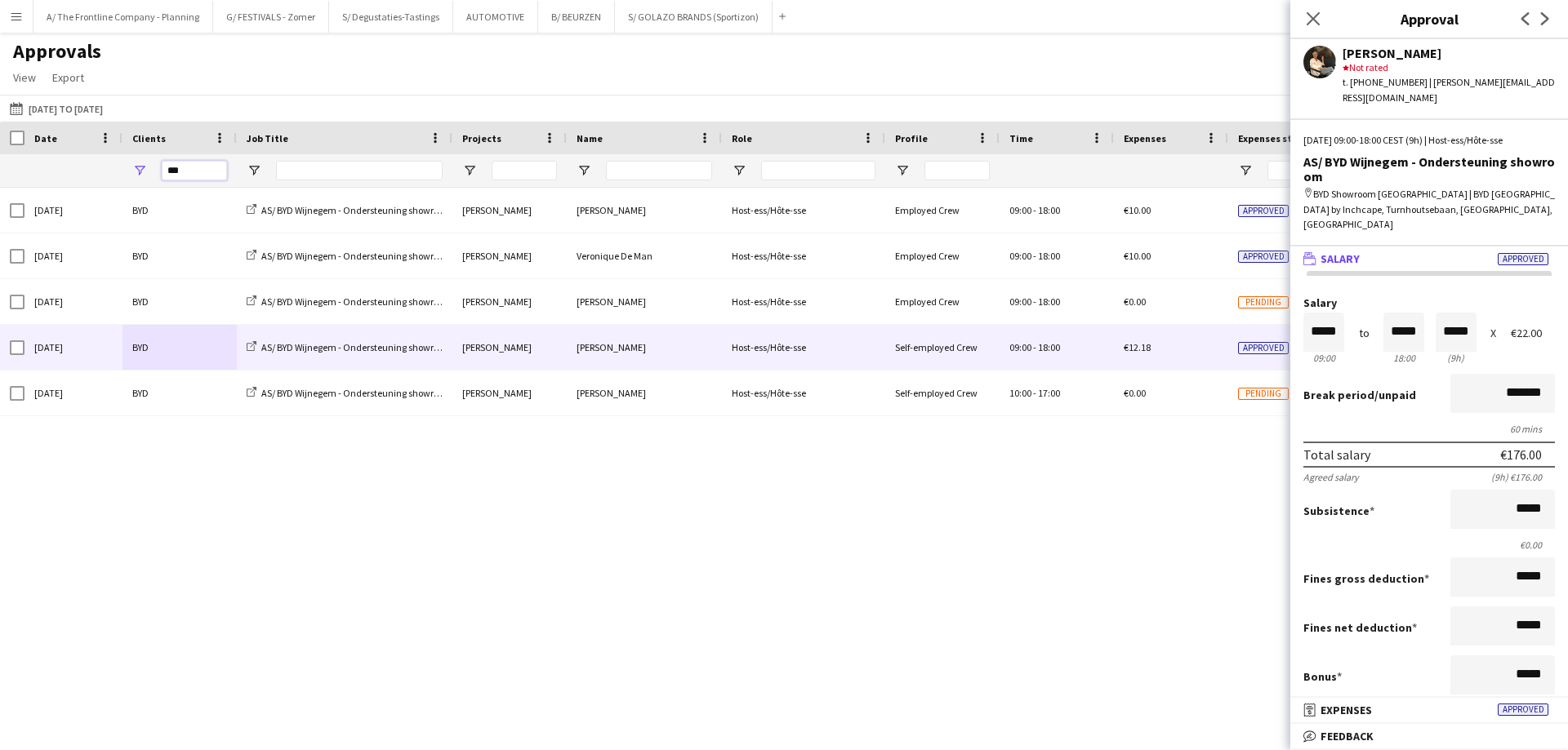
drag, startPoint x: 187, startPoint y: 171, endPoint x: 58, endPoint y: 173, distance: 129.0
click at [58, 173] on div at bounding box center [769, 170] width 1538 height 32
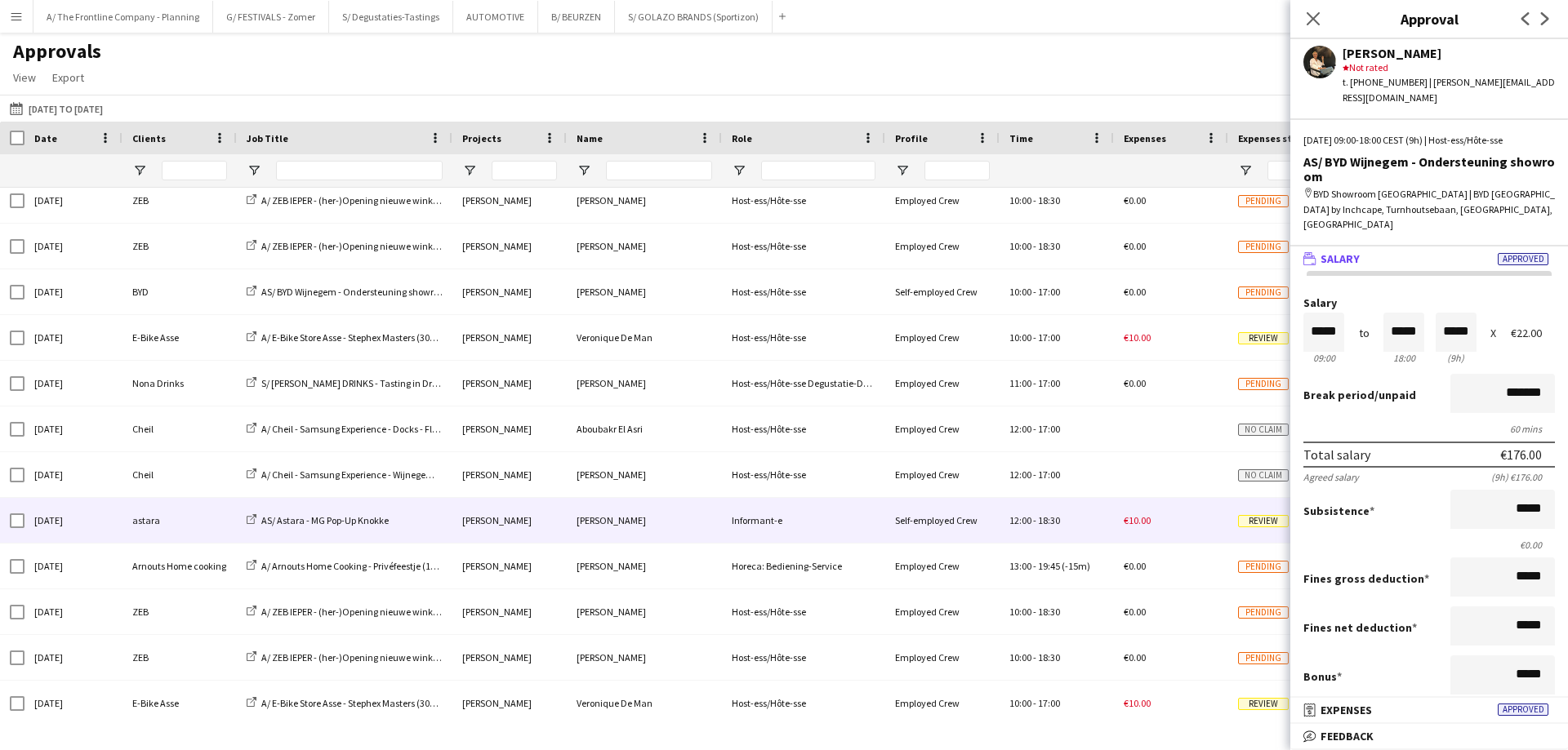
scroll to position [1248, 0]
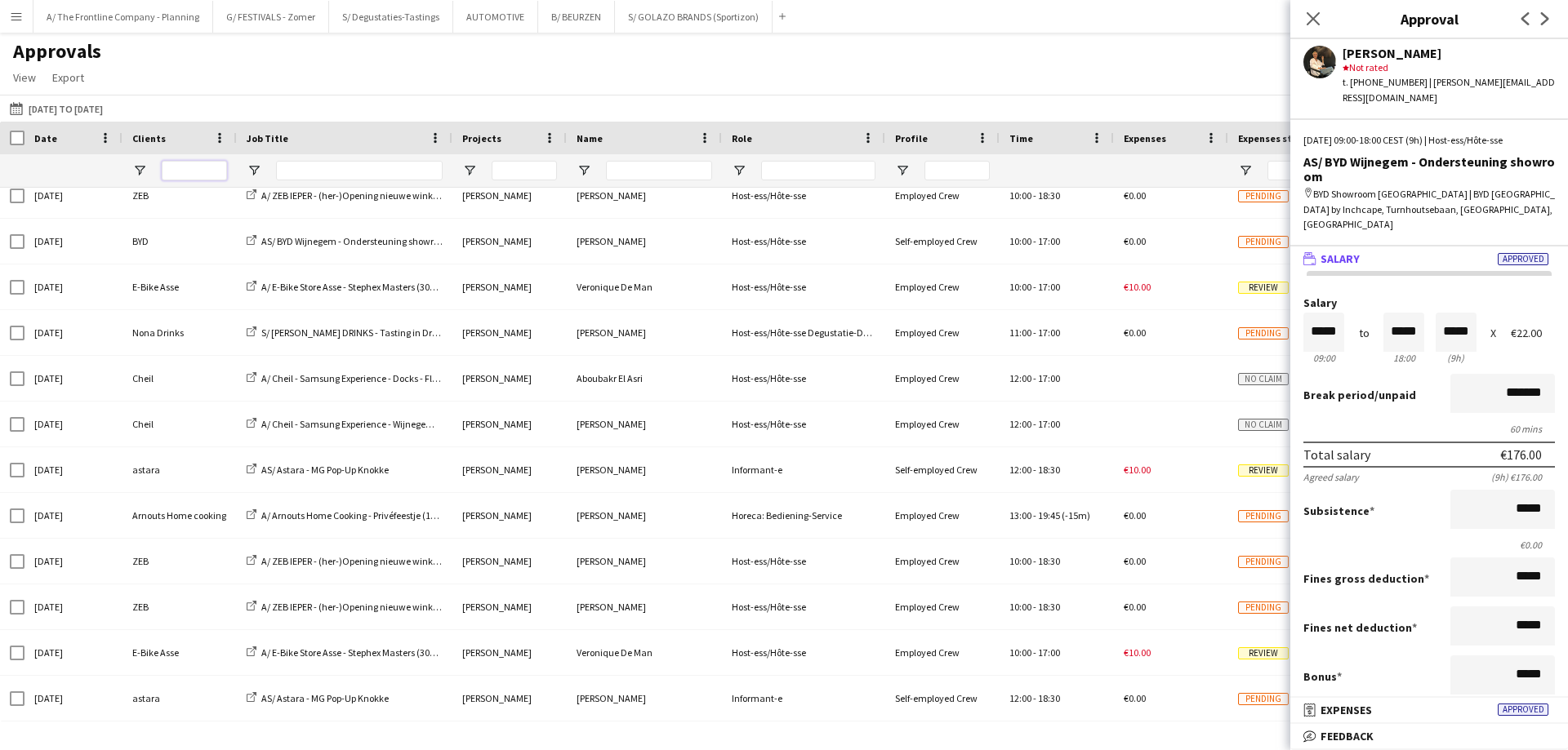
click at [205, 170] on input "Clients Filter Input" at bounding box center [194, 171] width 66 height 20
type input "***"
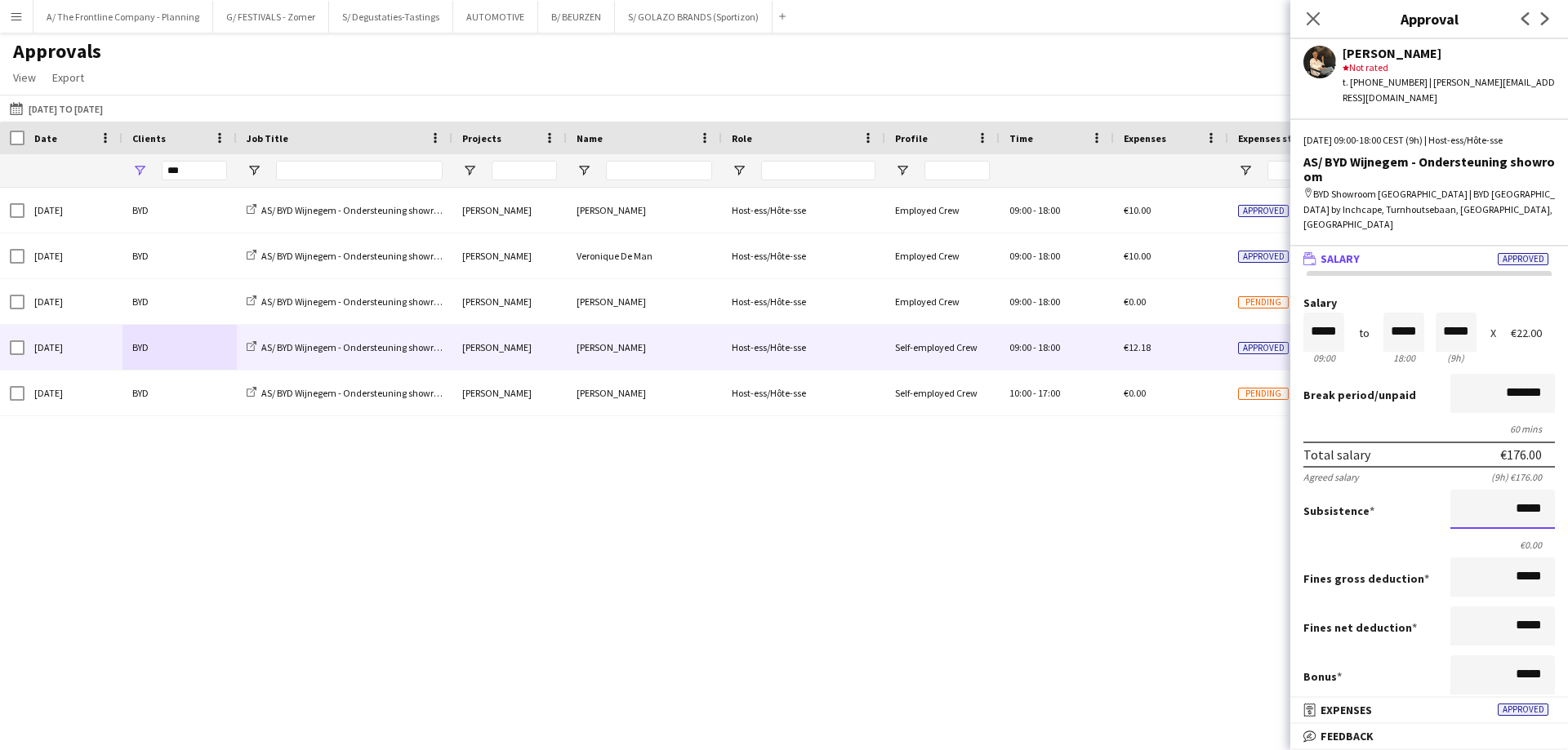
drag, startPoint x: 1476, startPoint y: 481, endPoint x: 1567, endPoint y: 484, distance: 91.0
click at [1555, 484] on mat-expansion-panel "wallet Salary Approved Salary ***** 09:00 to ***** 18:00 ***** (9h) X €22.00 Br…" at bounding box center [1428, 472] width 278 height 451
type input "*****"
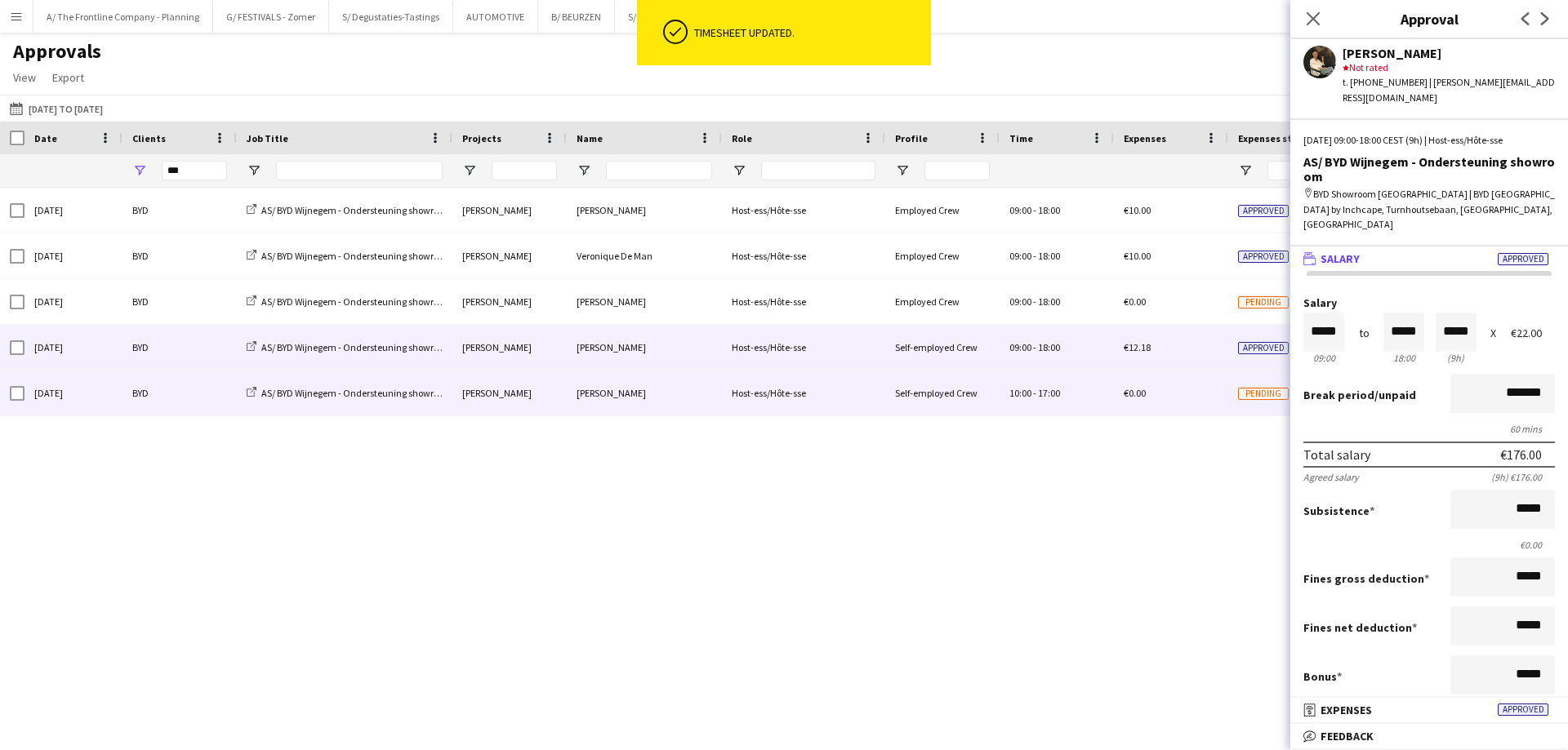
click at [143, 400] on div "BYD" at bounding box center [179, 393] width 115 height 45
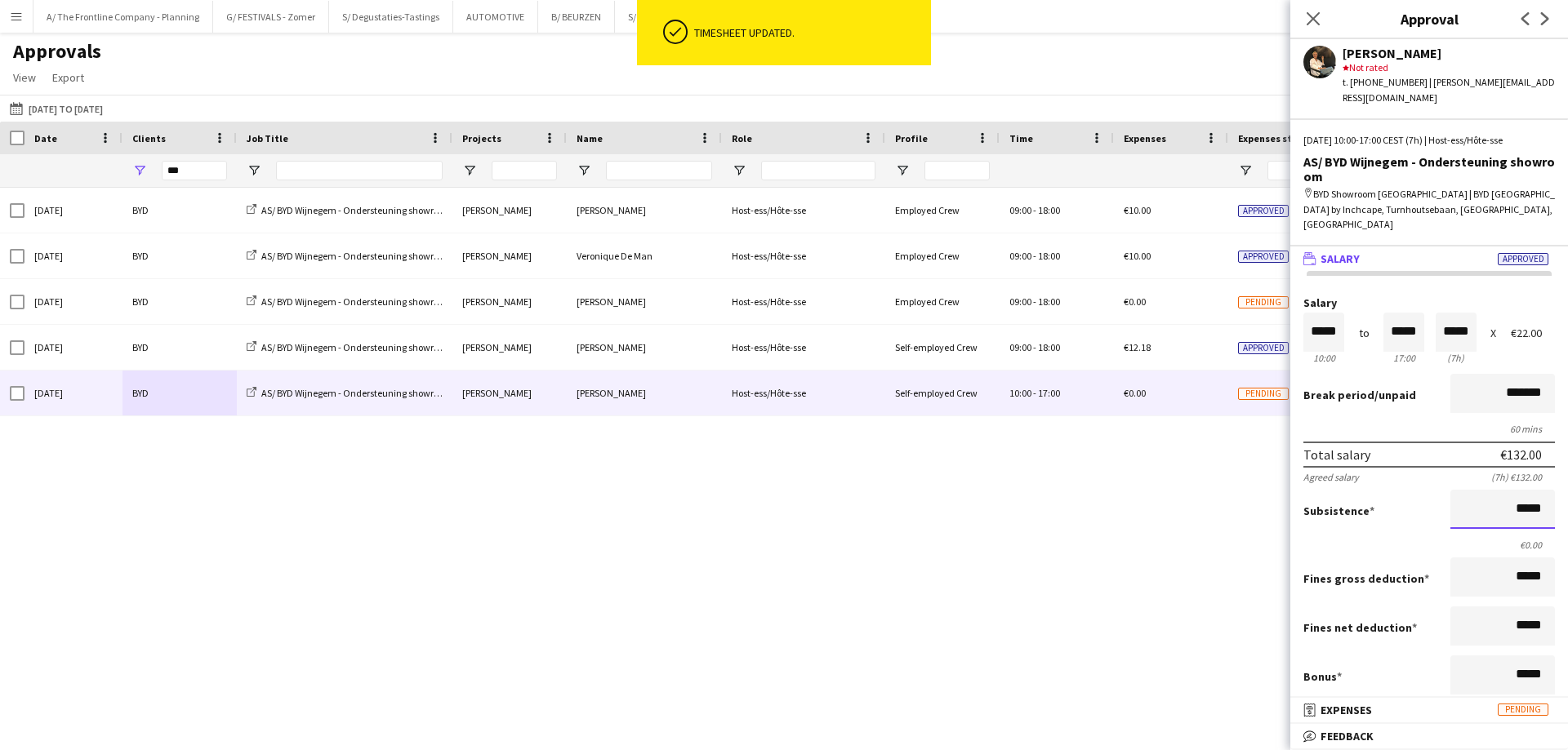
drag, startPoint x: 1456, startPoint y: 483, endPoint x: 1567, endPoint y: 483, distance: 111.0
click at [1555, 483] on mat-expansion-panel "wallet Salary Approved Salary ***** 10:00 to ***** 17:00 ***** (7h) X €22.00 Br…" at bounding box center [1428, 472] width 278 height 451
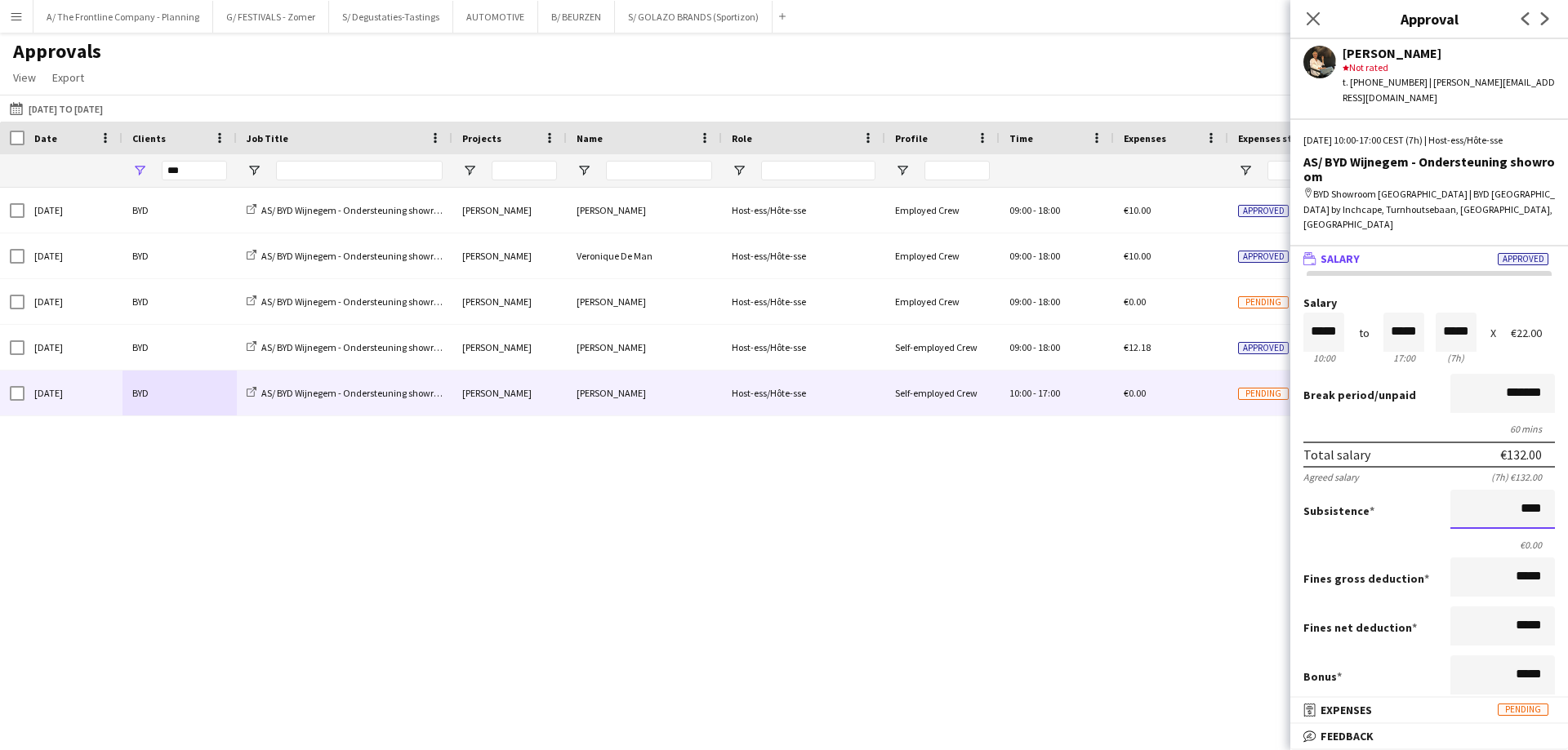
type input "*****"
click at [67, 119] on div "This Month [DATE] to [DATE] [DATE] This Week This Month [DATE] Last Week Last M…" at bounding box center [784, 108] width 1568 height 27
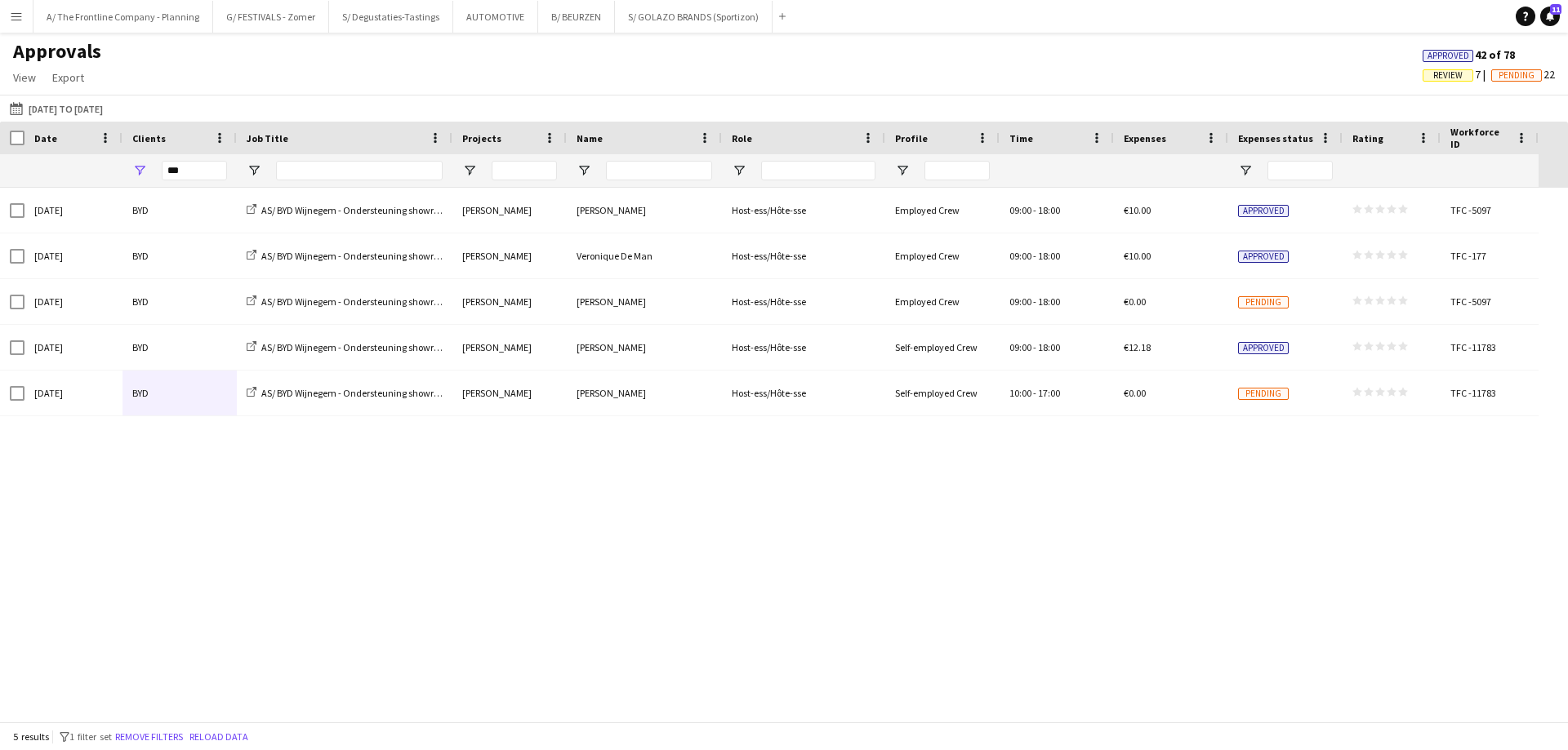
click at [70, 94] on app-page-menu "View Customise view Customise filters Reset Filters Reset View Reset All Export…" at bounding box center [57, 79] width 115 height 31
click at [70, 104] on button "This Month [DATE] to [DATE]" at bounding box center [57, 109] width 100 height 20
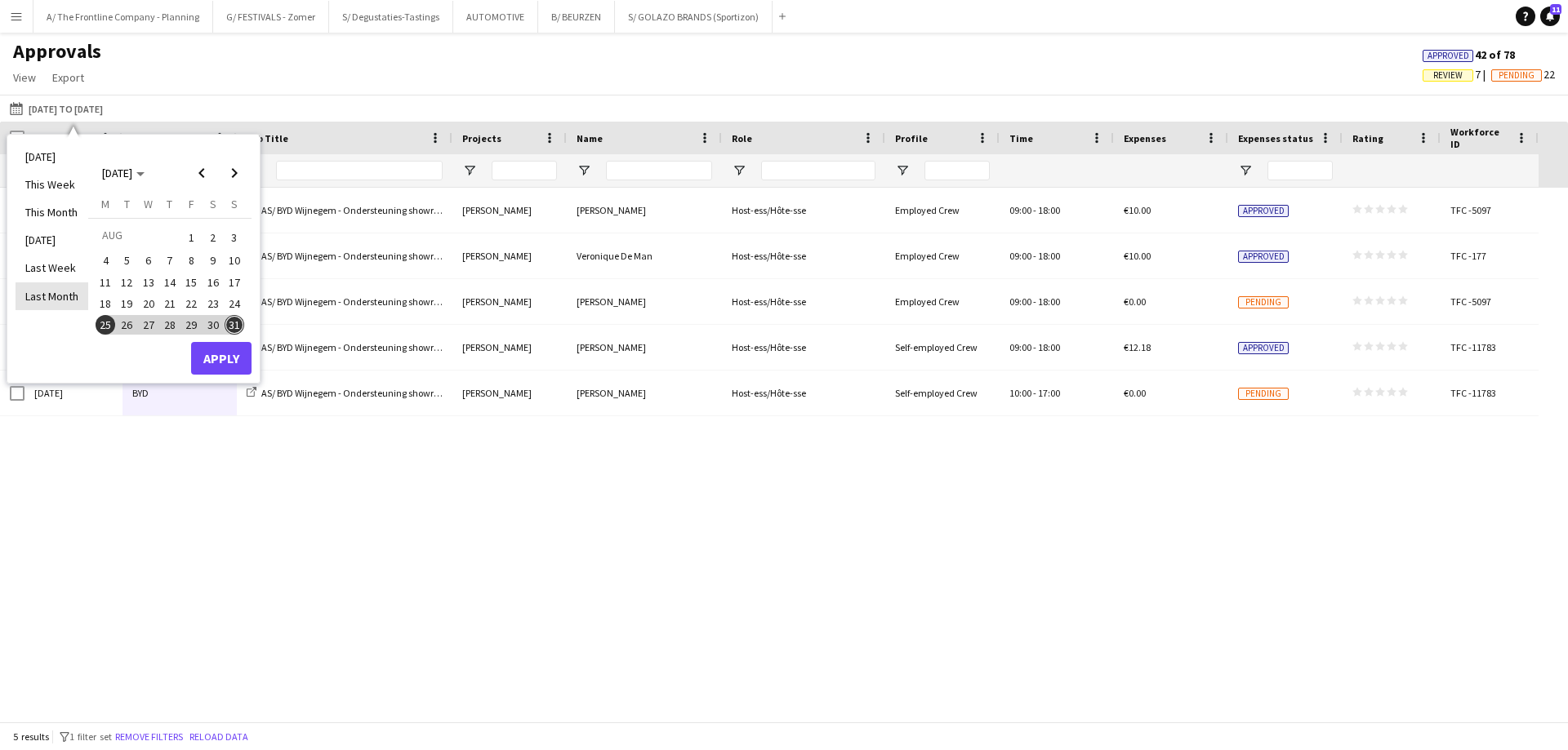
click at [61, 304] on li "Last Month" at bounding box center [52, 296] width 72 height 27
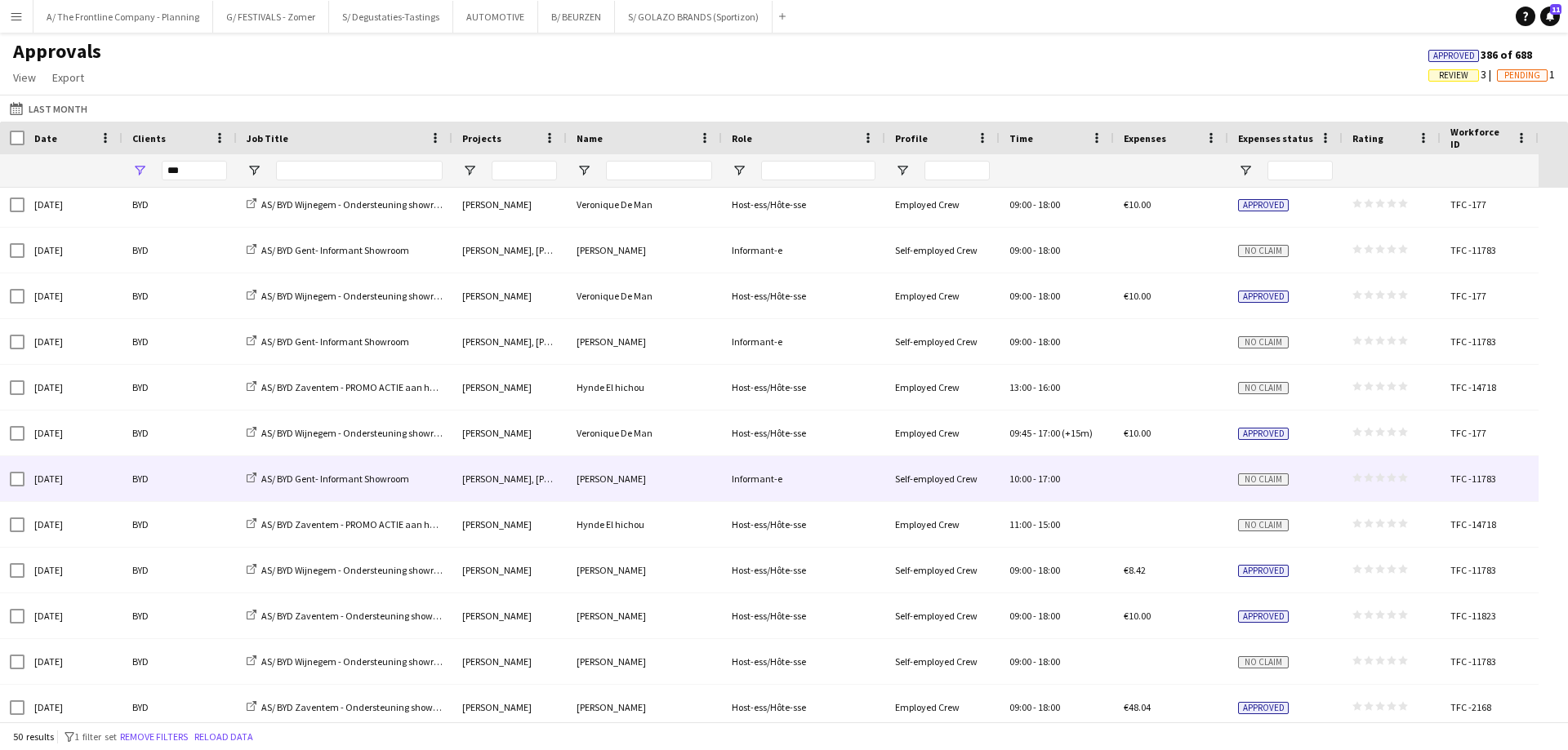
scroll to position [1752, 0]
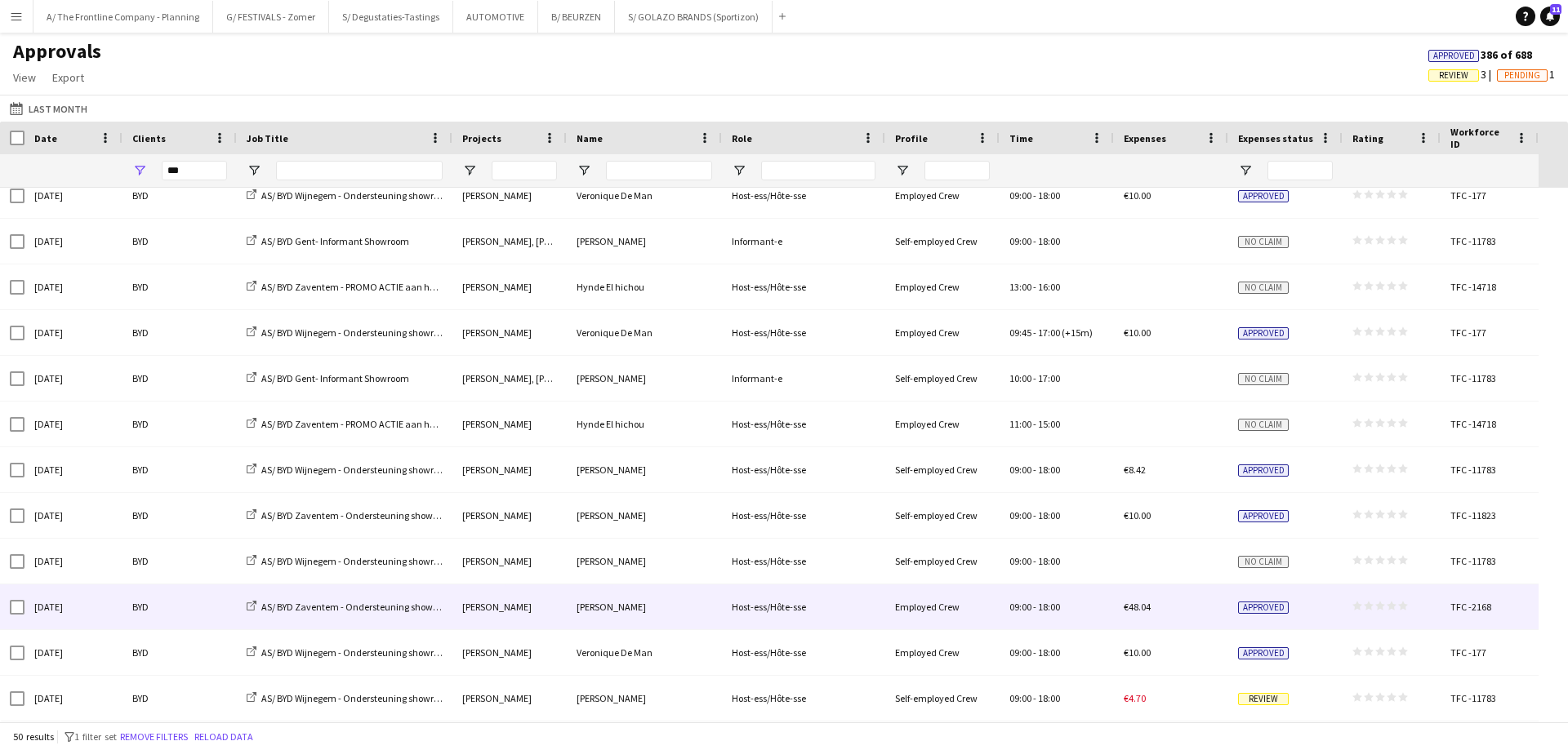
click at [92, 605] on div "[DATE]" at bounding box center [73, 607] width 98 height 45
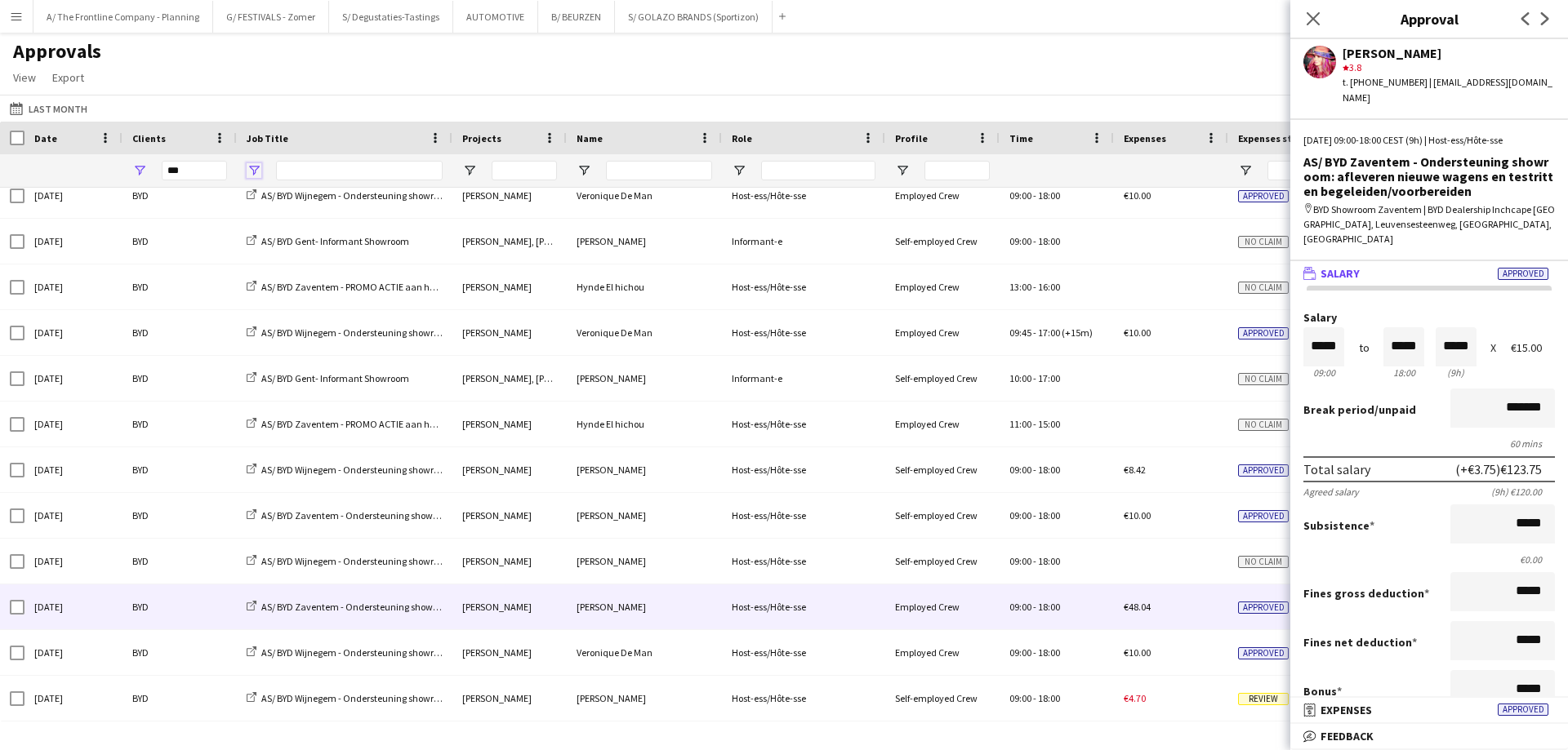
click at [253, 169] on span "Open Filter Menu" at bounding box center [254, 171] width 15 height 15
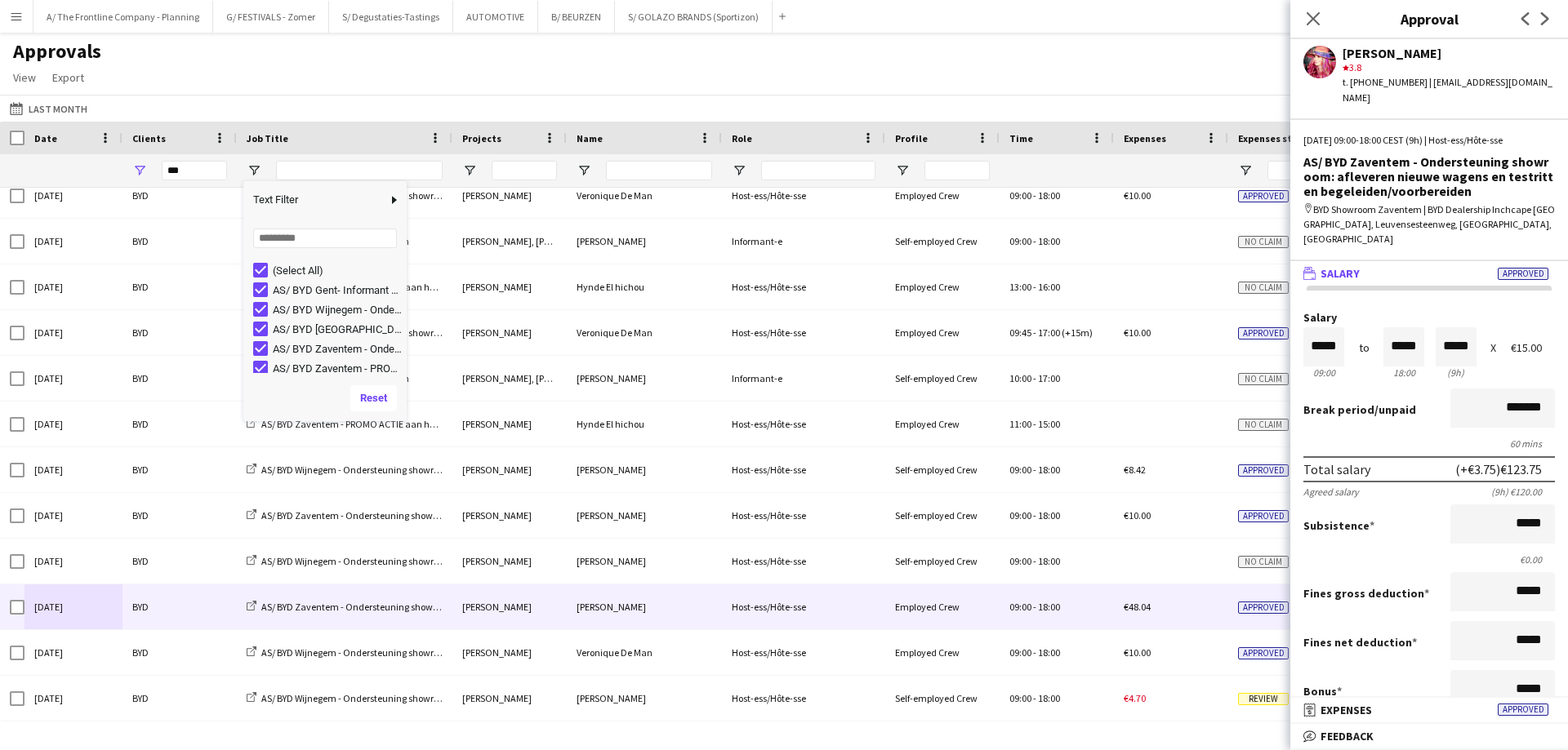
scroll to position [0, 0]
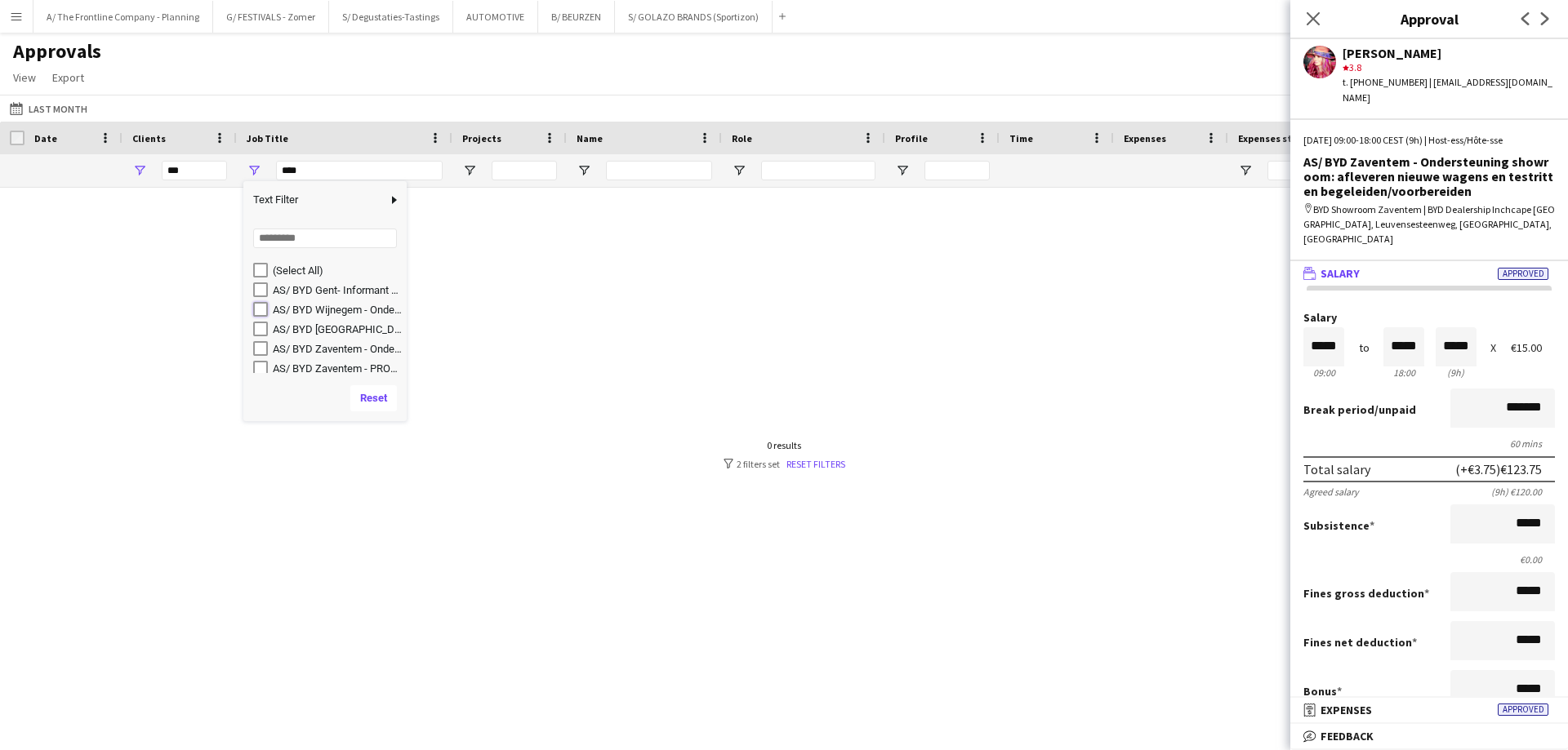
type input "**********"
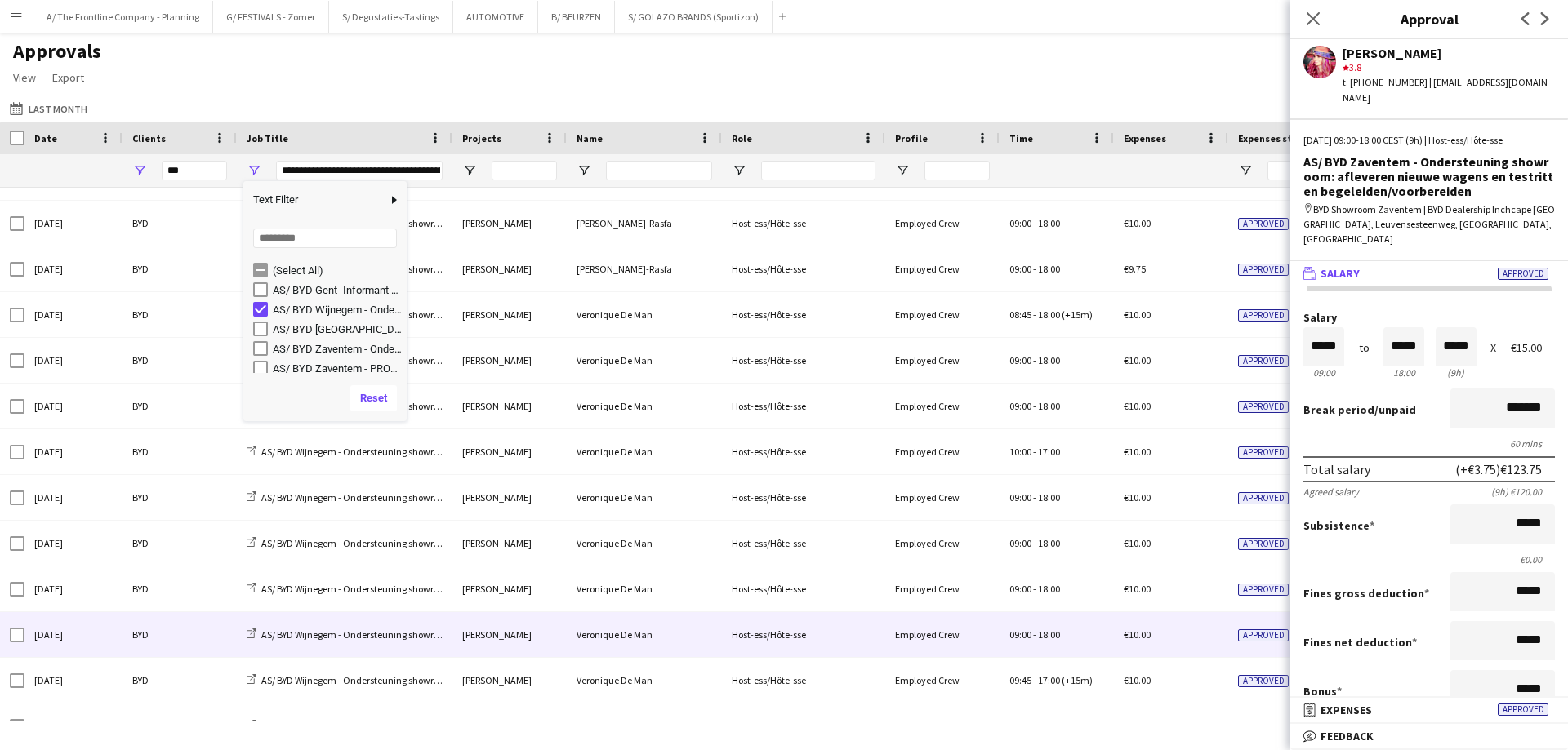
scroll to position [654, 0]
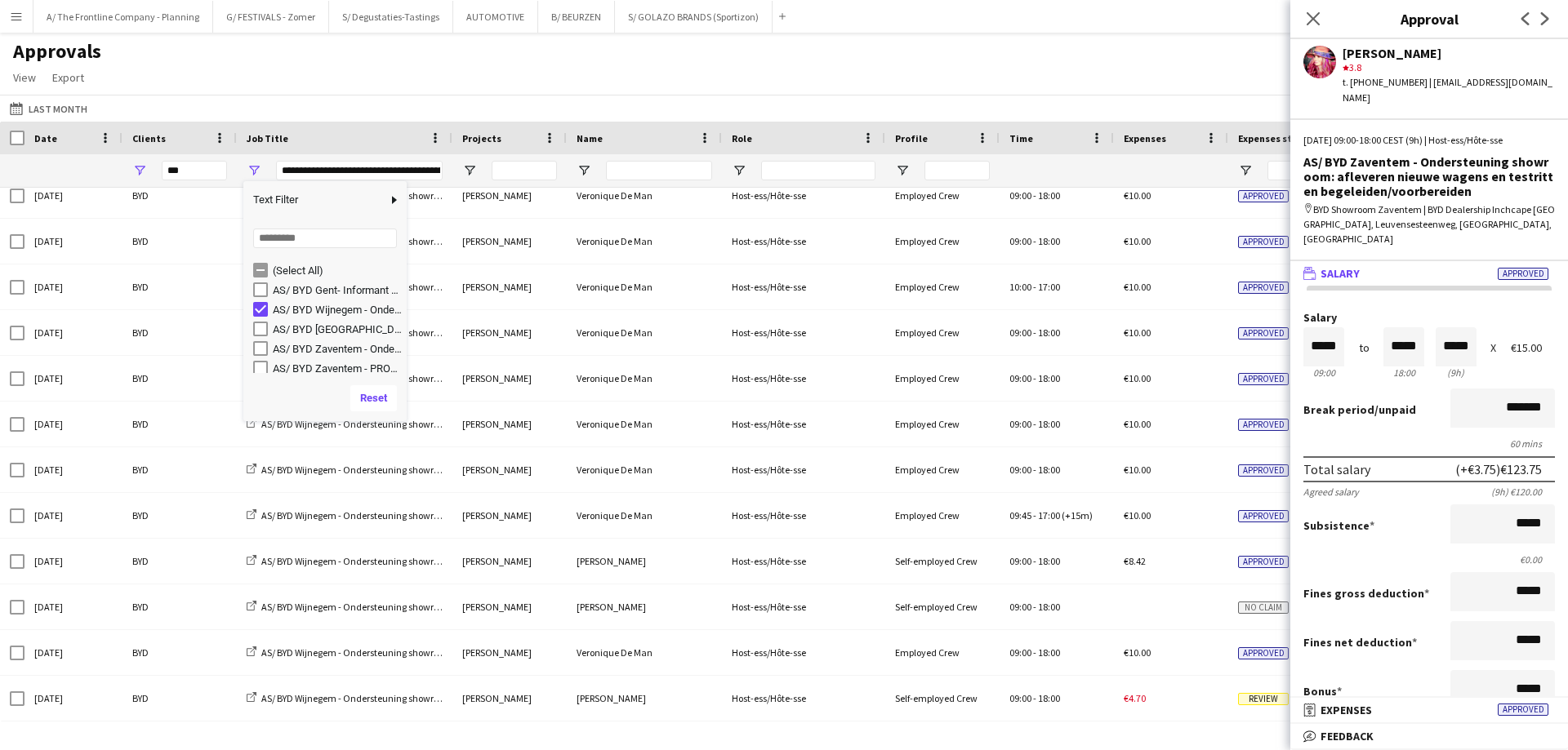
click at [249, 74] on div "Approvals View Customise view Customise filters Reset Filters Reset View Reset …" at bounding box center [784, 66] width 1568 height 56
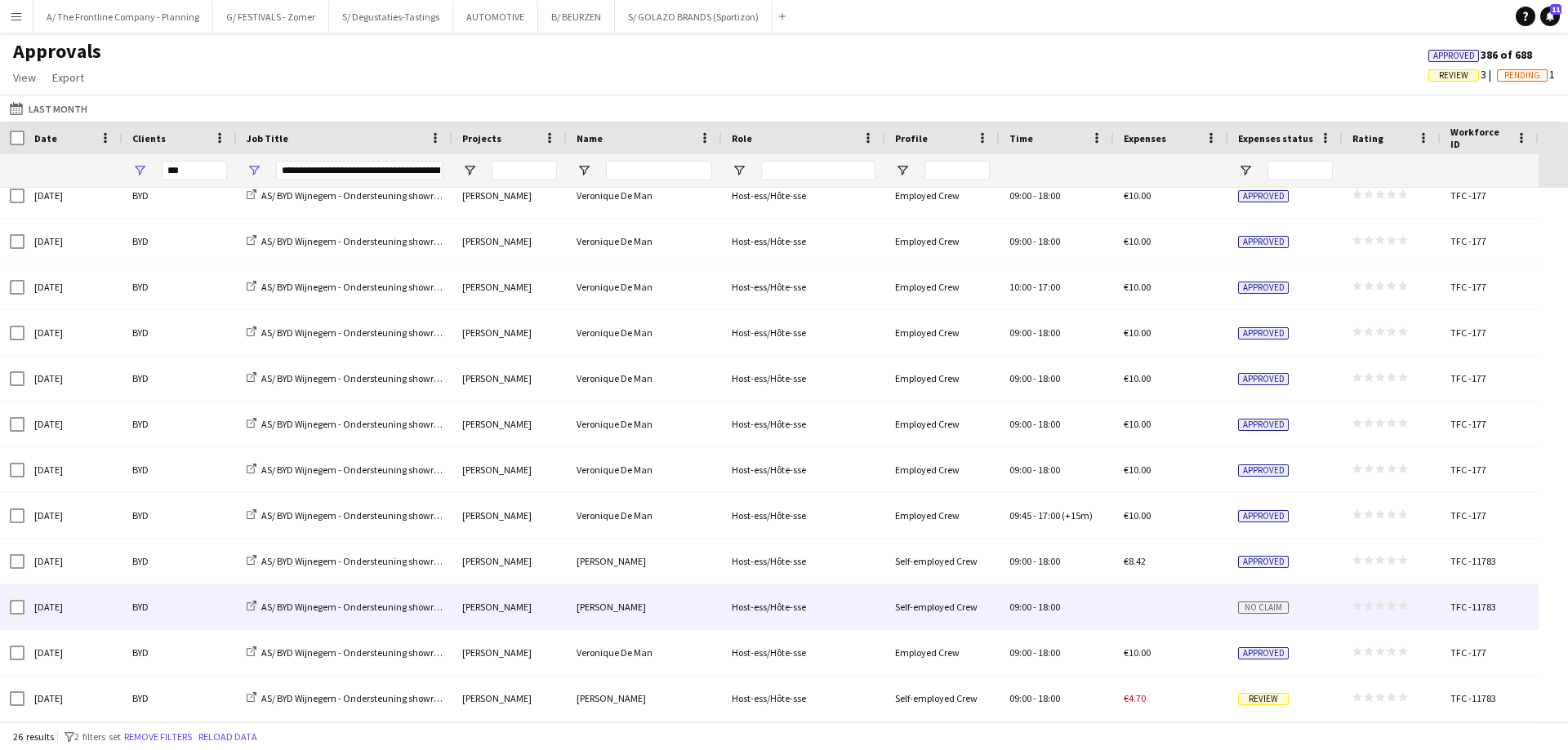
click at [100, 607] on div "[DATE]" at bounding box center [73, 607] width 98 height 45
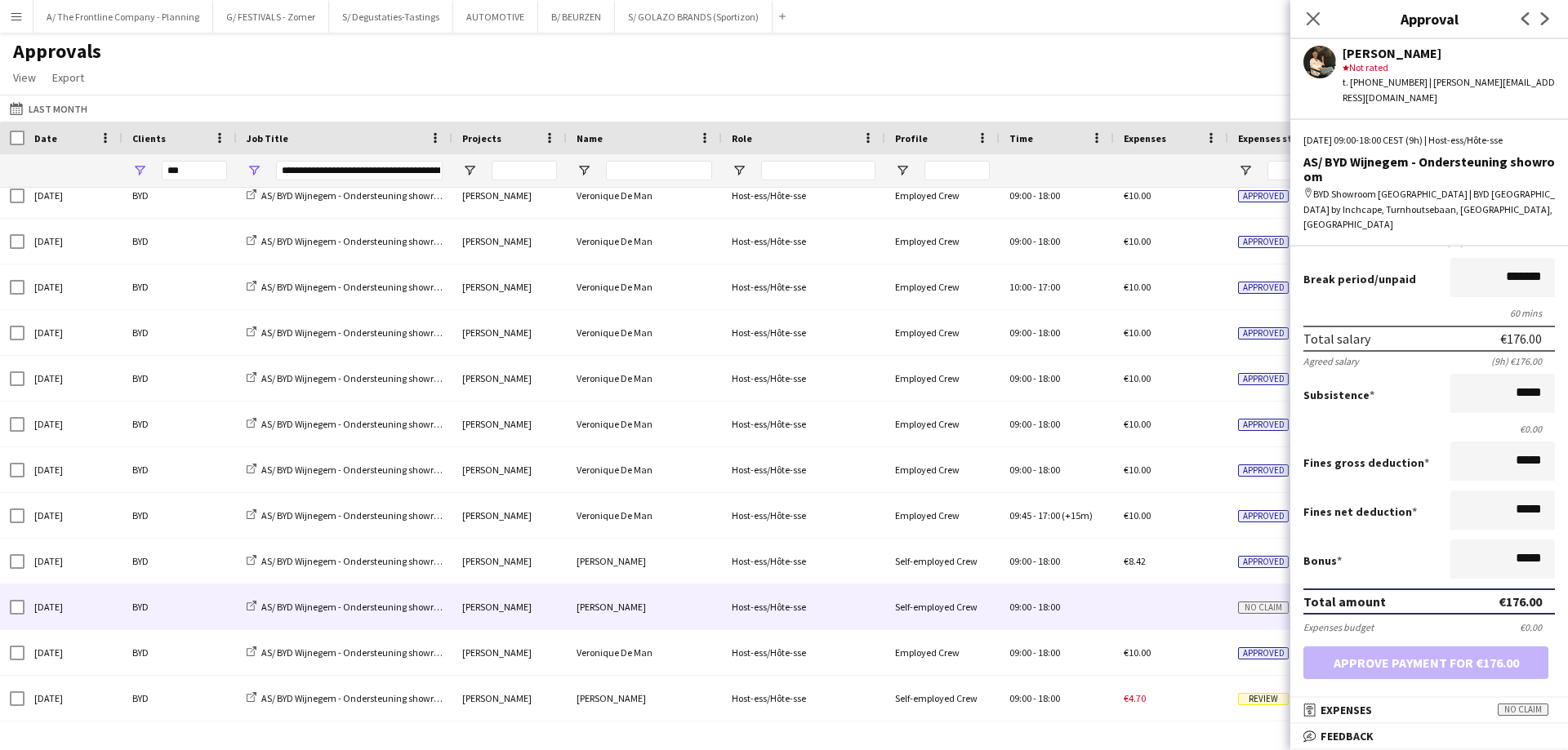
scroll to position [0, 0]
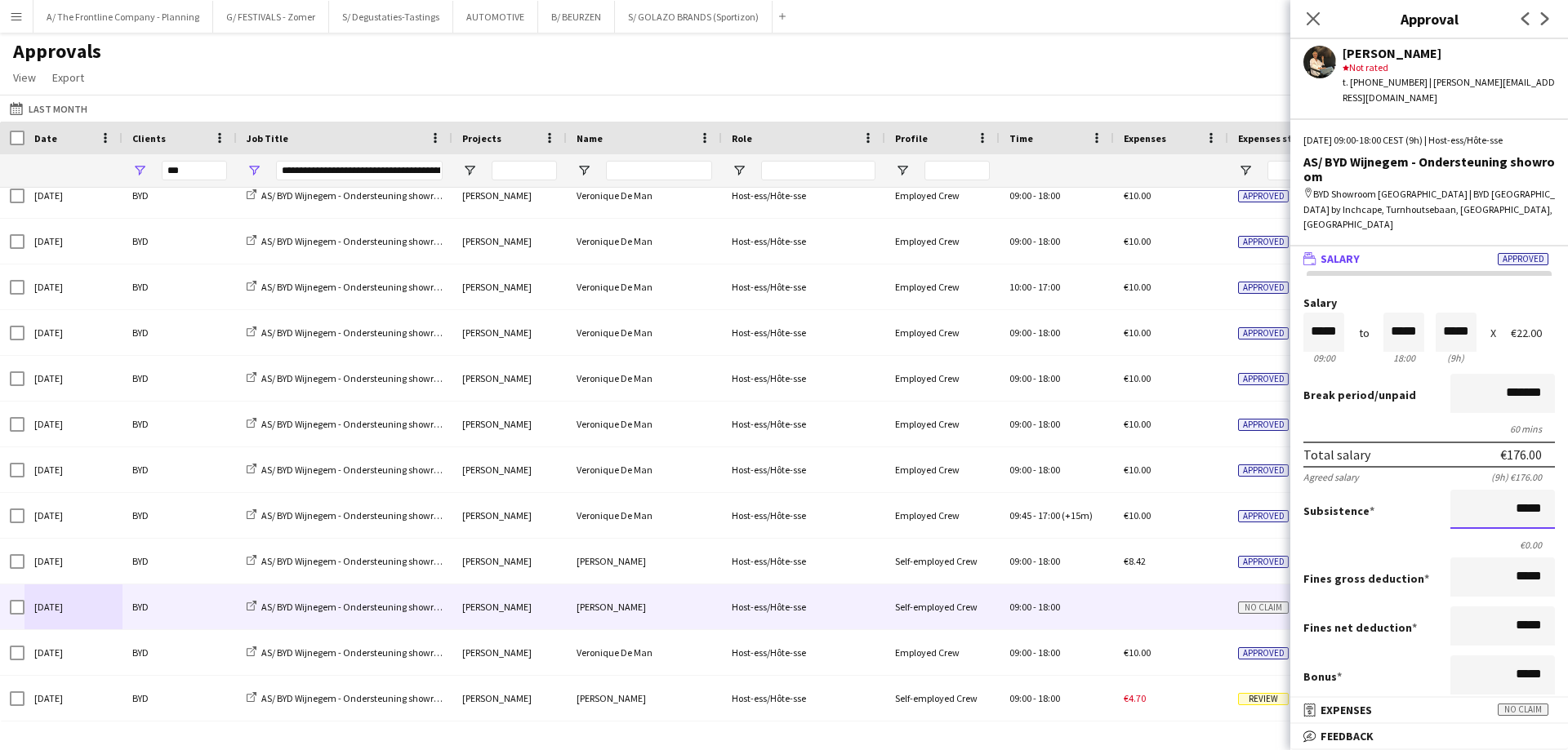
drag, startPoint x: 1470, startPoint y: 478, endPoint x: 1567, endPoint y: 476, distance: 97.0
click at [1555, 476] on mat-expansion-panel "wallet Salary Approved Salary ***** 09:00 to ***** 18:00 ***** (9h) X €22.00 Br…" at bounding box center [1428, 472] width 278 height 451
type input "*****"
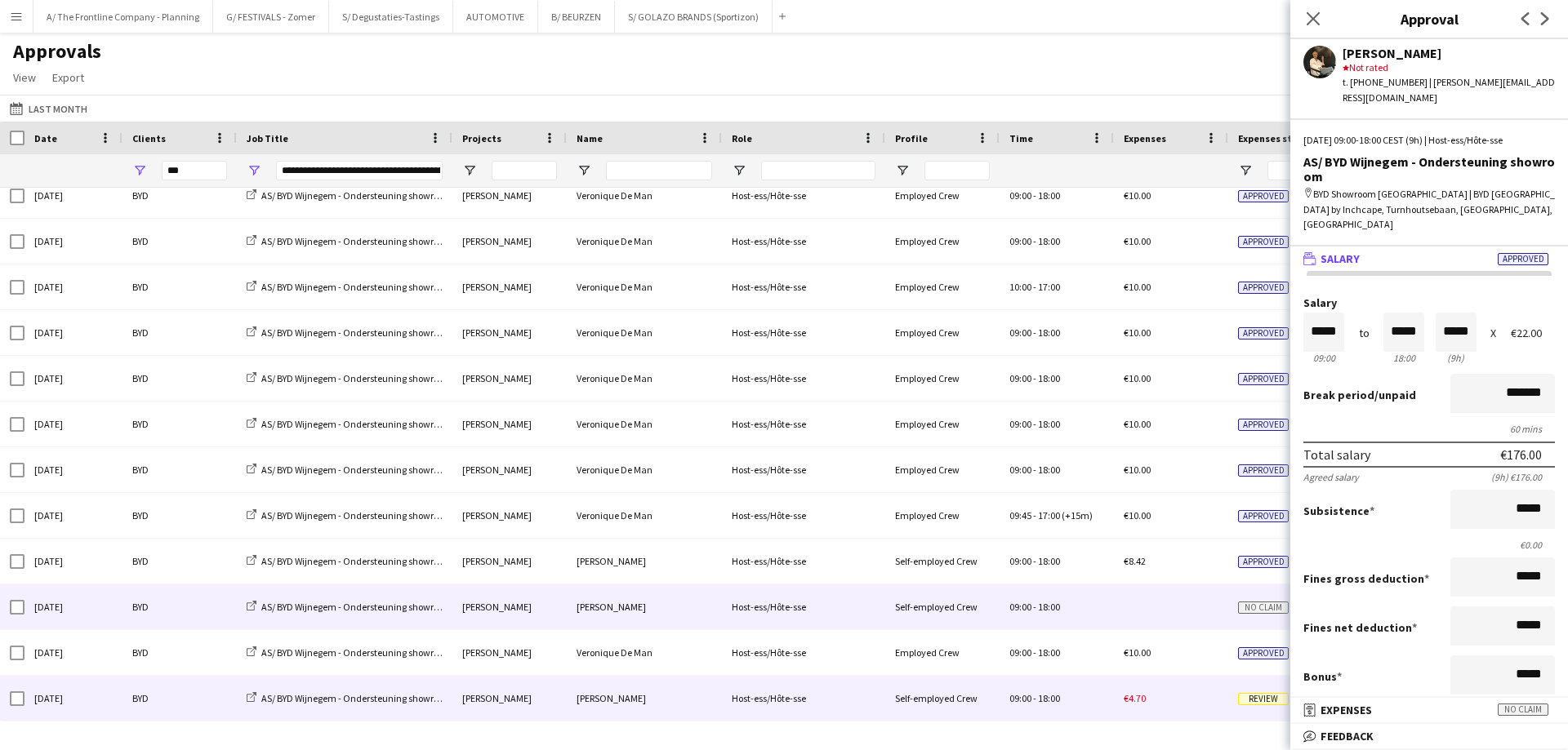
click at [66, 689] on div "[DATE]" at bounding box center [73, 699] width 98 height 45
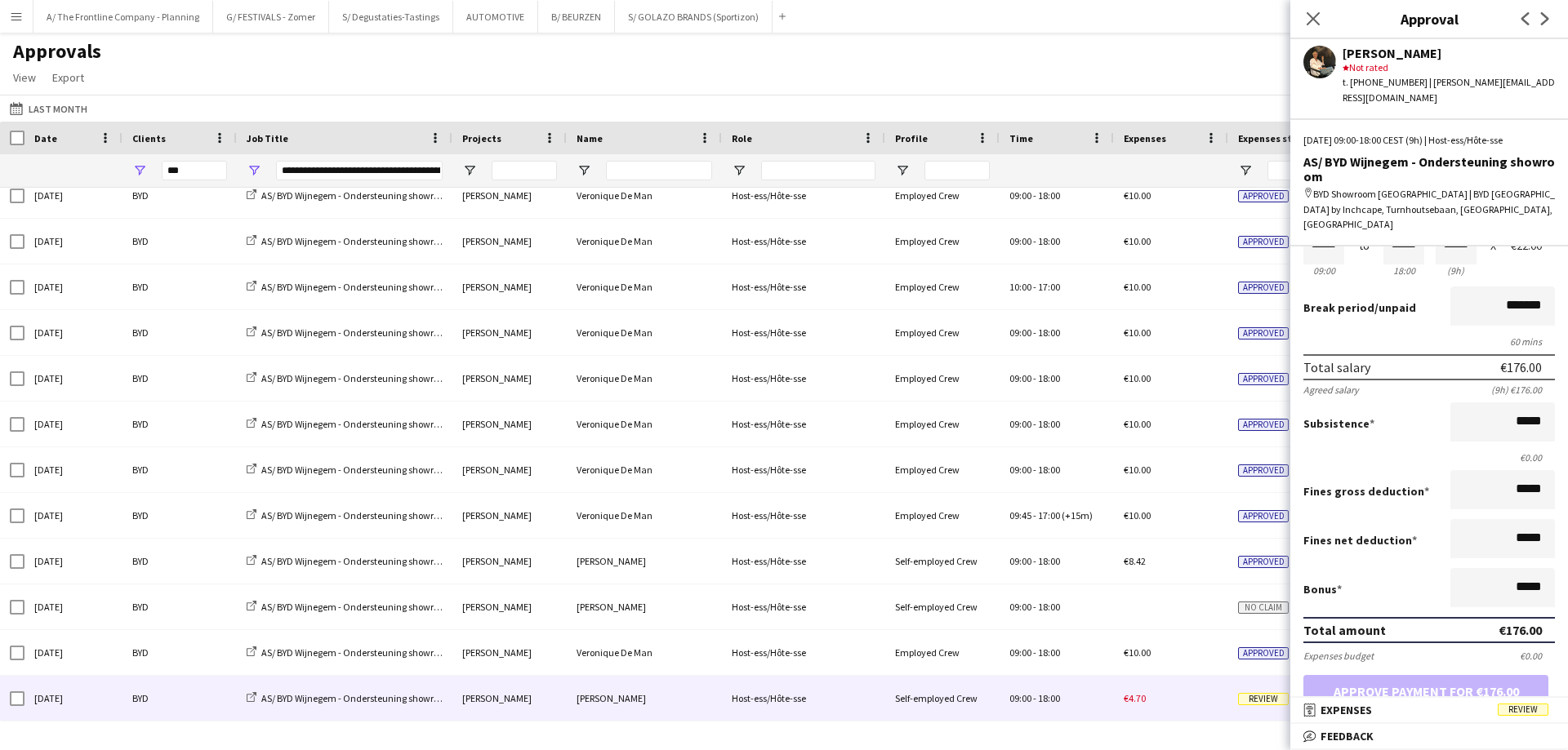
scroll to position [301, 0]
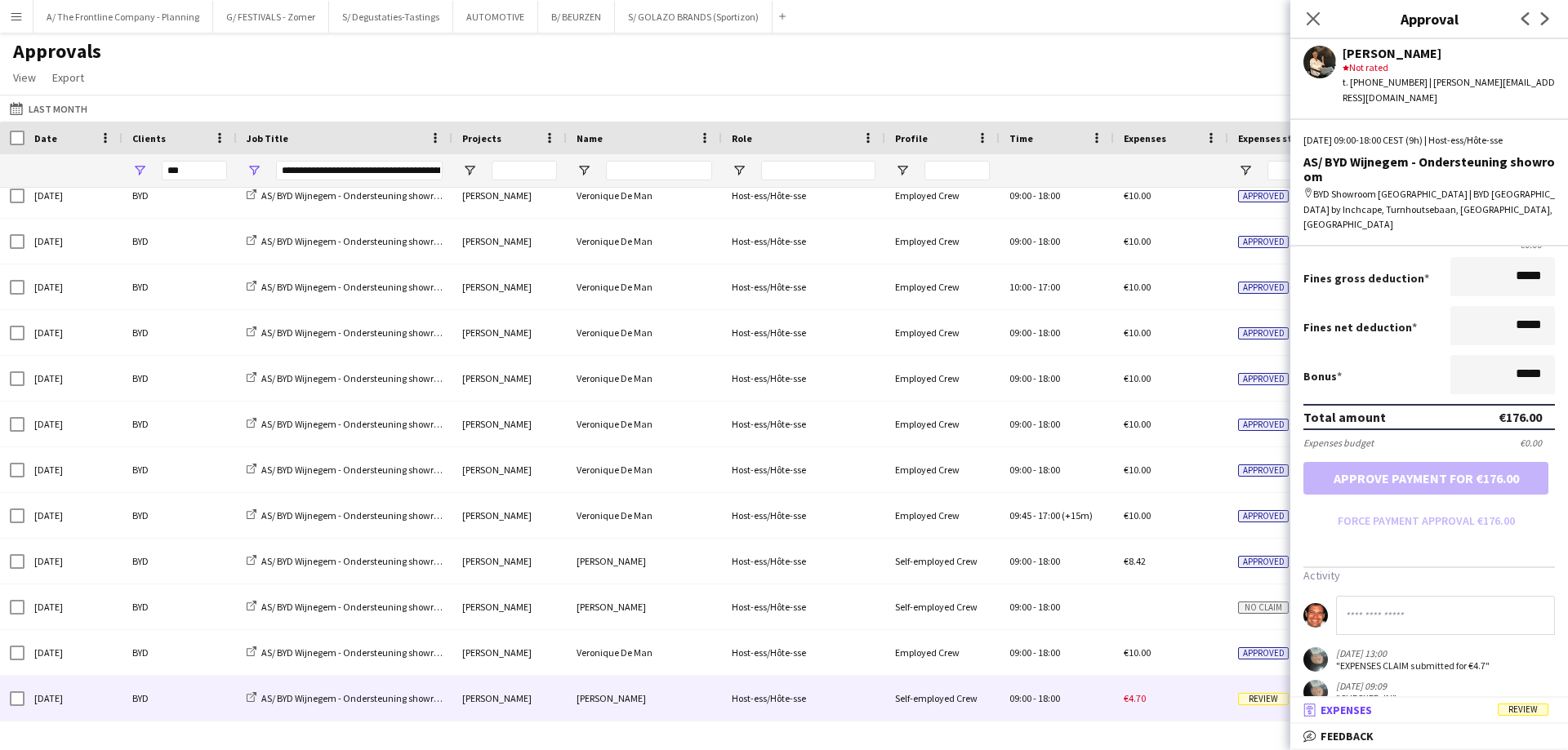
click at [1355, 709] on span "Expenses" at bounding box center [1346, 710] width 52 height 15
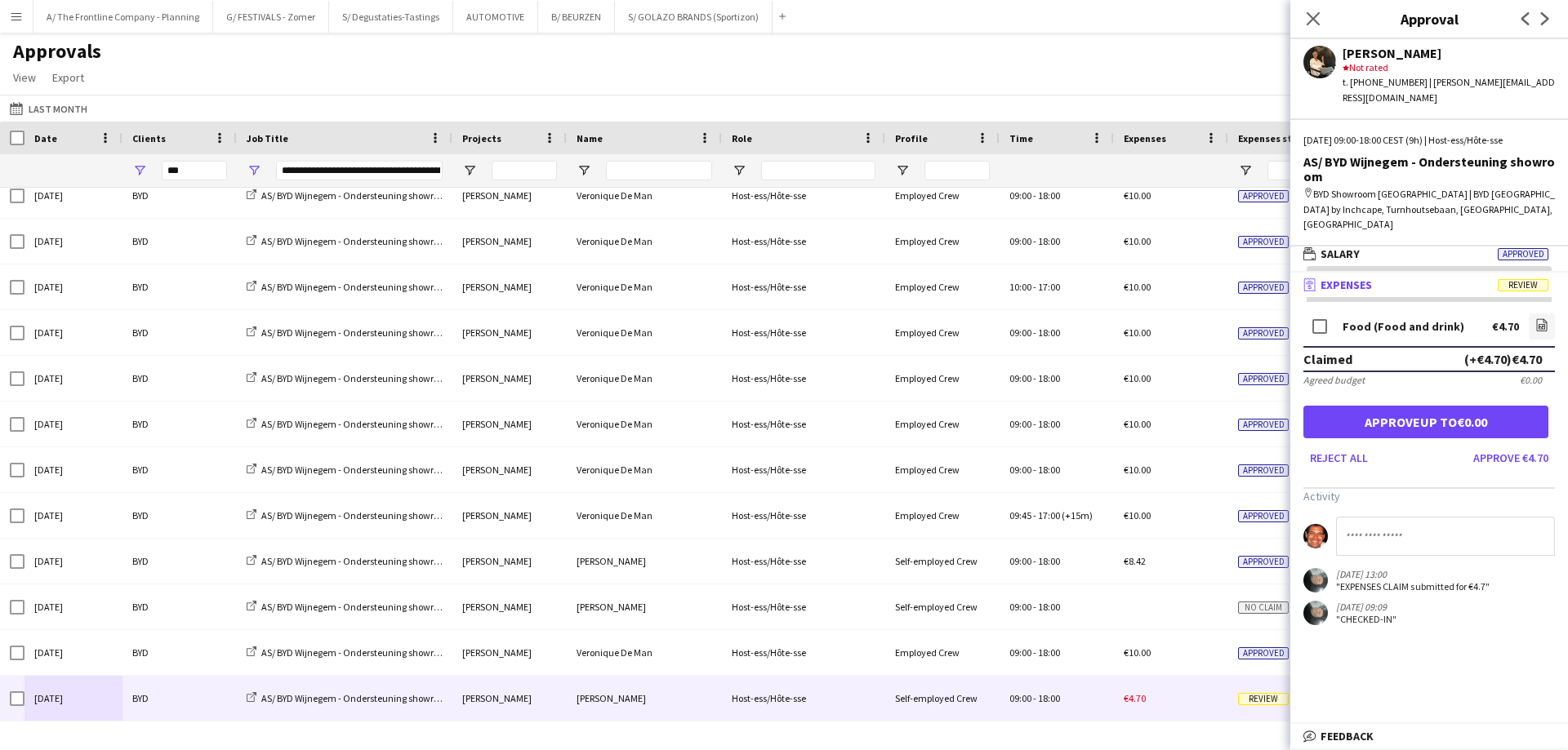
scroll to position [5, 0]
click at [1495, 444] on button "Approve €4.70" at bounding box center [1511, 457] width 88 height 26
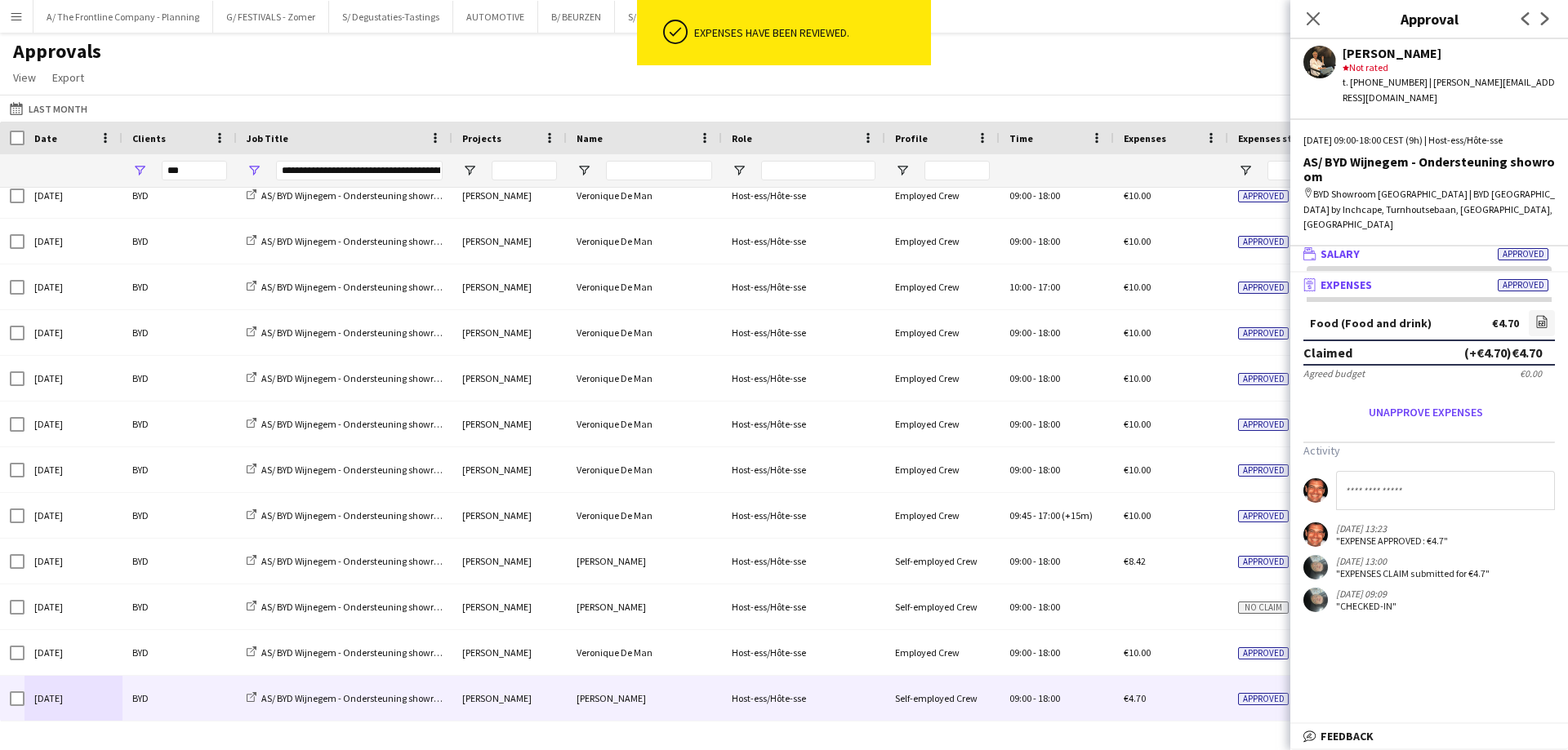
click at [1345, 247] on span "Salary" at bounding box center [1339, 254] width 39 height 15
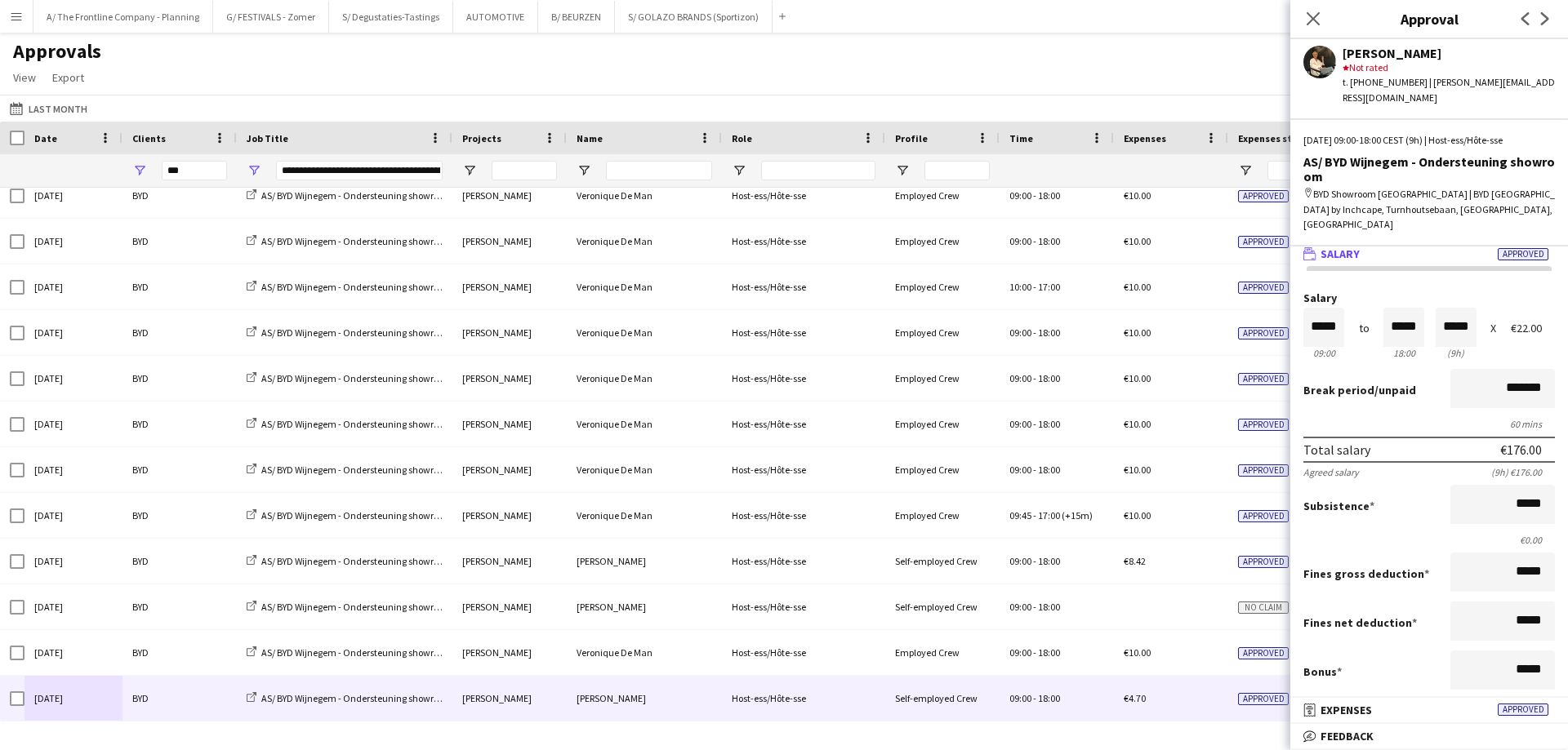
scroll to position [0, 0]
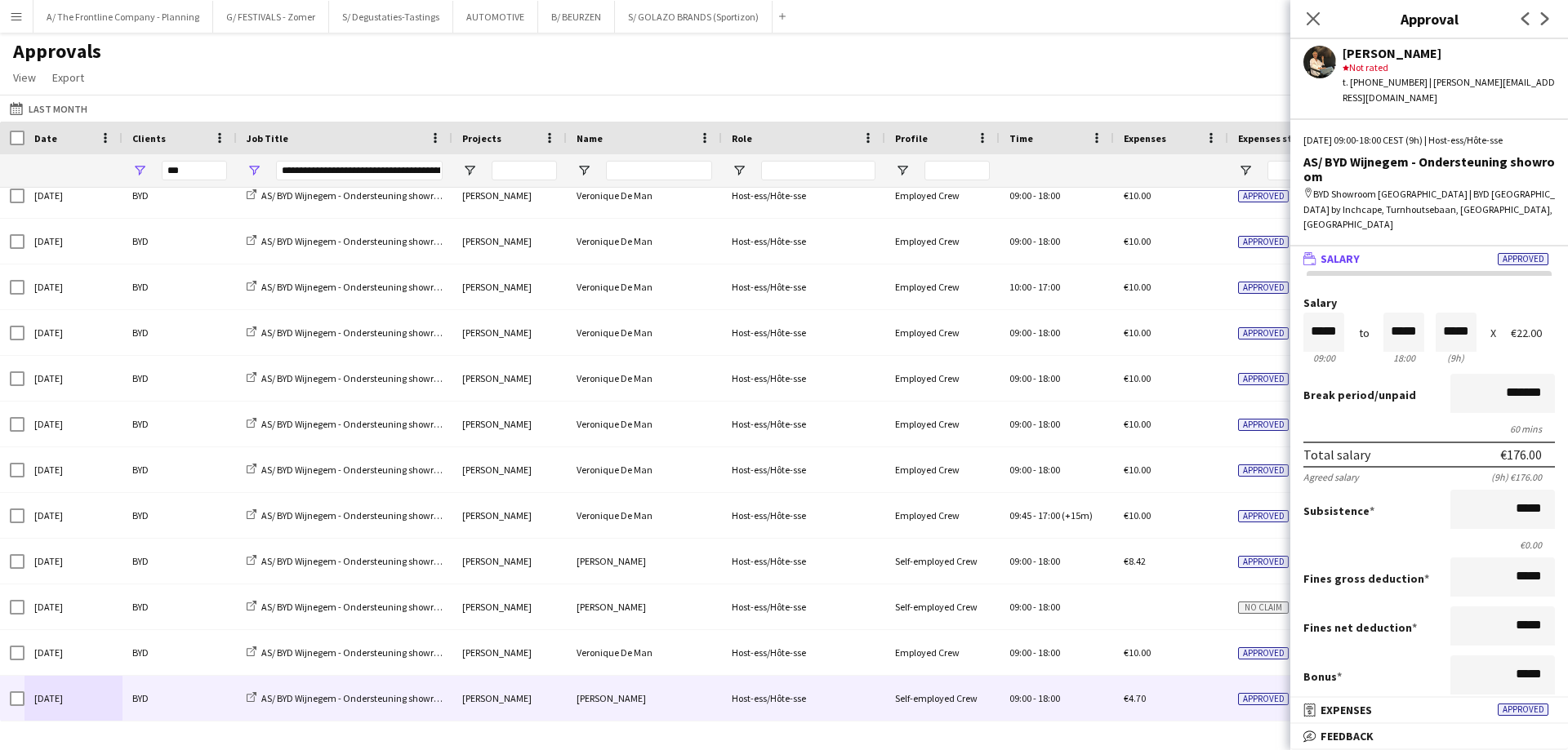
drag, startPoint x: 1462, startPoint y: 457, endPoint x: 1567, endPoint y: 487, distance: 109.2
click at [1555, 487] on mat-expansion-panel "wallet Salary Approved Salary ***** 09:00 to ***** 18:00 ***** (9h) X €22.00 Br…" at bounding box center [1428, 472] width 278 height 451
click at [1496, 490] on input "*****" at bounding box center [1502, 509] width 105 height 39
drag, startPoint x: 1492, startPoint y: 483, endPoint x: 1567, endPoint y: 483, distance: 75.0
click at [1555, 483] on mat-expansion-panel "wallet Salary Approved Salary ***** 09:00 to ***** 18:00 ***** (9h) X €22.00 Br…" at bounding box center [1428, 472] width 278 height 451
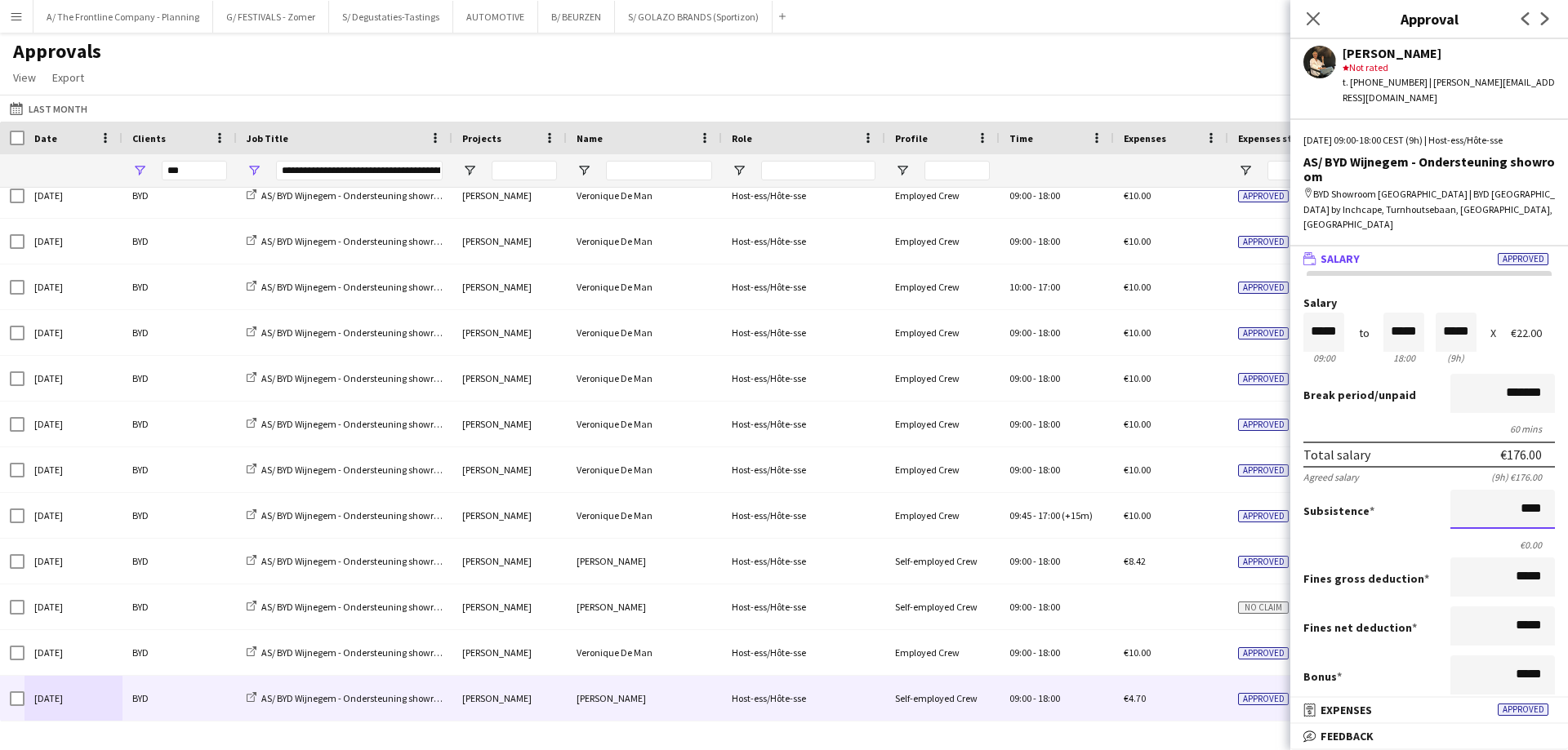
type input "*****"
